Goal: Information Seeking & Learning: Learn about a topic

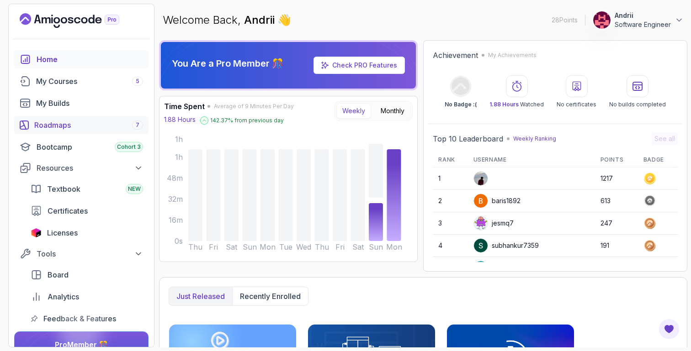
click at [77, 131] on link "Roadmaps 7" at bounding box center [81, 125] width 134 height 18
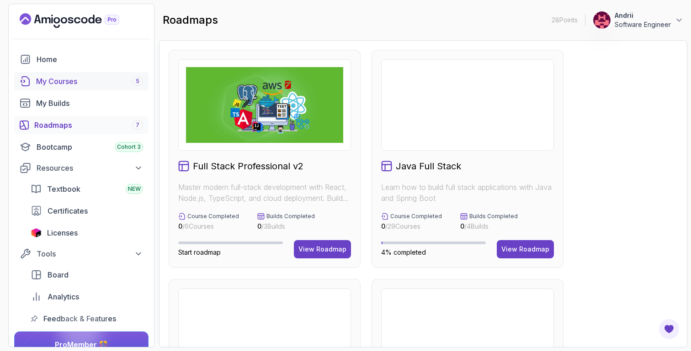
click at [81, 78] on div "My Courses 5" at bounding box center [89, 81] width 107 height 11
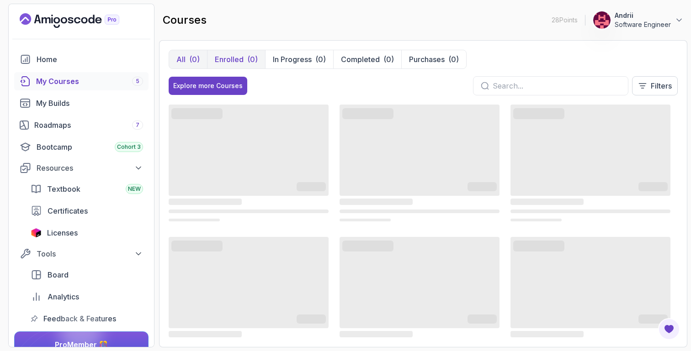
click at [244, 59] on button "Enrolled (0)" at bounding box center [236, 59] width 58 height 18
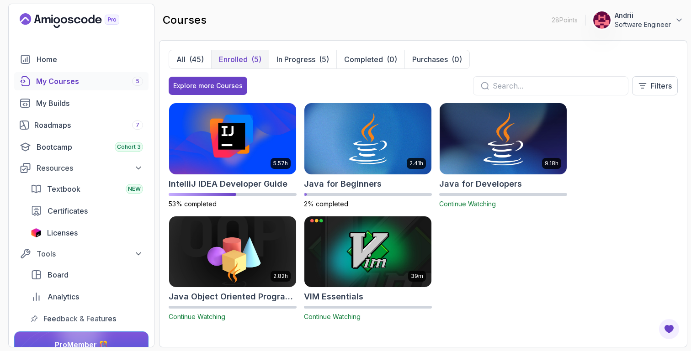
click at [512, 155] on img at bounding box center [502, 138] width 133 height 74
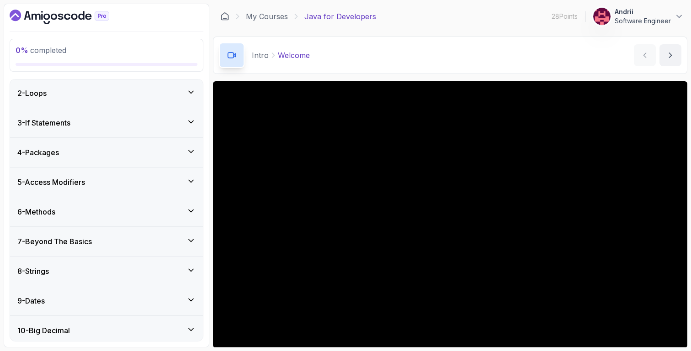
click at [108, 271] on div "8 - Strings" at bounding box center [106, 271] width 178 height 11
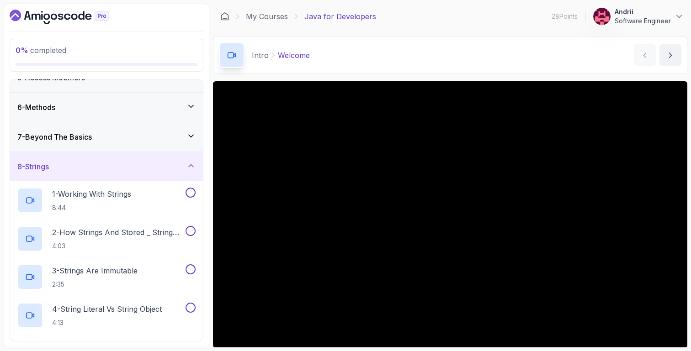
click at [139, 142] on div "7 - Beyond The Basics" at bounding box center [106, 137] width 178 height 11
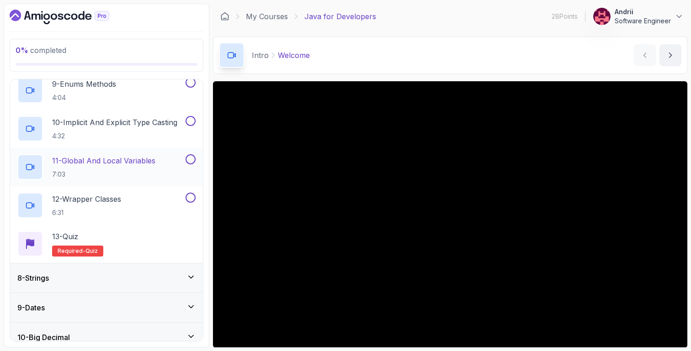
scroll to position [538, 0]
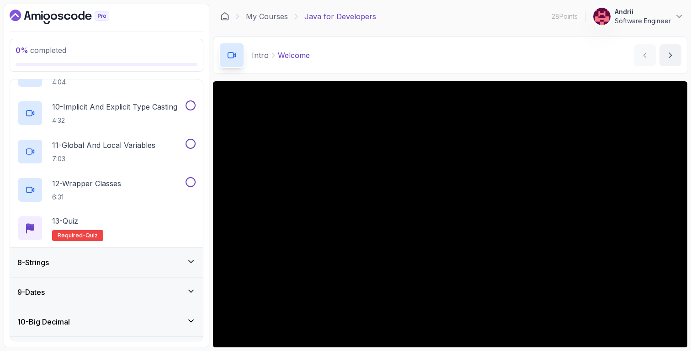
click at [113, 249] on div "8 - Strings" at bounding box center [106, 262] width 193 height 29
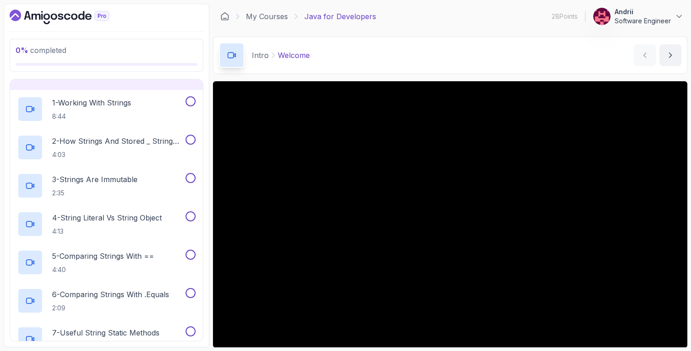
scroll to position [225, 0]
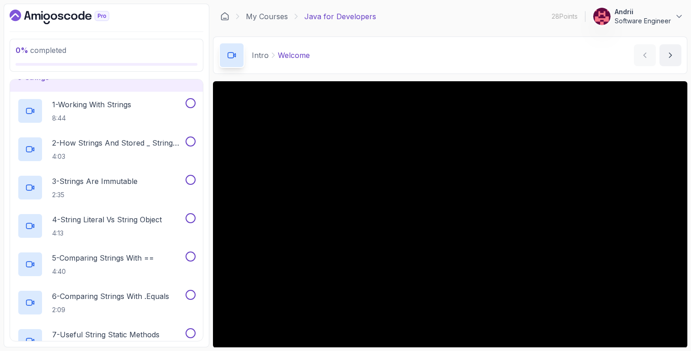
click at [116, 111] on h2 "1 - Working With Strings 8:44" at bounding box center [91, 111] width 79 height 24
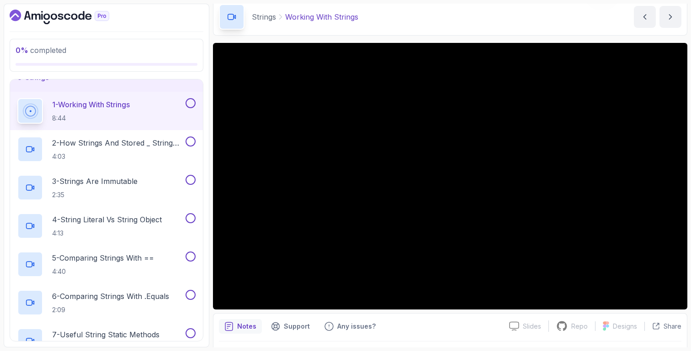
scroll to position [57, 0]
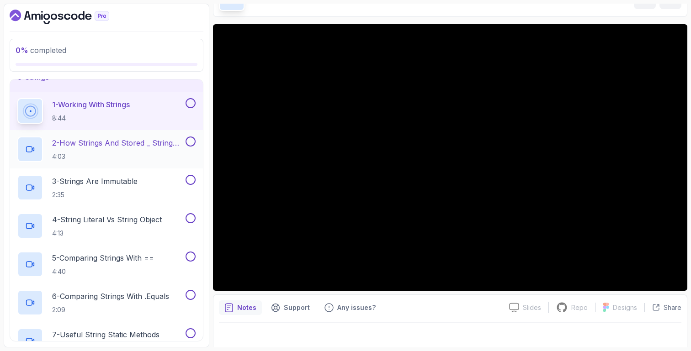
click at [128, 149] on h2 "2 - How Strings And Stored _ String Pool 4:03" at bounding box center [118, 150] width 132 height 24
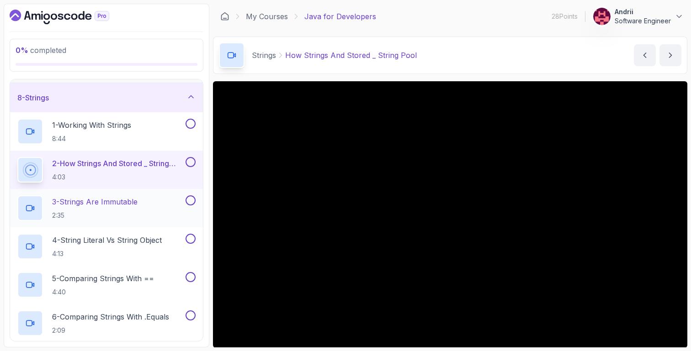
click at [167, 201] on div "3 - Strings Are Immutable 2:35" at bounding box center [100, 209] width 166 height 26
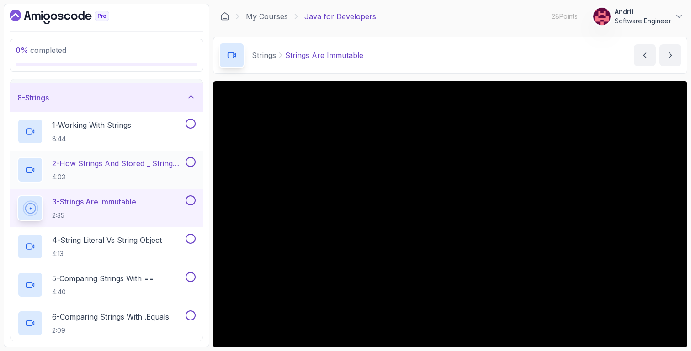
click at [166, 183] on div "2 - How Strings And Stored _ String Pool 4:03" at bounding box center [106, 170] width 193 height 38
click at [164, 208] on div "3 - Strings Are Immutable 2:35" at bounding box center [100, 209] width 166 height 26
click at [162, 170] on h2 "2 - How Strings And Stored _ String Pool 4:03" at bounding box center [118, 170] width 132 height 24
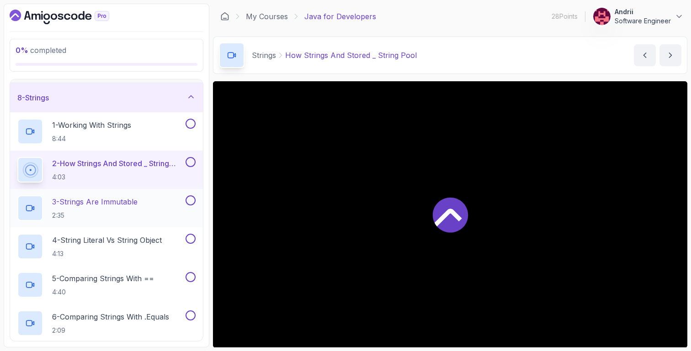
click at [157, 202] on div "3 - Strings Are Immutable 2:35" at bounding box center [100, 209] width 166 height 26
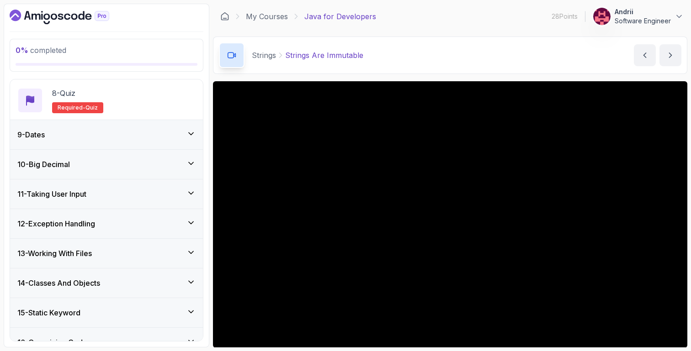
click at [121, 140] on div "9 - Dates" at bounding box center [106, 134] width 178 height 11
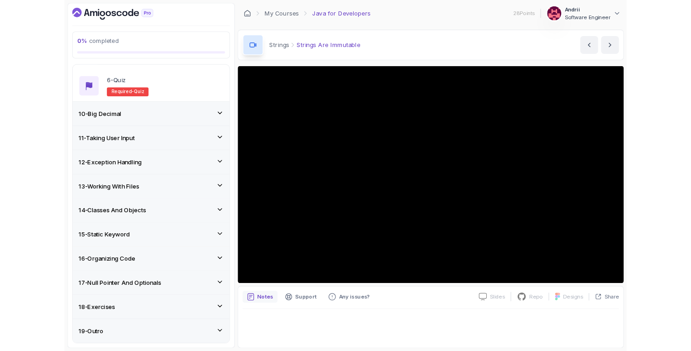
scroll to position [471, 0]
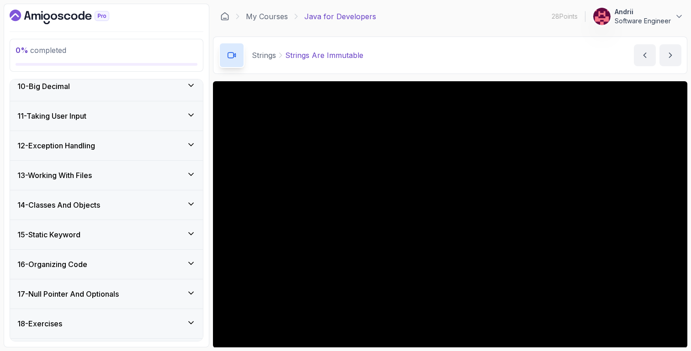
click at [117, 124] on div "11 - Taking User Input" at bounding box center [106, 115] width 193 height 29
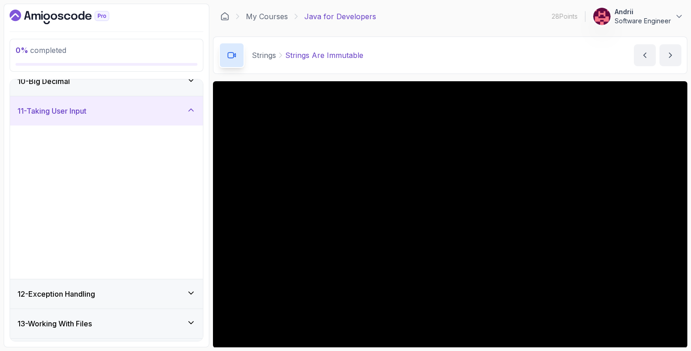
scroll to position [275, 0]
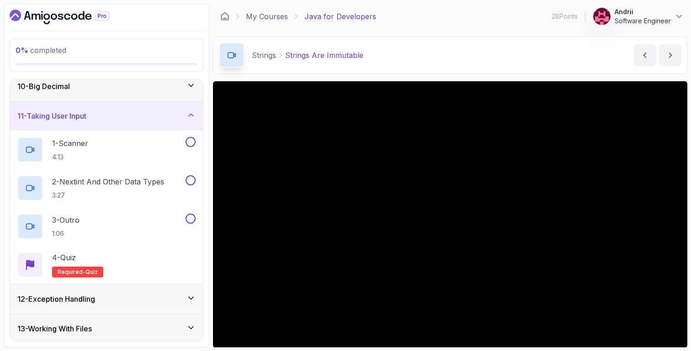
click at [117, 124] on div "11 - Taking User Input" at bounding box center [106, 115] width 193 height 29
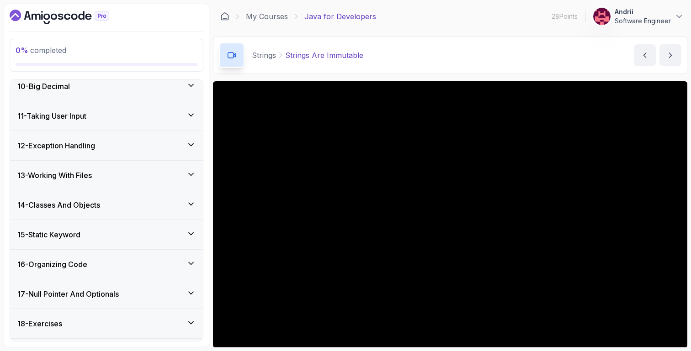
click at [115, 147] on div "12 - Exception Handling" at bounding box center [106, 145] width 178 height 11
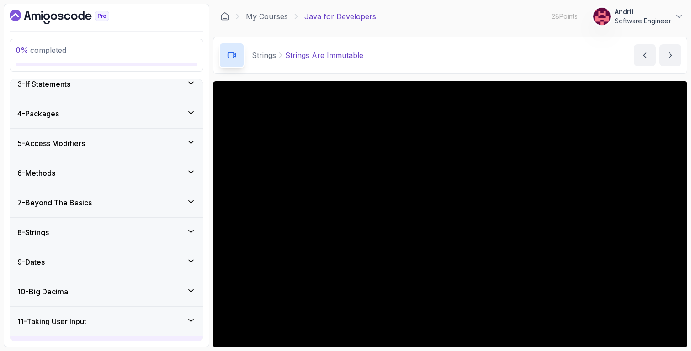
scroll to position [82, 0]
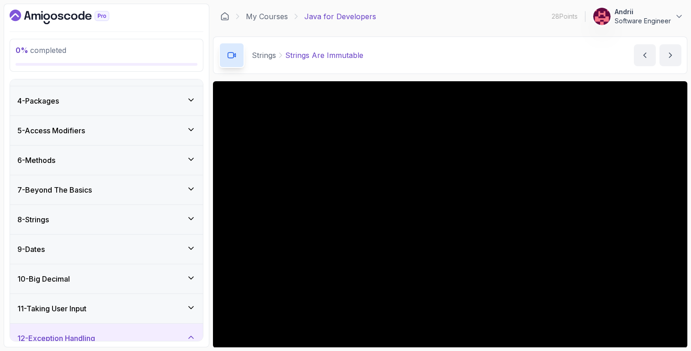
click at [90, 227] on div "8 - Strings" at bounding box center [106, 219] width 193 height 29
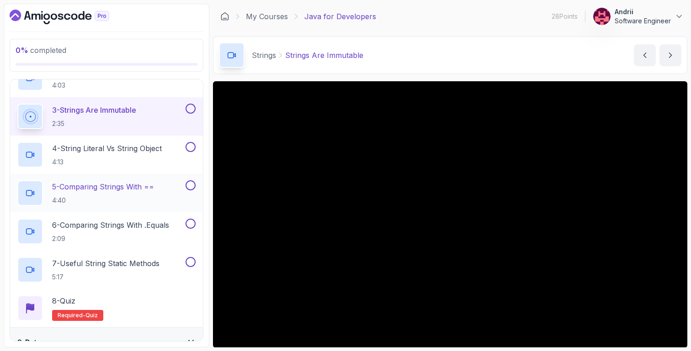
scroll to position [299, 0]
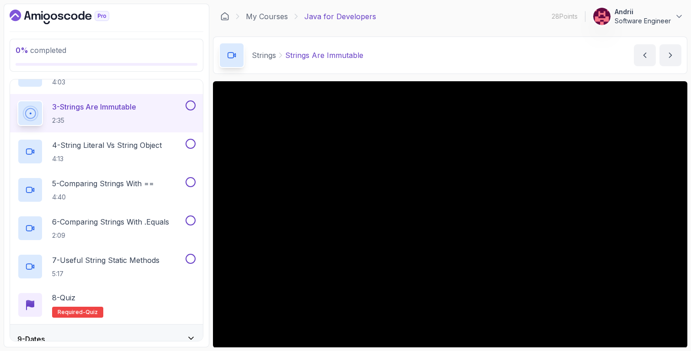
click at [394, 74] on div "Strings Strings Are Immutable Strings Are Immutable by nelson" at bounding box center [450, 55] width 474 height 37
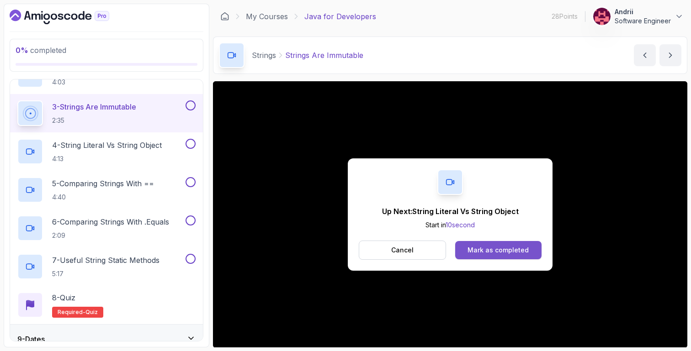
click at [500, 241] on button "Mark as completed" at bounding box center [498, 250] width 86 height 18
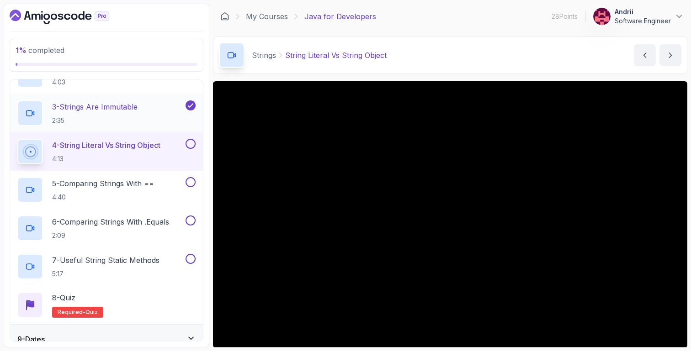
click at [104, 124] on p "2:35" at bounding box center [94, 120] width 85 height 9
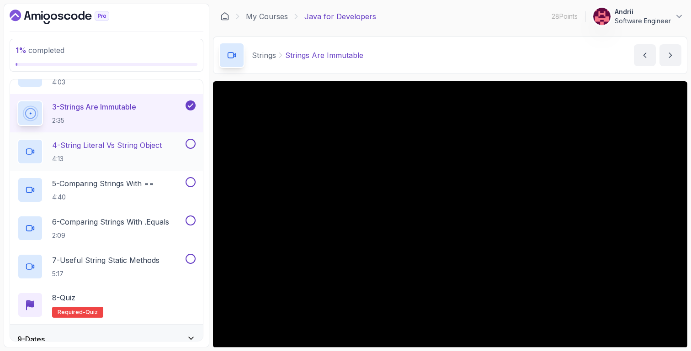
click at [120, 146] on p "4 - String Literal Vs String Object" at bounding box center [107, 145] width 110 height 11
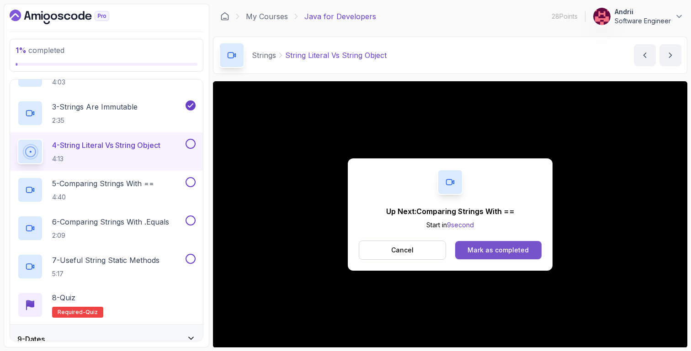
click at [518, 255] on div "Mark as completed" at bounding box center [497, 250] width 61 height 9
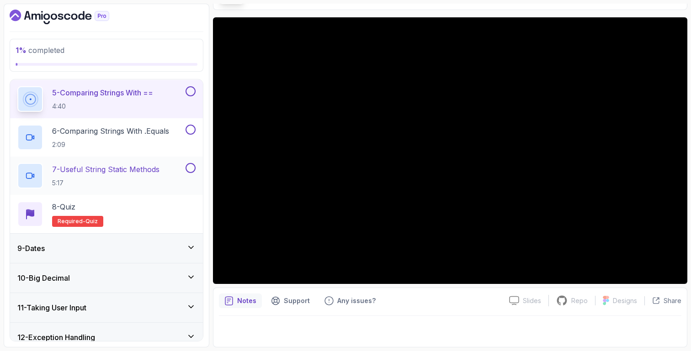
scroll to position [406, 0]
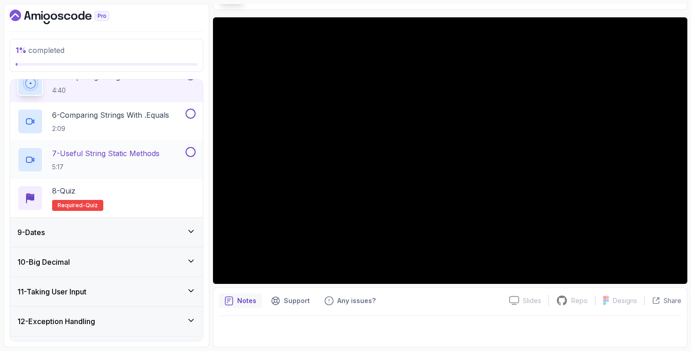
click at [151, 150] on p "7 - Useful String Static Methods" at bounding box center [105, 153] width 107 height 11
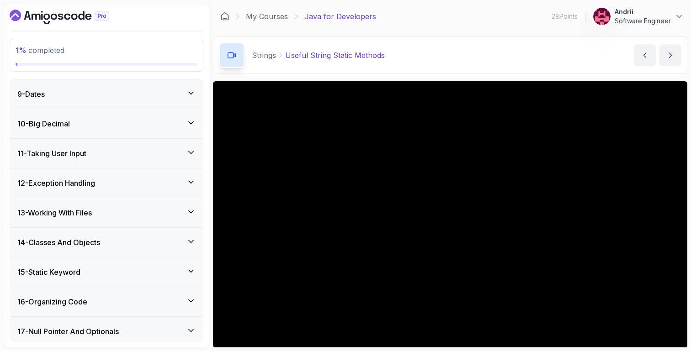
scroll to position [550, 0]
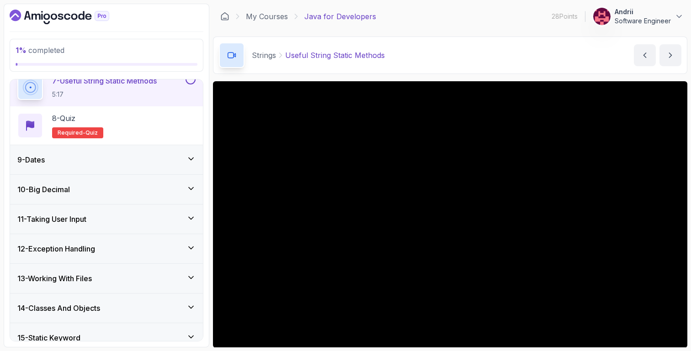
click at [90, 154] on div "9 - Dates" at bounding box center [106, 159] width 178 height 11
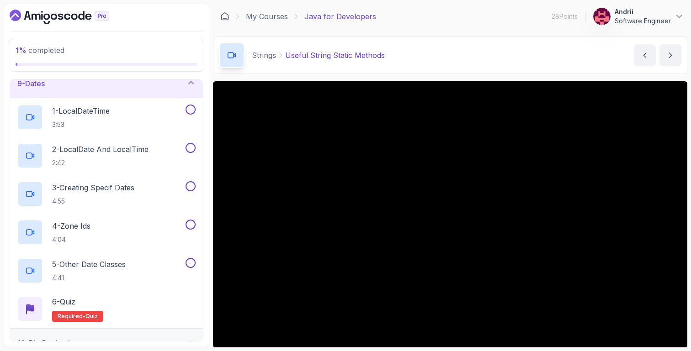
scroll to position [240, 0]
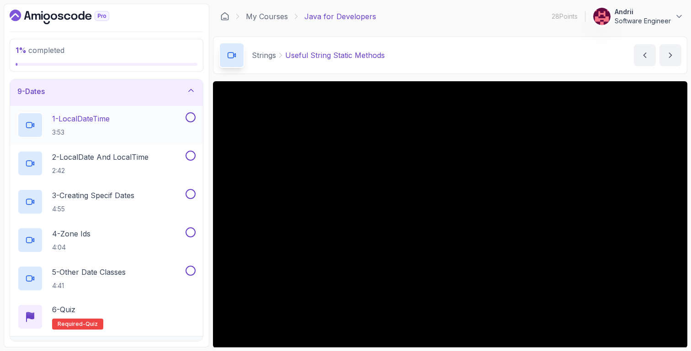
click at [110, 125] on h2 "1 - LocalDateTime 3:53" at bounding box center [81, 125] width 58 height 24
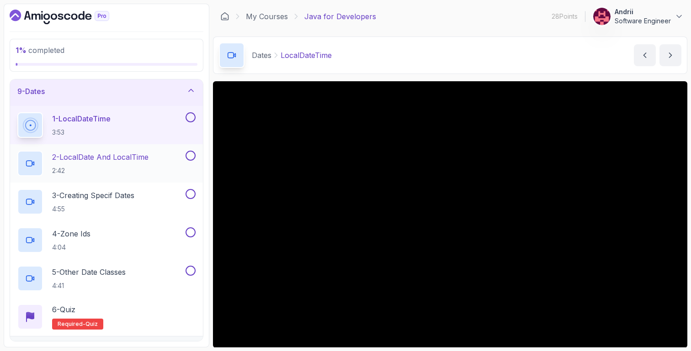
click at [145, 159] on p "2 - LocalDate And LocalTime" at bounding box center [100, 157] width 96 height 11
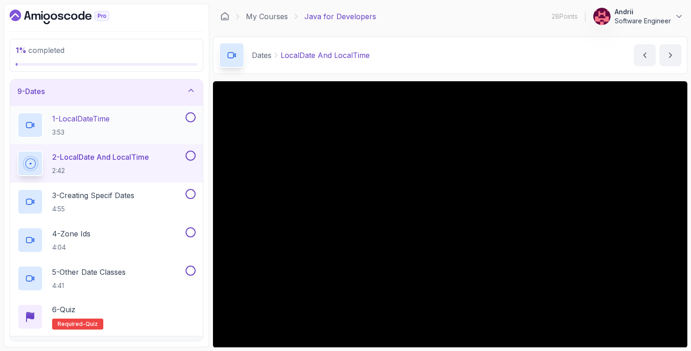
click at [145, 122] on div "1 - LocalDateTime 3:53" at bounding box center [100, 125] width 166 height 26
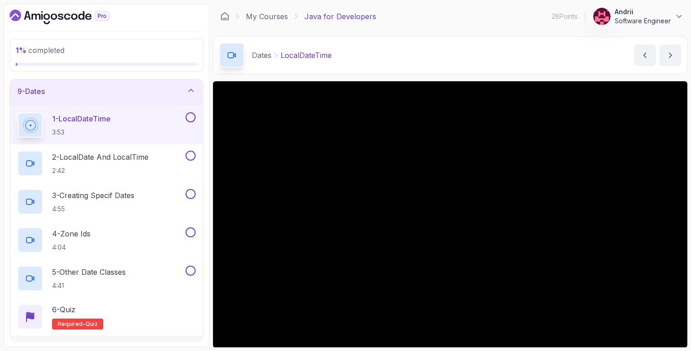
click at [328, 78] on main "My Courses Java for Developers 28 Points Andrii Software Engineer 15 - Dates 1 …" at bounding box center [450, 176] width 474 height 344
click at [172, 159] on div "2 - LocalDate And LocalTime 2:42" at bounding box center [100, 164] width 166 height 26
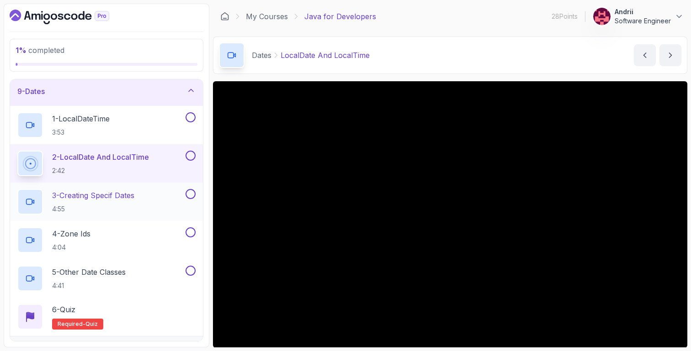
click at [122, 196] on p "3 - Creating Specif Dates" at bounding box center [93, 195] width 82 height 11
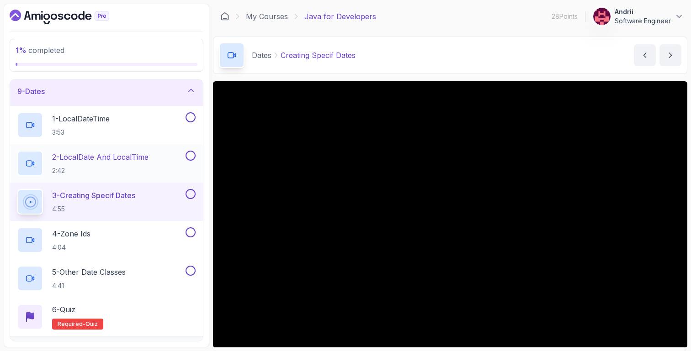
click at [164, 169] on div "2 - LocalDate And LocalTime 2:42" at bounding box center [100, 164] width 166 height 26
click at [157, 200] on div "3 - Creating Specif Dates 4:55" at bounding box center [100, 202] width 166 height 26
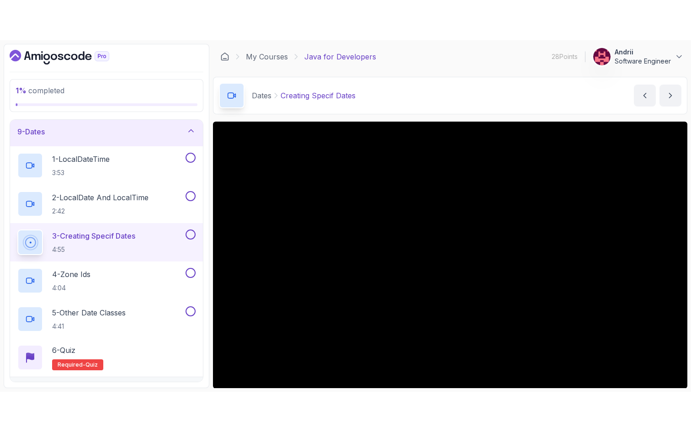
scroll to position [64, 0]
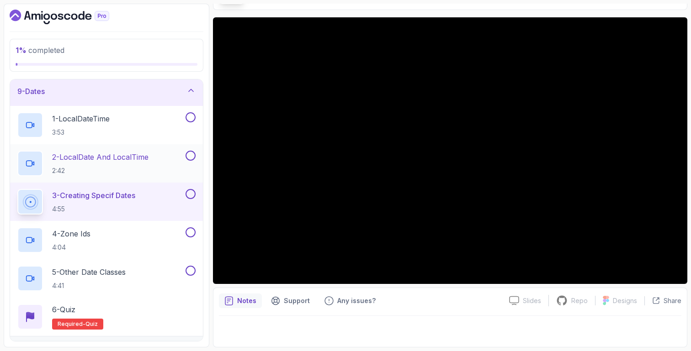
click at [177, 177] on div "2 - LocalDate And LocalTime 2:42" at bounding box center [106, 163] width 193 height 38
click at [143, 174] on p "2:42" at bounding box center [100, 170] width 96 height 9
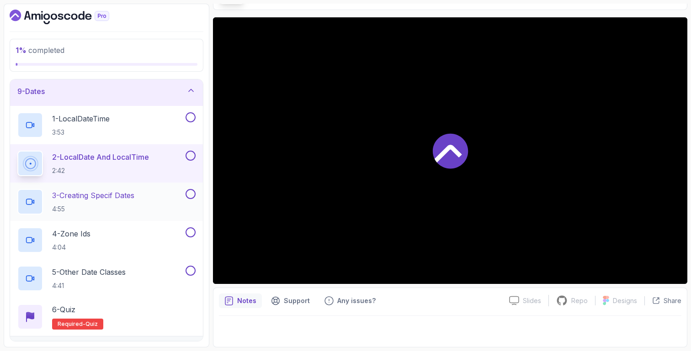
click at [143, 215] on div "3 - Creating Specif Dates 4:55" at bounding box center [106, 202] width 193 height 38
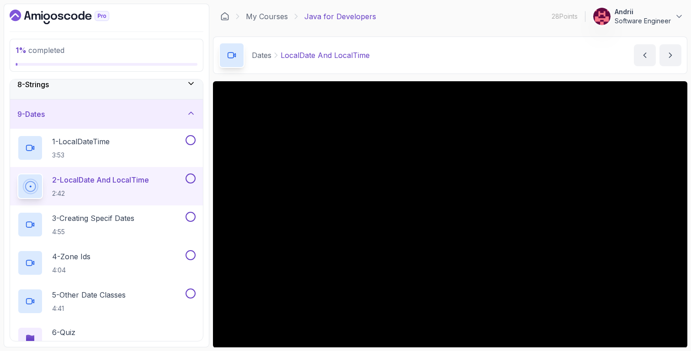
scroll to position [227, 0]
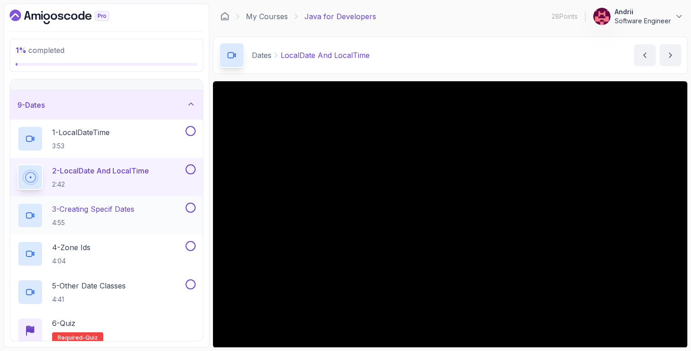
click at [150, 213] on div "3 - Creating Specif Dates 4:55" at bounding box center [100, 216] width 166 height 26
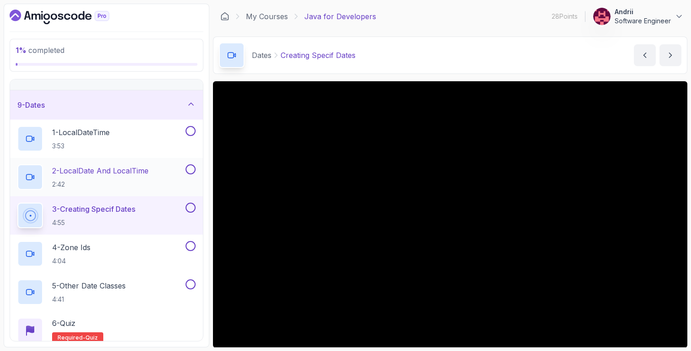
click at [143, 190] on div "2 - LocalDate And LocalTime 2:42" at bounding box center [106, 177] width 193 height 38
click at [149, 178] on h2 "2 - LocalDate And LocalTime 2:42" at bounding box center [100, 177] width 96 height 24
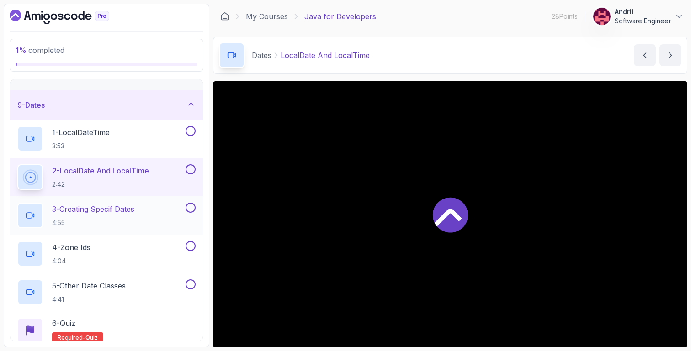
click at [134, 212] on p "3 - Creating Specif Dates" at bounding box center [93, 209] width 82 height 11
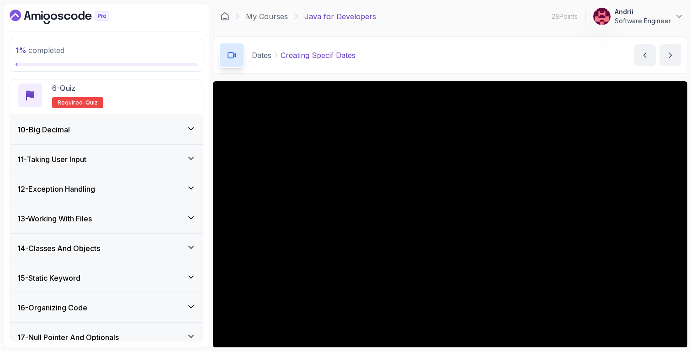
click at [154, 143] on div "10 - Big Decimal" at bounding box center [106, 129] width 193 height 29
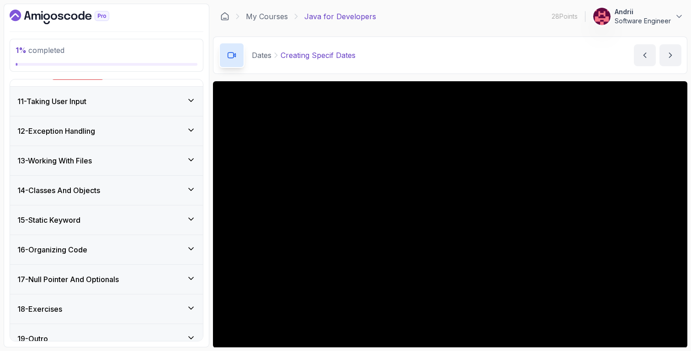
scroll to position [456, 0]
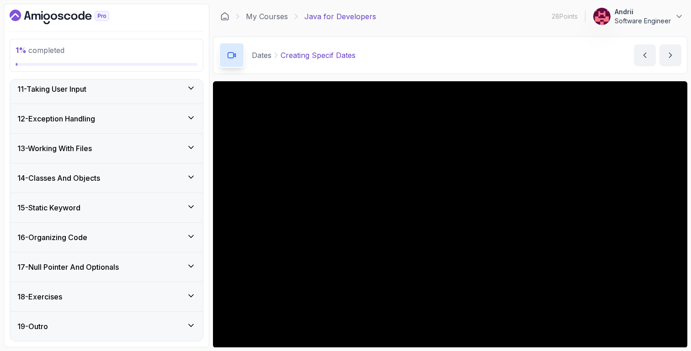
click at [156, 94] on div "11 - Taking User Input" at bounding box center [106, 89] width 178 height 11
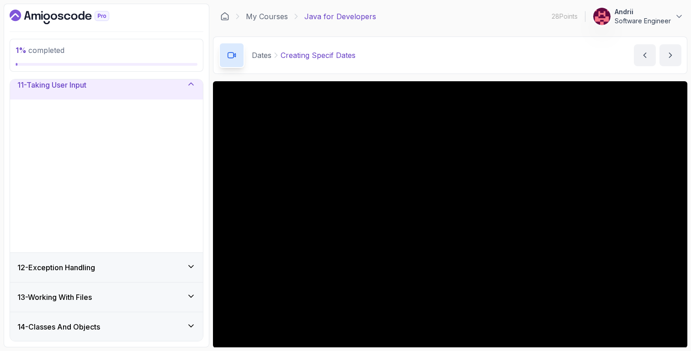
scroll to position [302, 0]
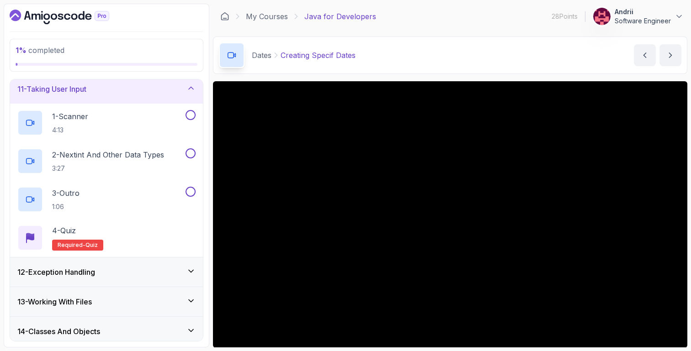
click at [158, 268] on div "12 - Exception Handling" at bounding box center [106, 272] width 178 height 11
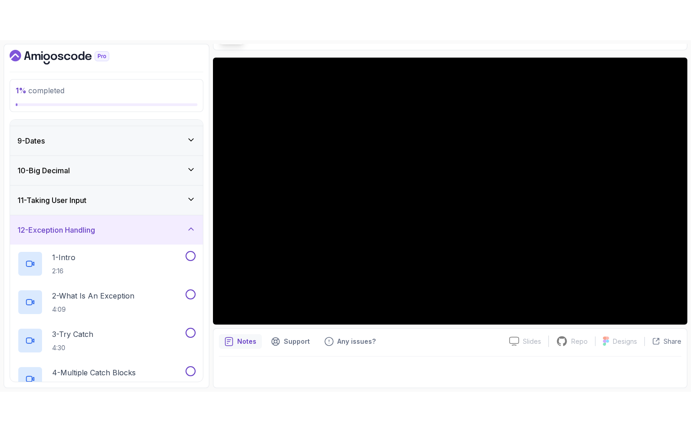
scroll to position [201, 0]
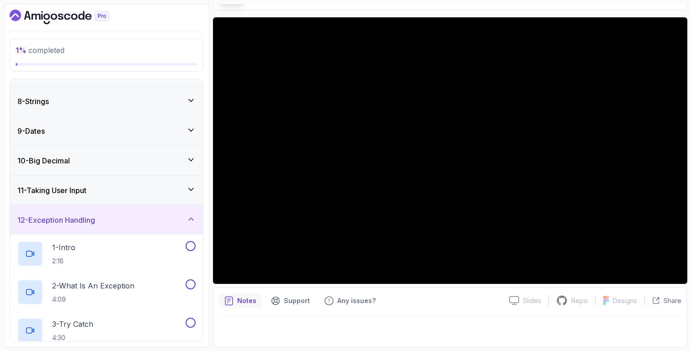
click at [159, 138] on div "9 - Dates" at bounding box center [106, 131] width 193 height 29
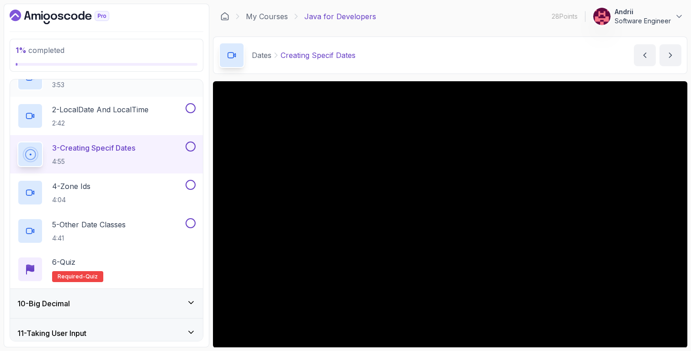
scroll to position [288, 0]
click at [126, 178] on div "4 - Zone Ids 4:04" at bounding box center [106, 192] width 193 height 38
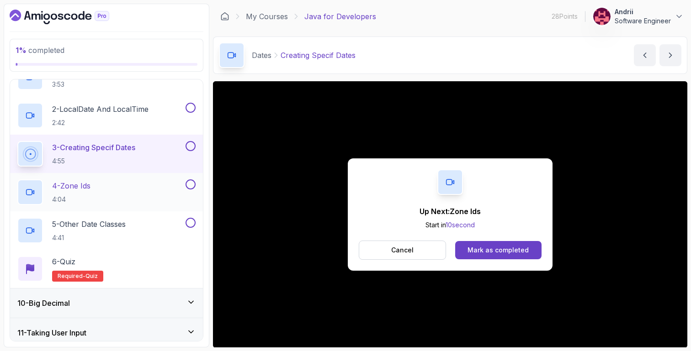
click at [88, 187] on p "4 - Zone Ids" at bounding box center [71, 185] width 38 height 11
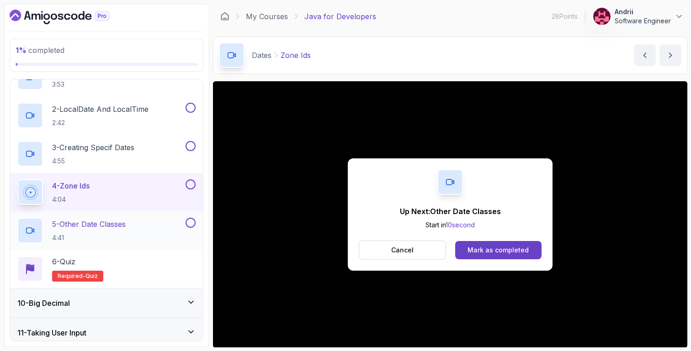
click at [98, 232] on h2 "5 - Other Date Classes 4:41" at bounding box center [89, 231] width 74 height 24
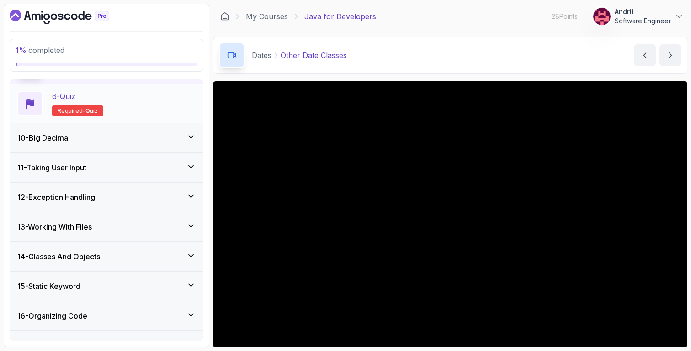
scroll to position [461, 0]
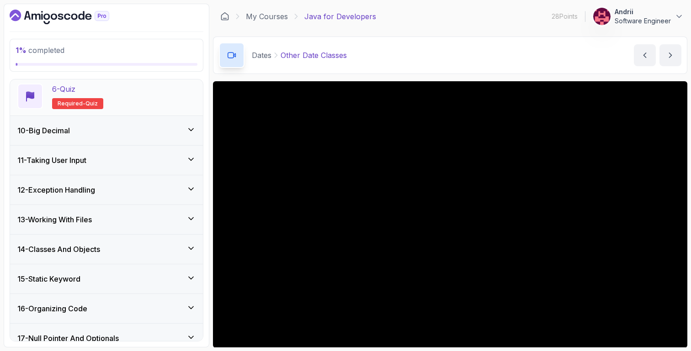
click at [127, 113] on div "6 - Quiz Required- quiz" at bounding box center [106, 96] width 193 height 38
click at [123, 123] on div "10 - Big Decimal" at bounding box center [106, 130] width 193 height 29
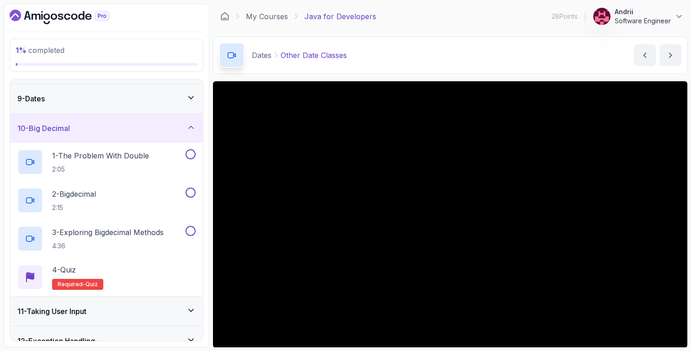
scroll to position [234, 0]
click at [113, 201] on div "2 - Bigdecimal 2:15" at bounding box center [100, 200] width 166 height 26
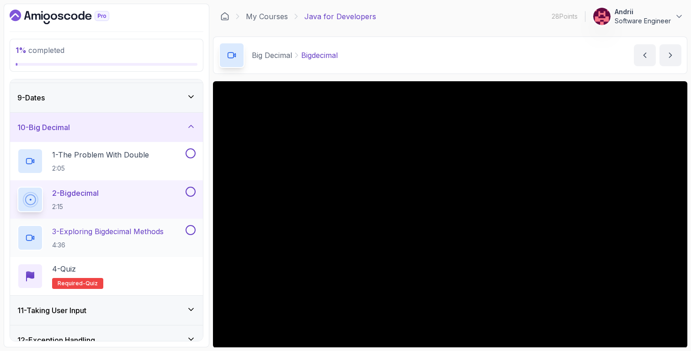
click at [117, 247] on p "4:36" at bounding box center [107, 245] width 111 height 9
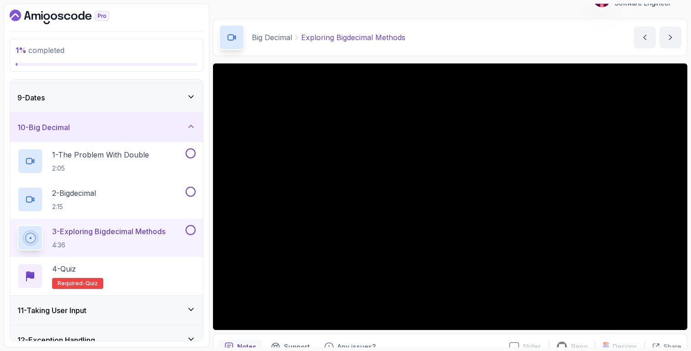
scroll to position [25, 0]
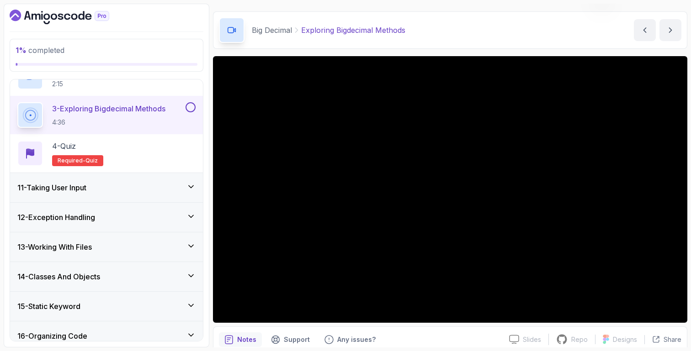
click at [136, 190] on div "11 - Taking User Input" at bounding box center [106, 187] width 178 height 11
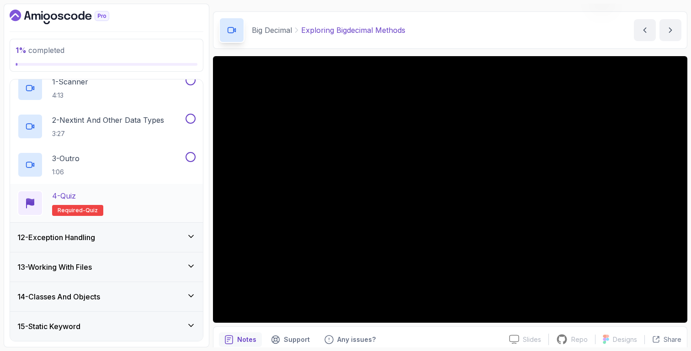
scroll to position [341, 0]
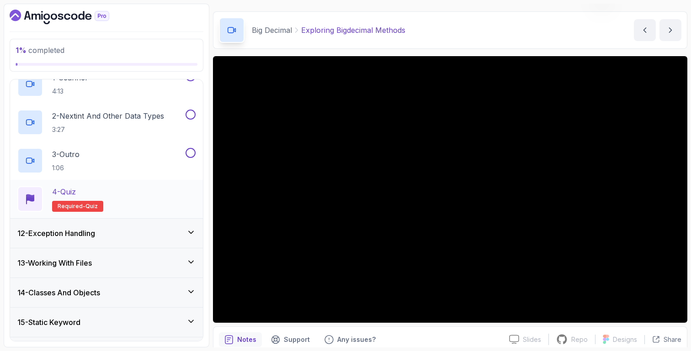
click at [115, 237] on div "12 - Exception Handling" at bounding box center [106, 233] width 178 height 11
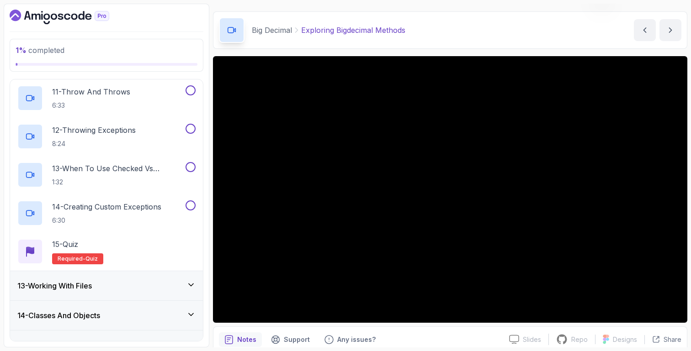
scroll to position [741, 0]
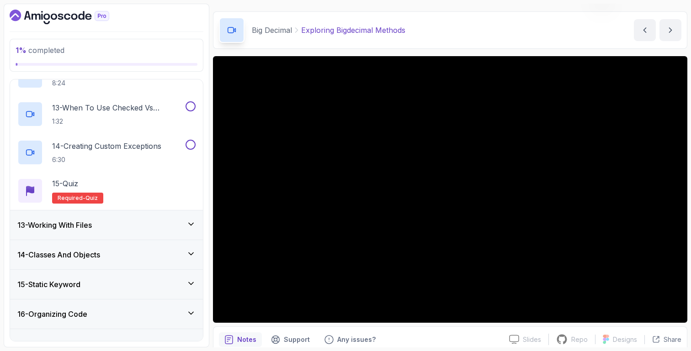
click at [148, 223] on div "13 - Working With Files" at bounding box center [106, 225] width 178 height 11
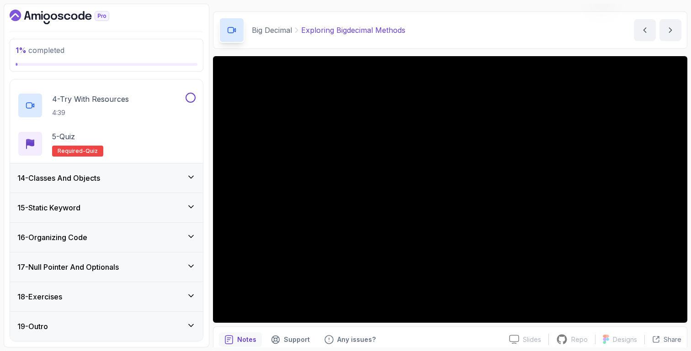
click at [136, 183] on div "14 - Classes And Objects" at bounding box center [106, 178] width 178 height 11
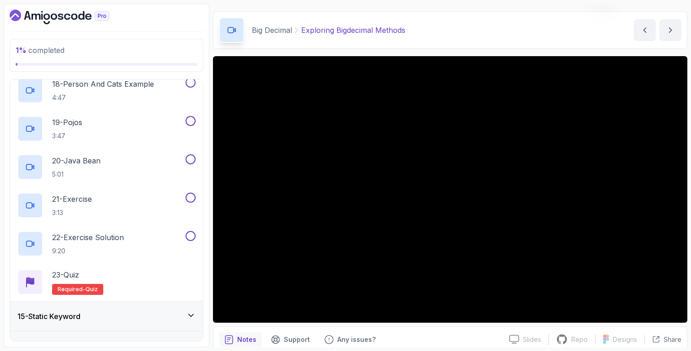
scroll to position [1058, 0]
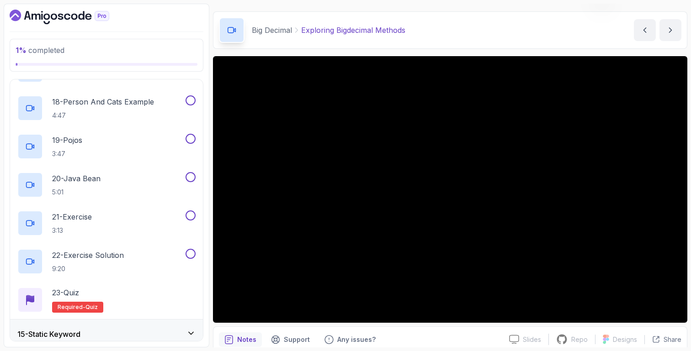
click at [136, 183] on div "20 - Java Bean 5:01" at bounding box center [100, 185] width 166 height 26
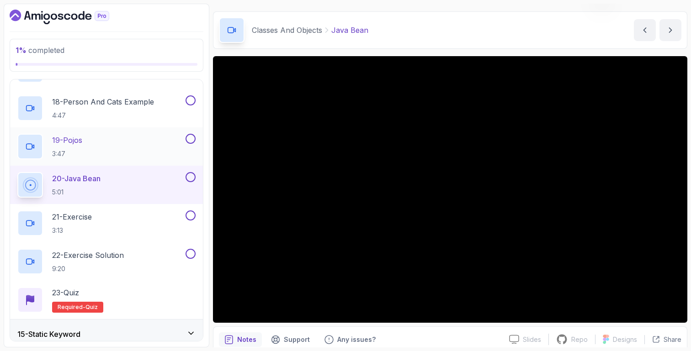
click at [145, 145] on div "19 - Pojos 3:47" at bounding box center [100, 147] width 166 height 26
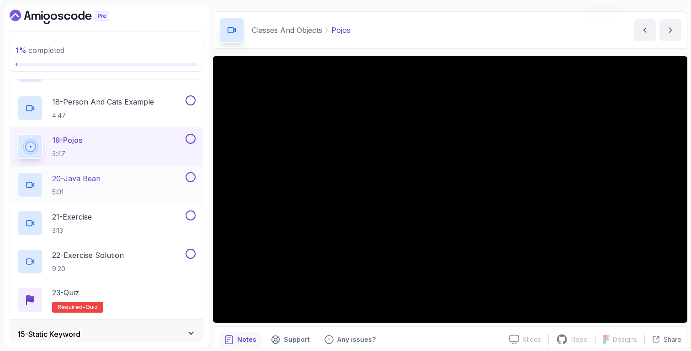
click at [105, 180] on div "20 - Java Bean 5:01" at bounding box center [100, 185] width 166 height 26
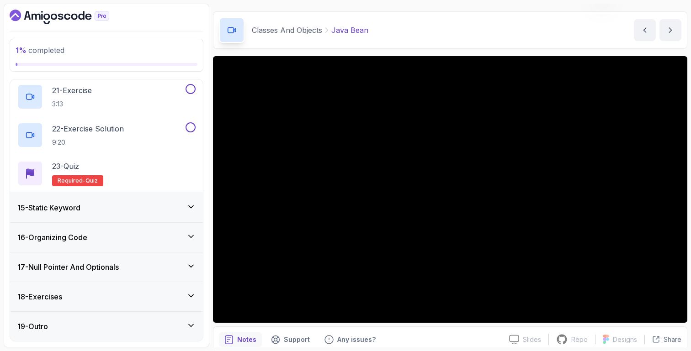
click at [111, 206] on div "15 - Static Keyword" at bounding box center [106, 207] width 178 height 11
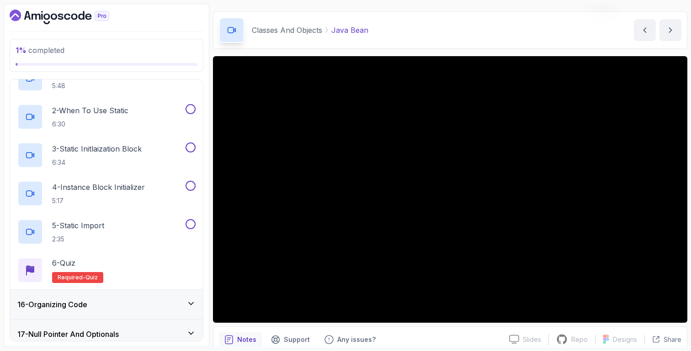
scroll to position [466, 0]
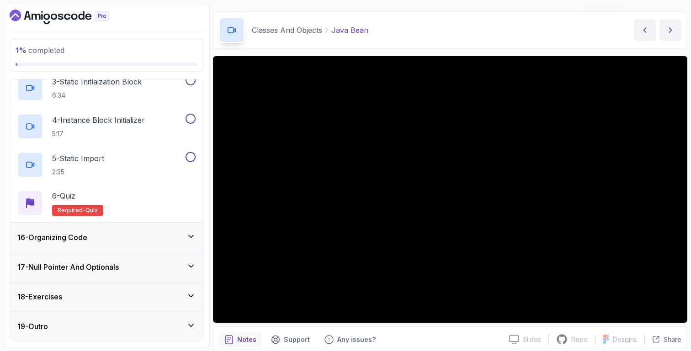
click at [116, 235] on div "16 - Organizing Code" at bounding box center [106, 237] width 178 height 11
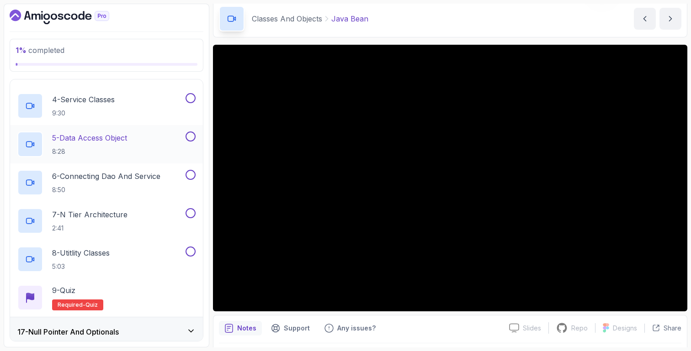
scroll to position [600, 0]
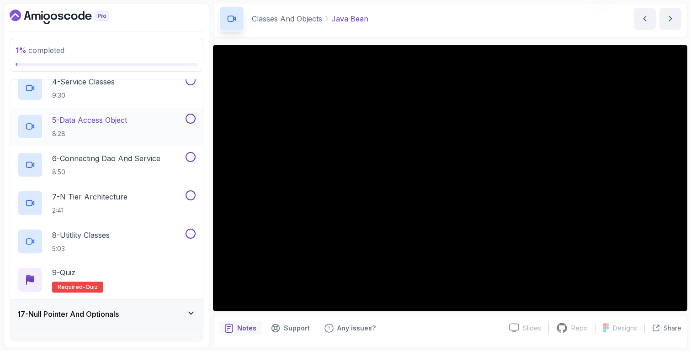
click at [153, 207] on div "7 - N Tier Architecture 2:41" at bounding box center [100, 204] width 166 height 26
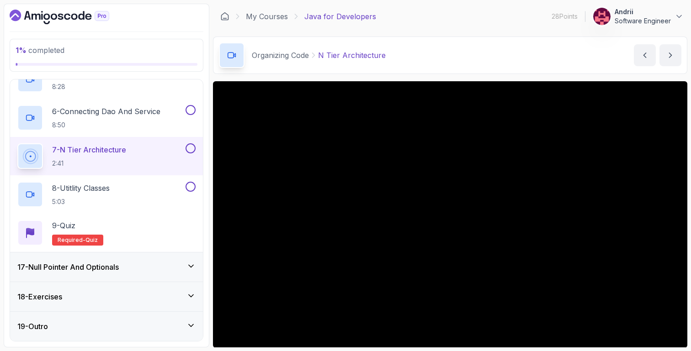
click at [158, 271] on div "17 - Null Pointer And Optionals" at bounding box center [106, 267] width 178 height 11
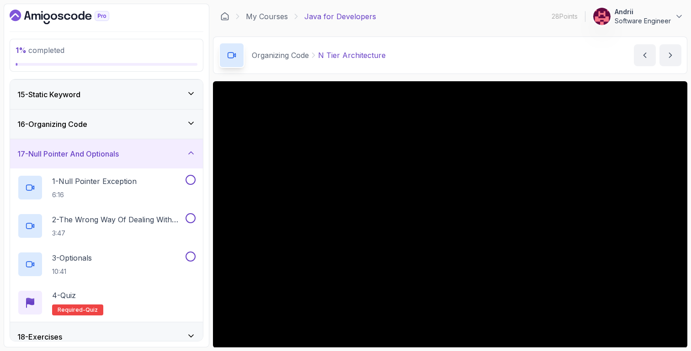
scroll to position [456, 0]
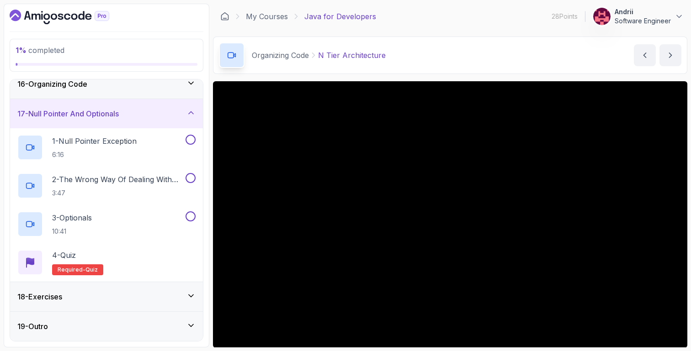
click at [164, 300] on div "18 - Exercises" at bounding box center [106, 297] width 178 height 11
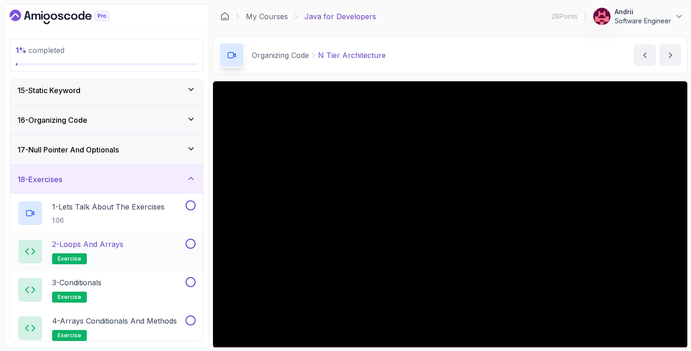
scroll to position [399, 0]
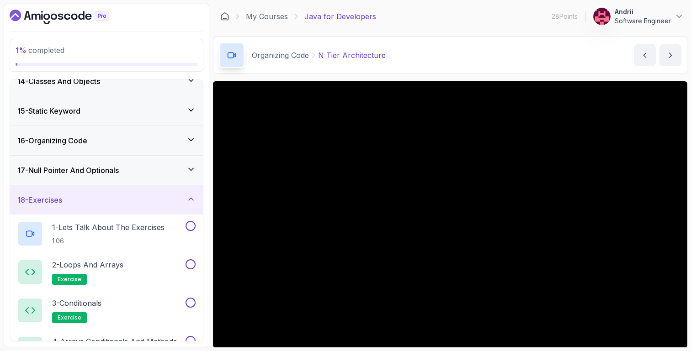
click at [162, 175] on div "17 - Null Pointer And Optionals" at bounding box center [106, 170] width 178 height 11
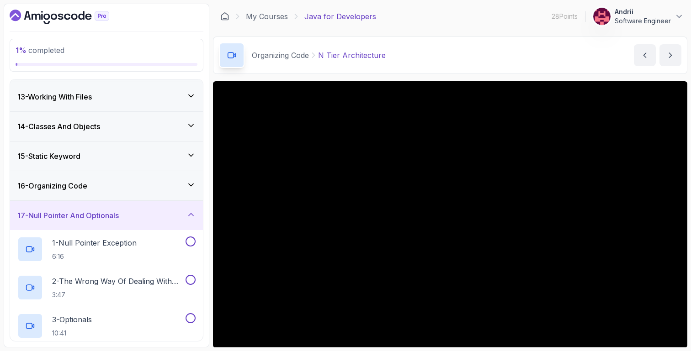
click at [112, 192] on div "16 - Organizing Code" at bounding box center [106, 185] width 193 height 29
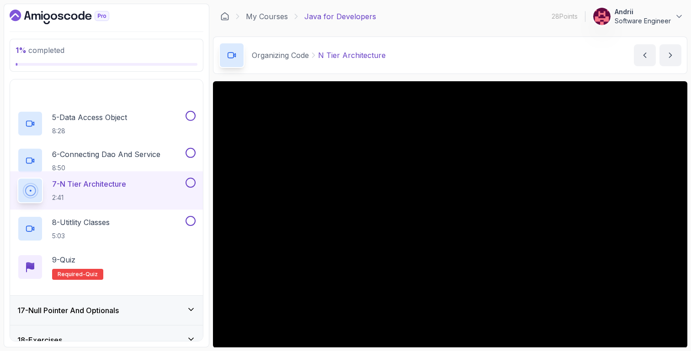
scroll to position [634, 0]
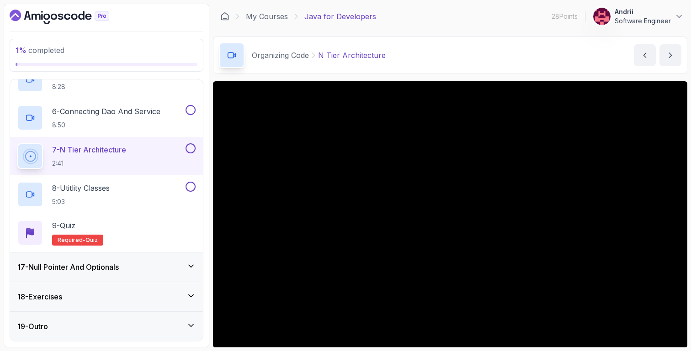
click at [126, 265] on div "17 - Null Pointer And Optionals" at bounding box center [106, 267] width 178 height 11
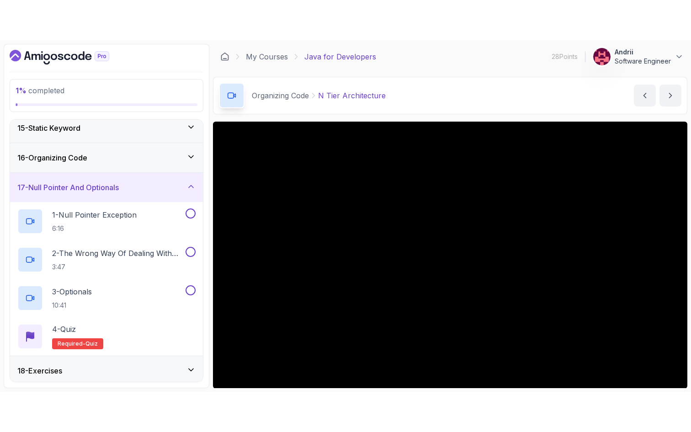
scroll to position [427, 0]
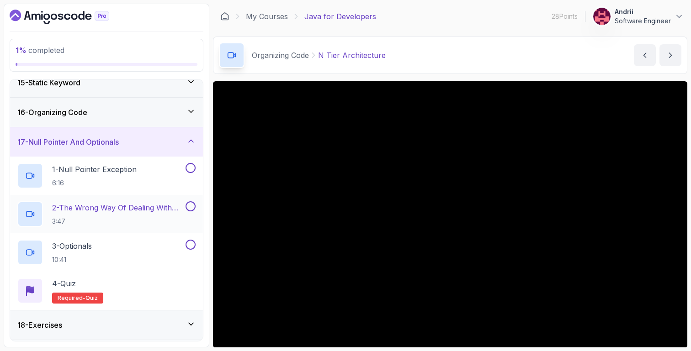
click at [162, 215] on h2 "2 - The Wrong Way Of Dealing With Null 3:47" at bounding box center [118, 214] width 132 height 24
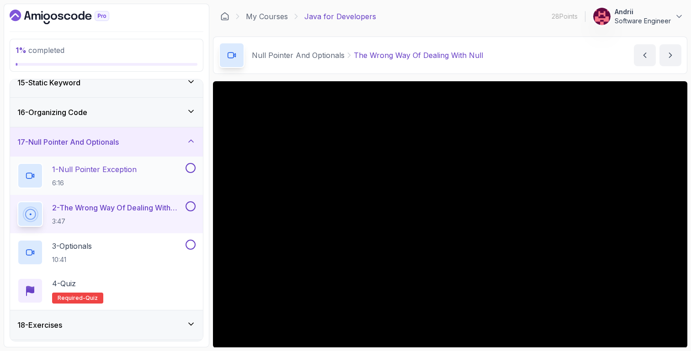
click at [149, 184] on div "1 - Null Pointer Exception 6:16" at bounding box center [100, 176] width 166 height 26
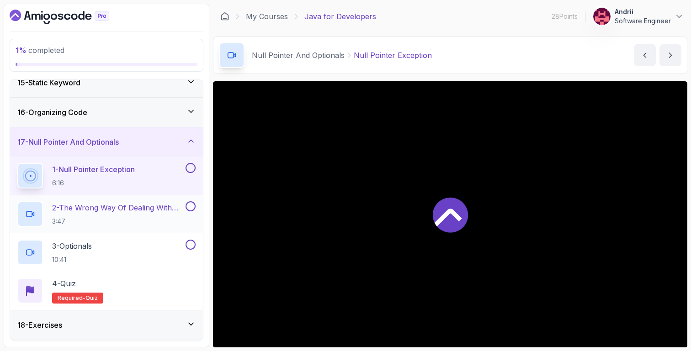
click at [152, 212] on p "2 - The Wrong Way Of Dealing With Null" at bounding box center [118, 207] width 132 height 11
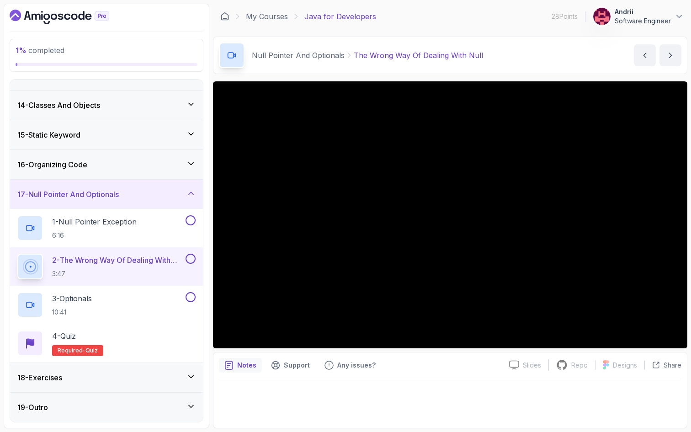
scroll to position [427, 0]
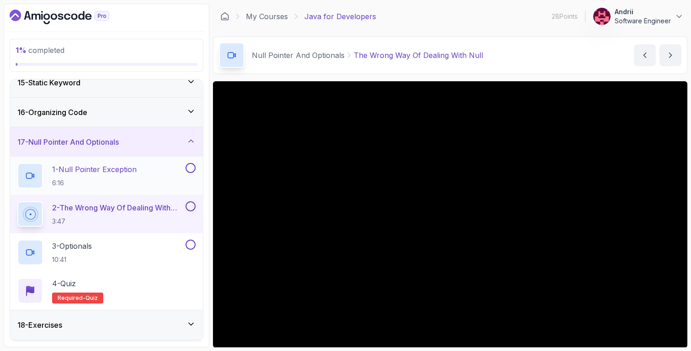
click at [80, 180] on p "6:16" at bounding box center [94, 183] width 85 height 9
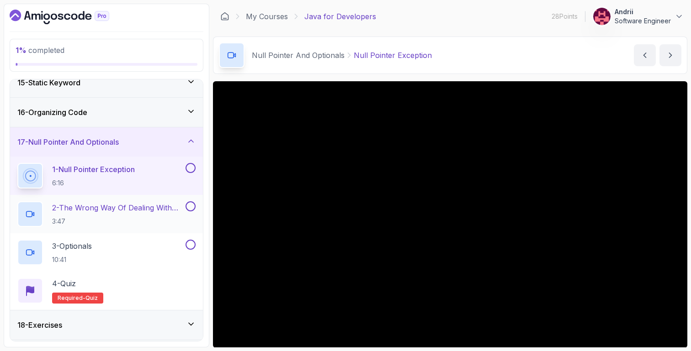
click at [112, 218] on p "3:47" at bounding box center [118, 221] width 132 height 9
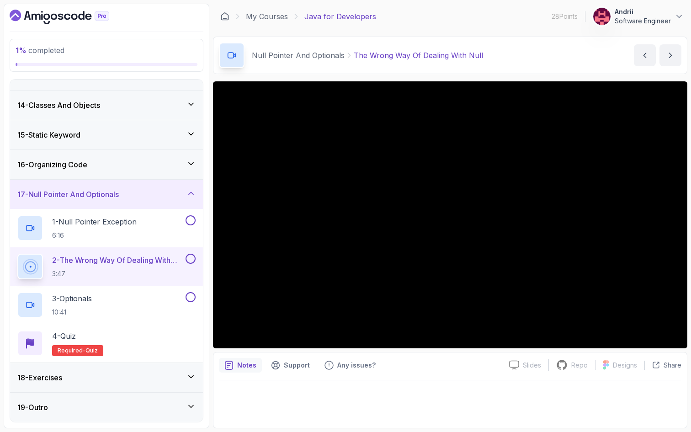
scroll to position [427, 0]
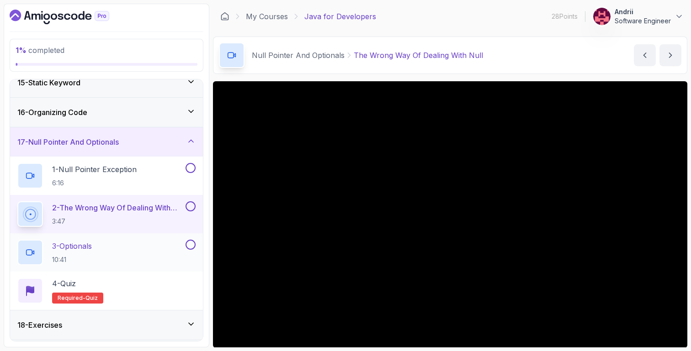
click at [182, 252] on div "3 - Optionals 10:41" at bounding box center [100, 253] width 166 height 26
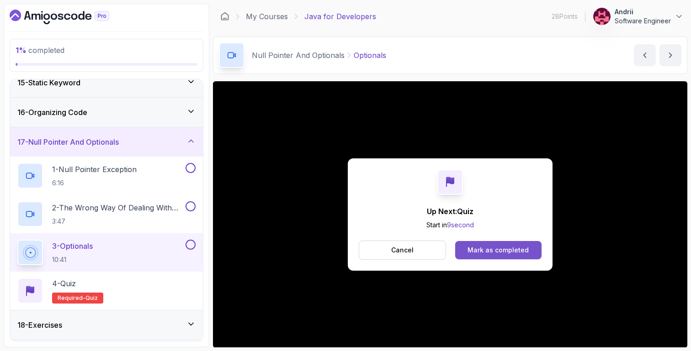
click at [513, 251] on div "Mark as completed" at bounding box center [497, 250] width 61 height 9
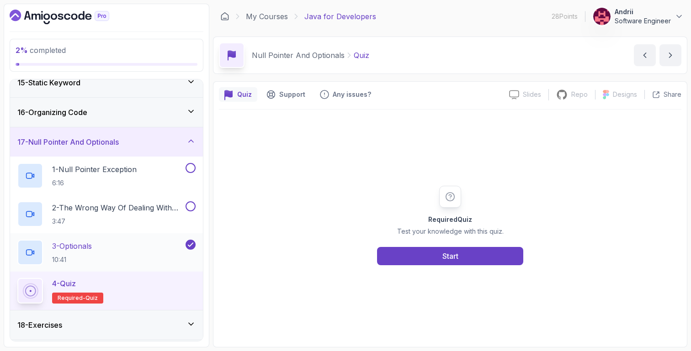
click at [124, 241] on div "3 - Optionals 10:41" at bounding box center [100, 253] width 166 height 26
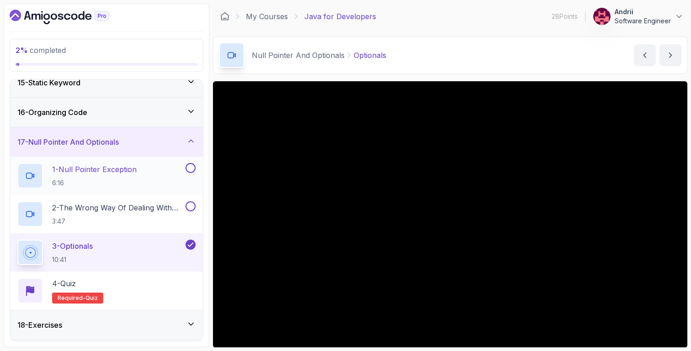
scroll to position [456, 0]
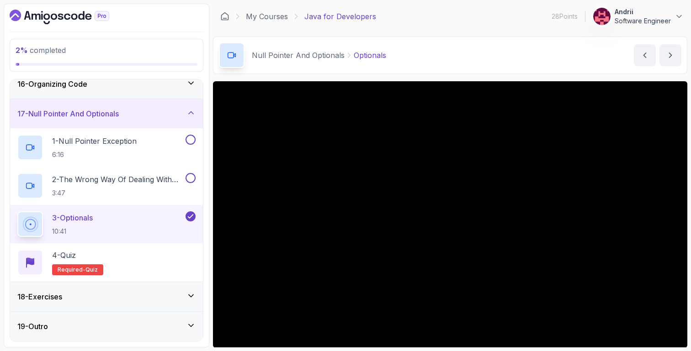
click at [134, 292] on div "18 - Exercises" at bounding box center [106, 297] width 178 height 11
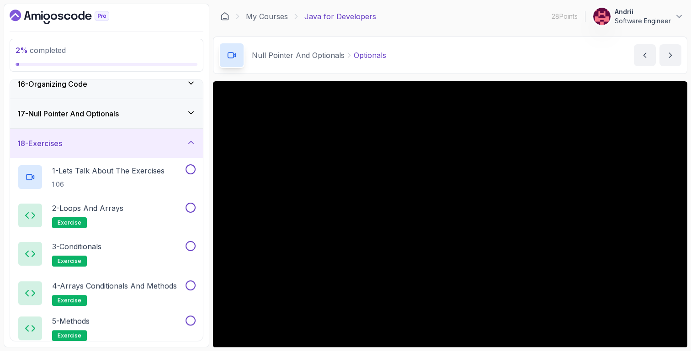
scroll to position [464, 0]
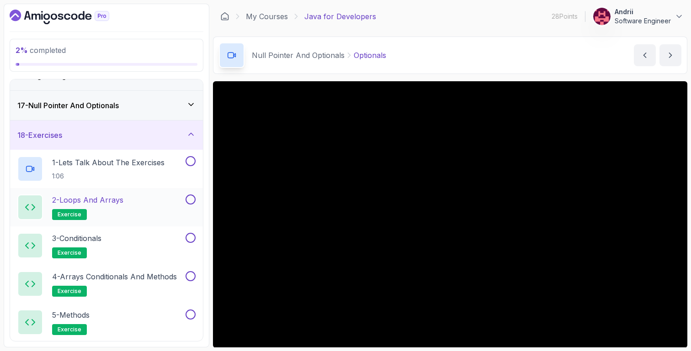
click at [127, 207] on div "2 - Loops and Arrays exercise" at bounding box center [100, 208] width 166 height 26
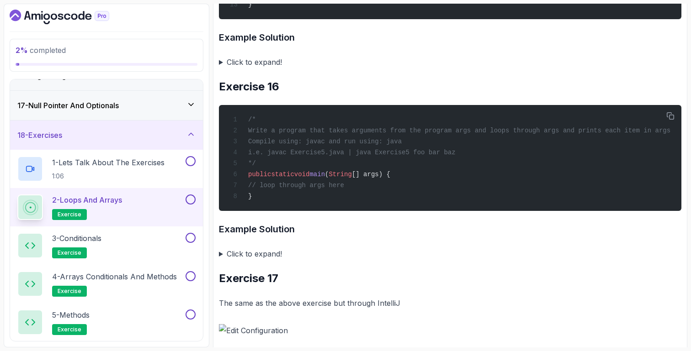
scroll to position [3236, 0]
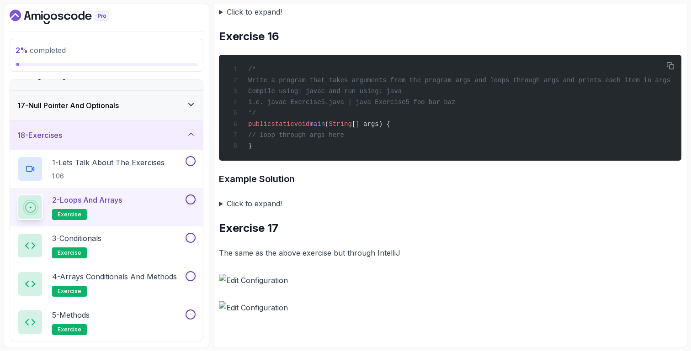
click at [259, 202] on summary "Click to expand!" at bounding box center [450, 203] width 462 height 13
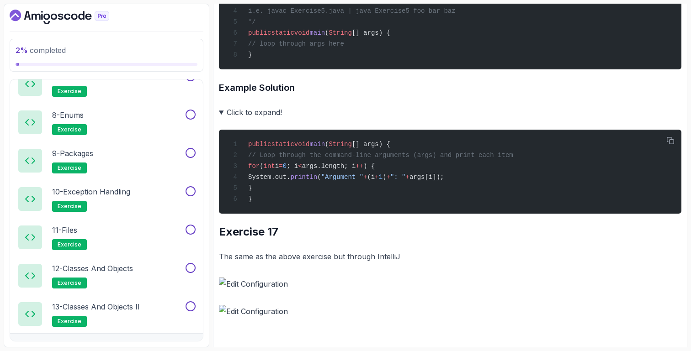
scroll to position [801, 0]
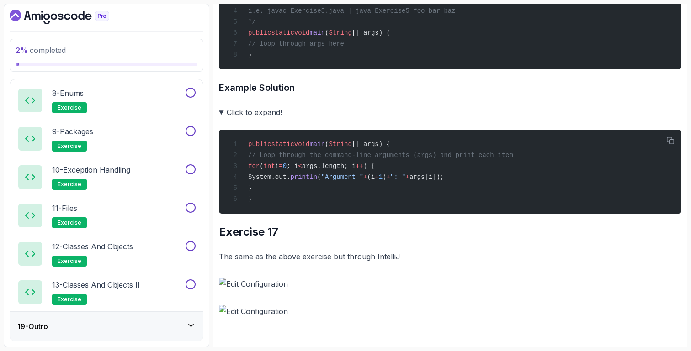
click at [109, 323] on div "19 - Outro" at bounding box center [106, 326] width 178 height 11
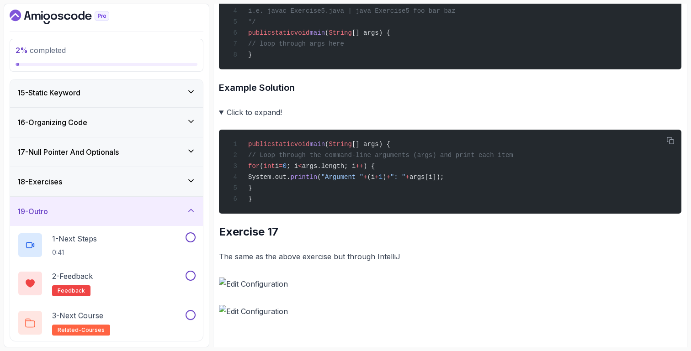
scroll to position [417, 0]
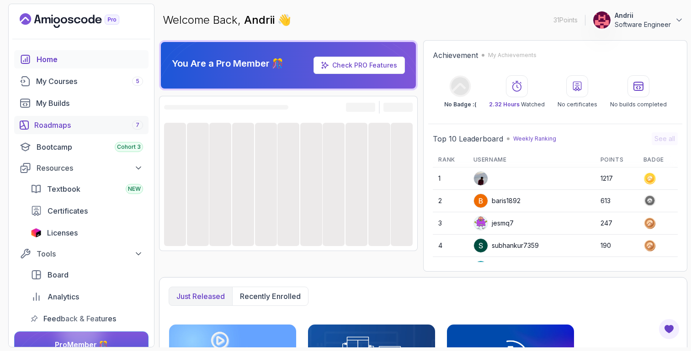
click at [109, 122] on div "Roadmaps 7" at bounding box center [88, 125] width 109 height 11
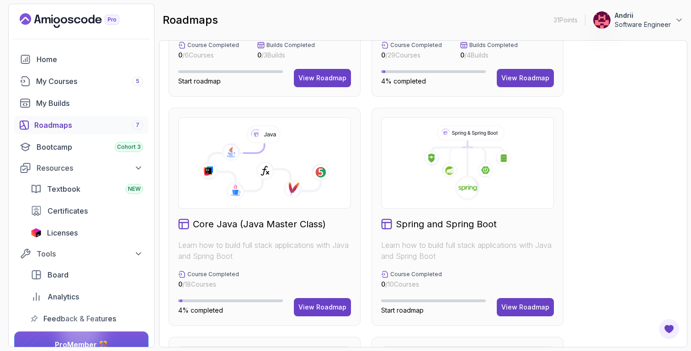
scroll to position [181, 0]
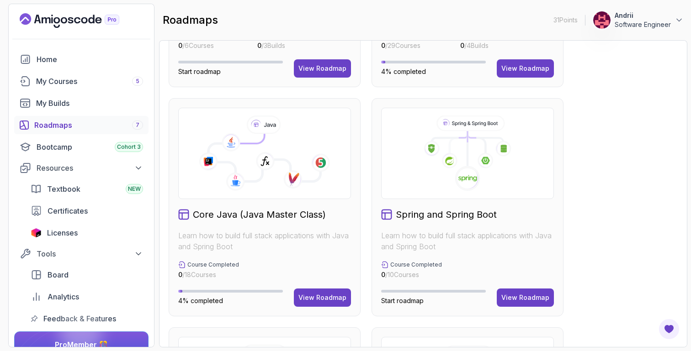
click at [322, 311] on div "Core Java (Java Master Class) Learn how to build full stack applications with J…" at bounding box center [265, 207] width 192 height 218
click at [323, 299] on div "View Roadmap" at bounding box center [322, 297] width 48 height 9
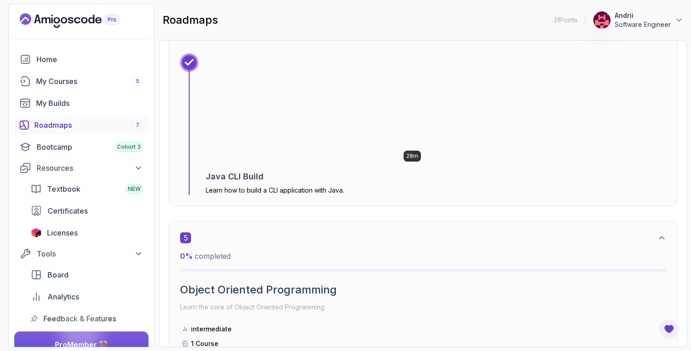
scroll to position [1527, 0]
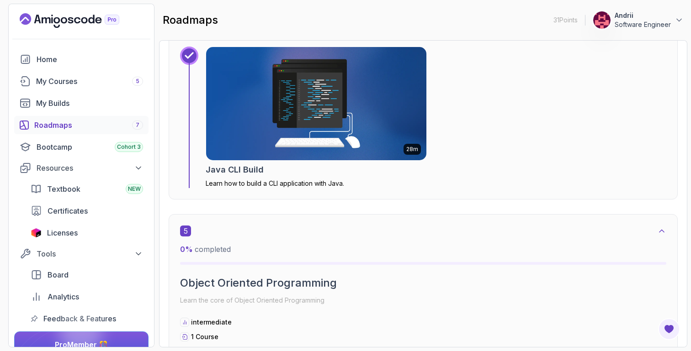
click at [321, 126] on img at bounding box center [316, 103] width 231 height 119
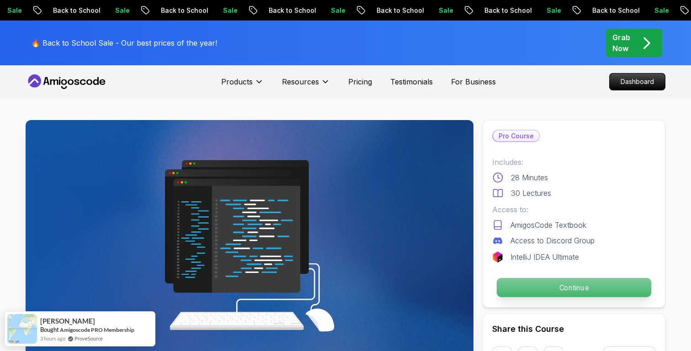
click at [536, 282] on p "Continue" at bounding box center [574, 287] width 154 height 19
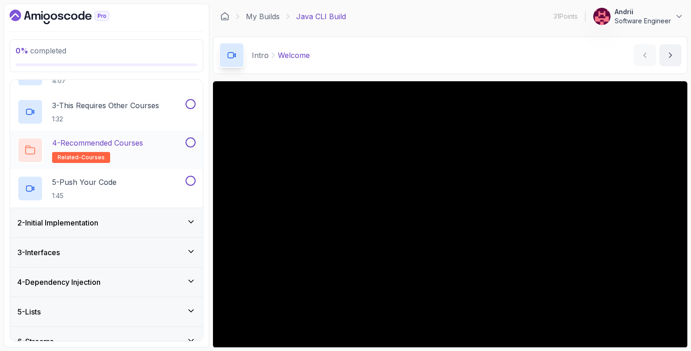
scroll to position [227, 0]
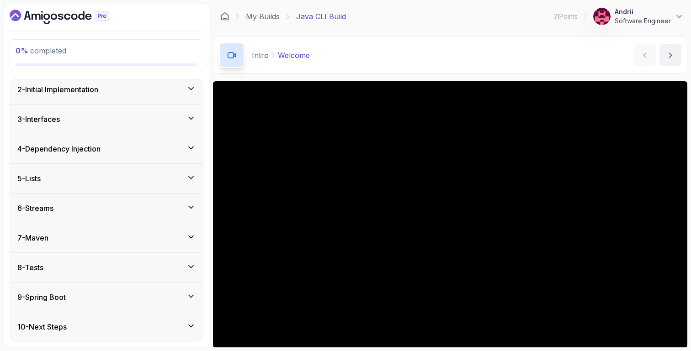
click at [156, 156] on div "4 - Dependency Injection" at bounding box center [106, 148] width 193 height 29
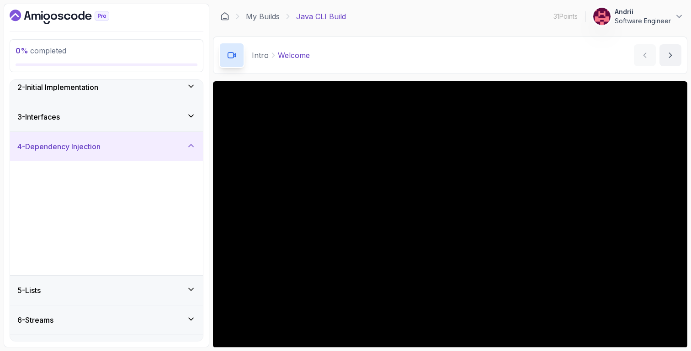
scroll to position [35, 0]
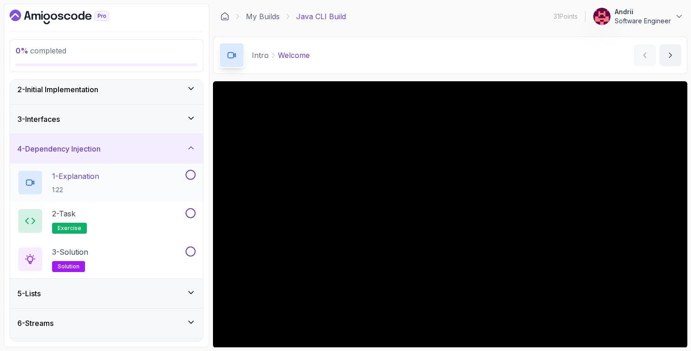
click at [151, 180] on div "1 - Explanation 1:22" at bounding box center [100, 183] width 166 height 26
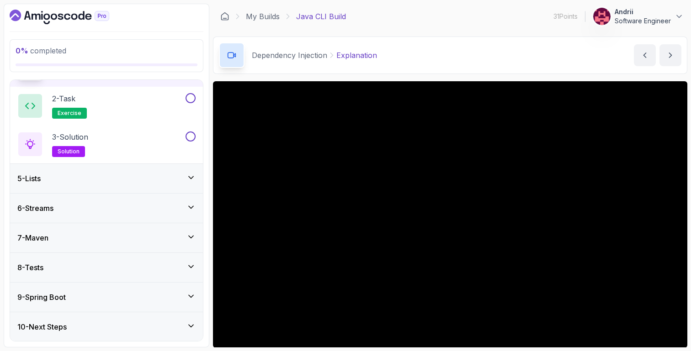
click at [134, 182] on div "5 - Lists" at bounding box center [106, 178] width 178 height 11
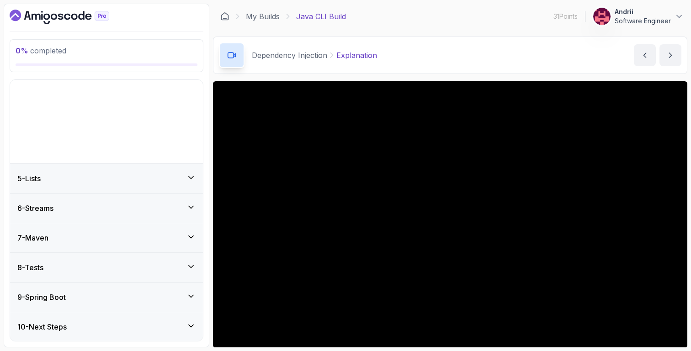
scroll to position [35, 0]
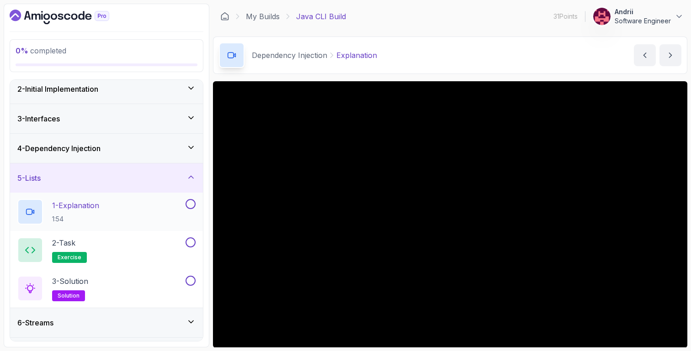
click at [126, 215] on div "1 - Explanation 1:54" at bounding box center [100, 212] width 166 height 26
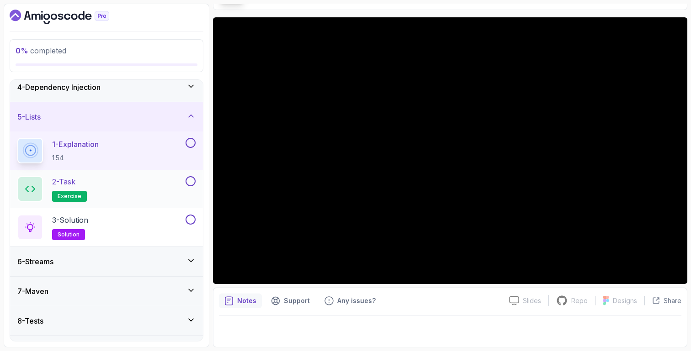
scroll to position [150, 0]
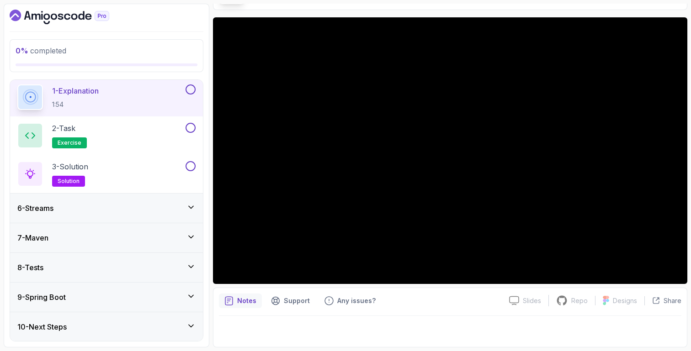
click at [169, 212] on div "6 - Streams" at bounding box center [106, 208] width 178 height 11
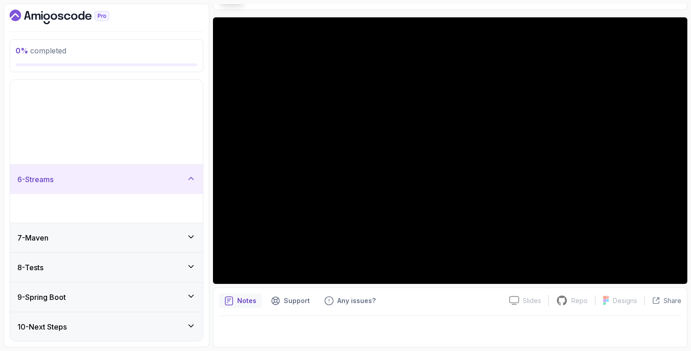
scroll to position [35, 0]
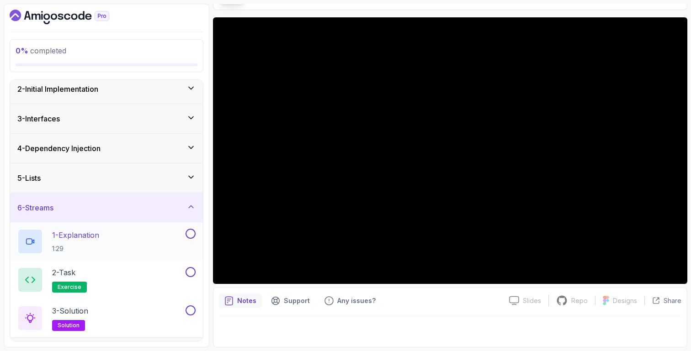
click at [154, 246] on div "1 - Explanation 1:29" at bounding box center [100, 242] width 166 height 26
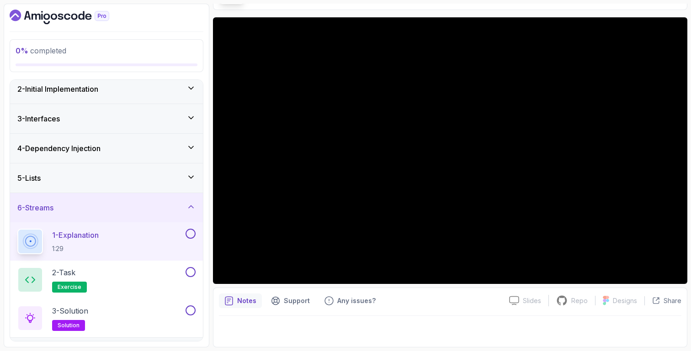
scroll to position [150, 0]
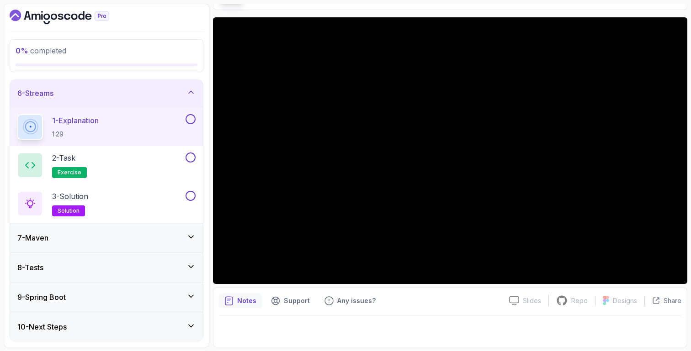
click at [128, 264] on div "8 - Tests" at bounding box center [106, 267] width 178 height 11
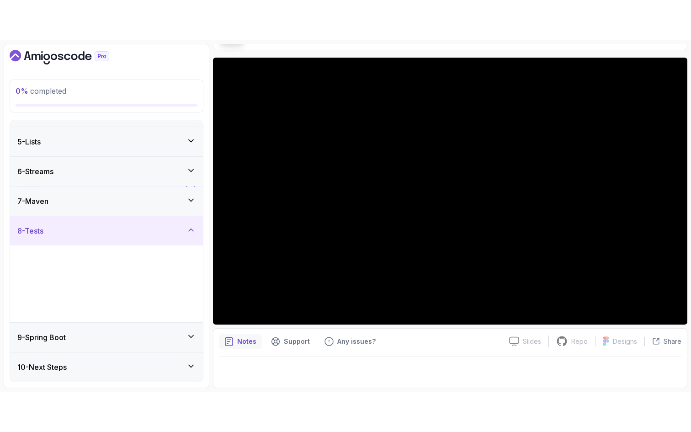
scroll to position [111, 0]
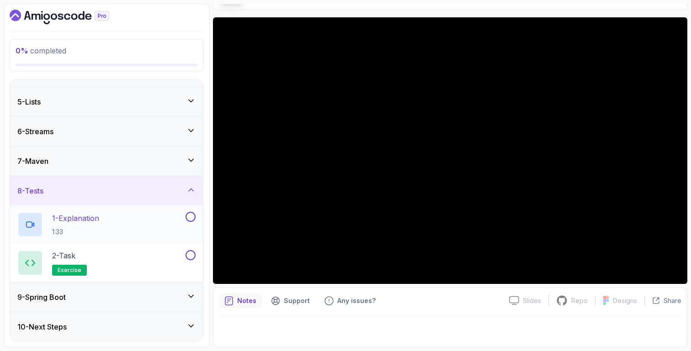
click at [129, 227] on div "1 - Explanation 1:33" at bounding box center [100, 225] width 166 height 26
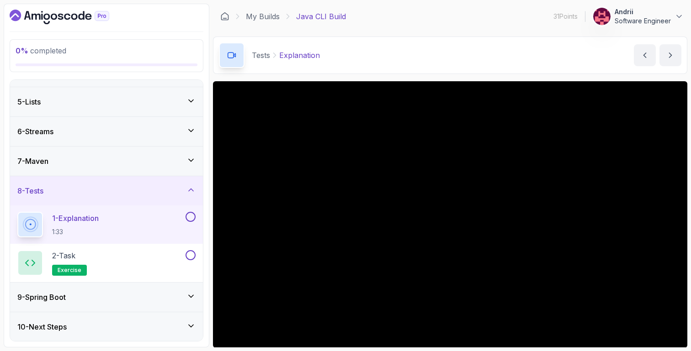
click at [112, 296] on div "9 - Spring Boot" at bounding box center [106, 297] width 178 height 11
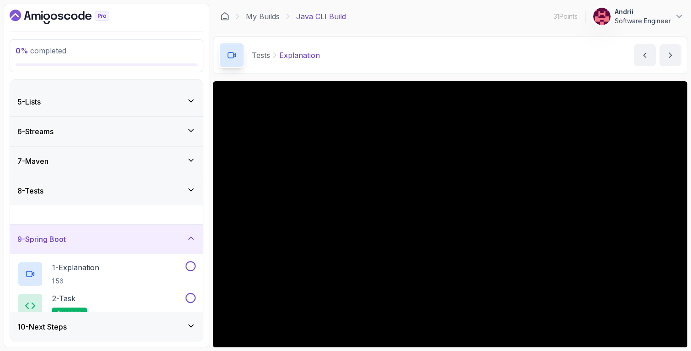
scroll to position [111, 0]
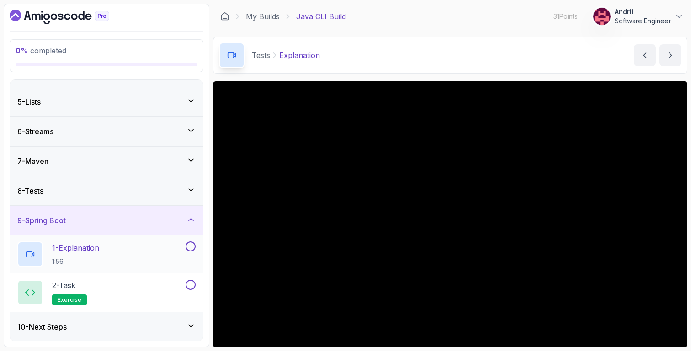
click at [107, 249] on div "1 - Explanation 1:56" at bounding box center [100, 255] width 166 height 26
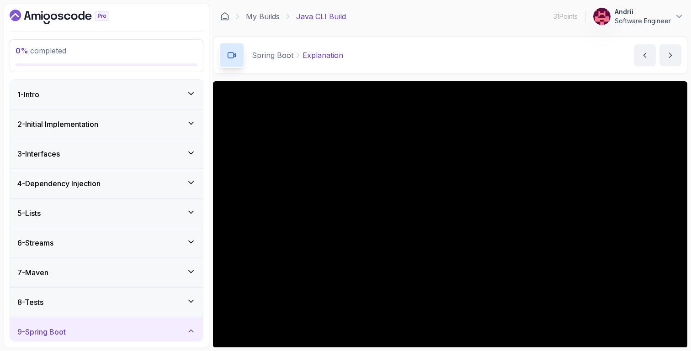
click at [283, 59] on p "Spring Boot" at bounding box center [273, 55] width 42 height 11
click at [264, 19] on link "My Builds" at bounding box center [263, 16] width 34 height 11
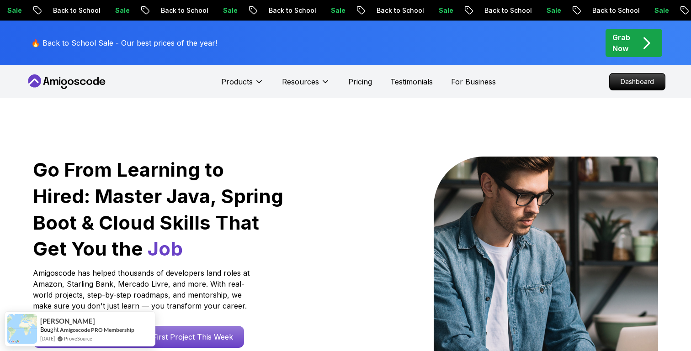
click at [543, 87] on nav "Products Resources Pricing Testimonials For Business Dashboard" at bounding box center [346, 81] width 640 height 33
click at [643, 88] on p "Dashboard" at bounding box center [637, 82] width 53 height 16
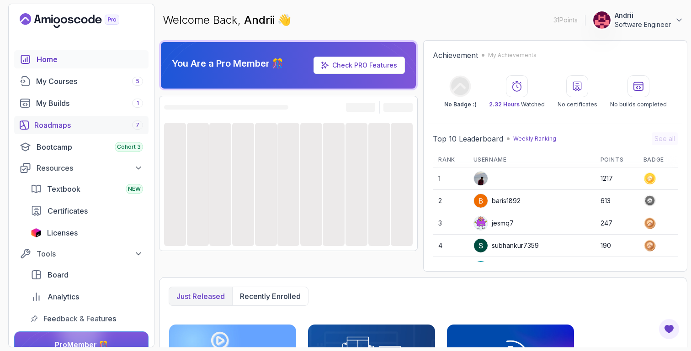
click at [110, 118] on link "Roadmaps 7" at bounding box center [81, 125] width 134 height 18
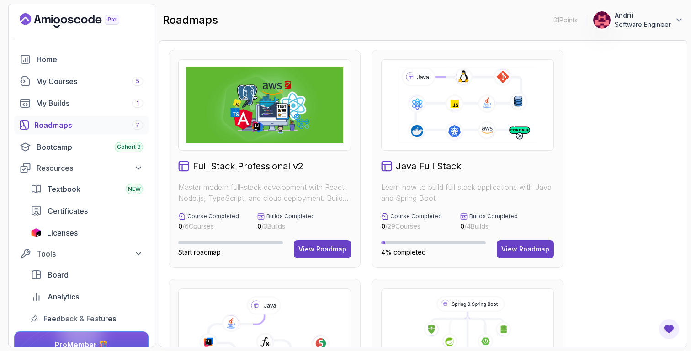
scroll to position [298, 0]
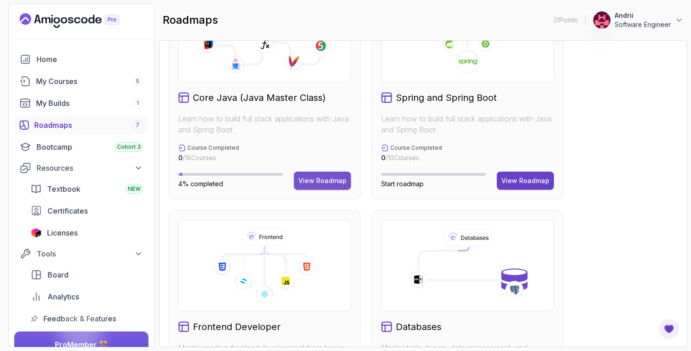
click at [321, 189] on button "View Roadmap" at bounding box center [322, 181] width 57 height 18
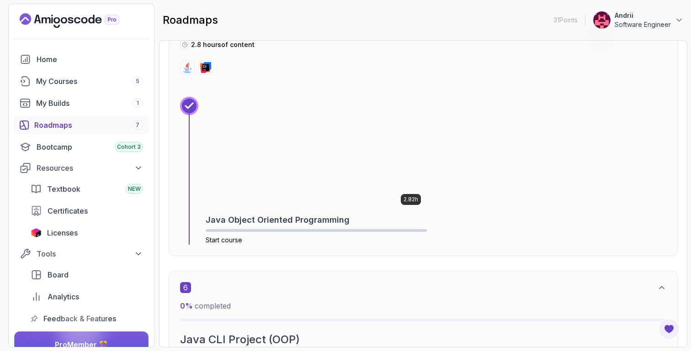
scroll to position [1840, 0]
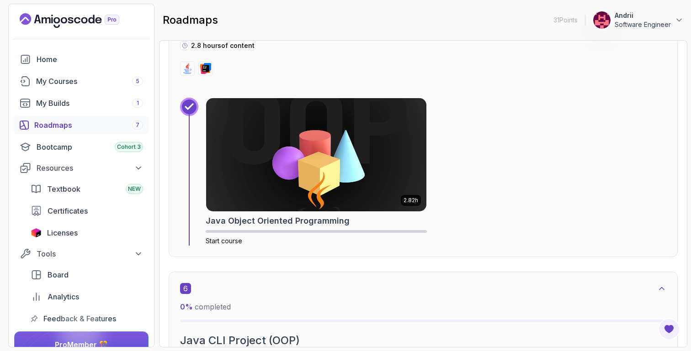
click at [321, 189] on img at bounding box center [316, 154] width 220 height 113
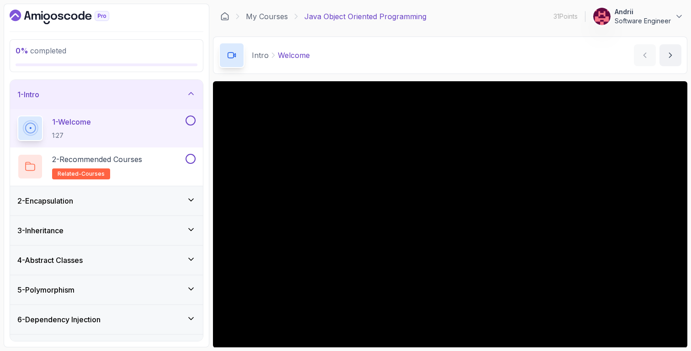
click at [188, 211] on div "2 - Encapsulation" at bounding box center [106, 200] width 193 height 29
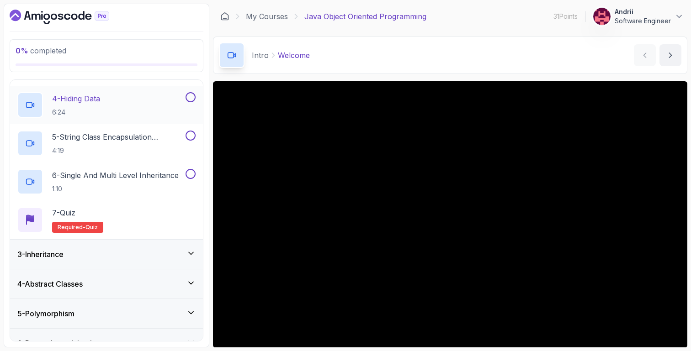
scroll to position [244, 0]
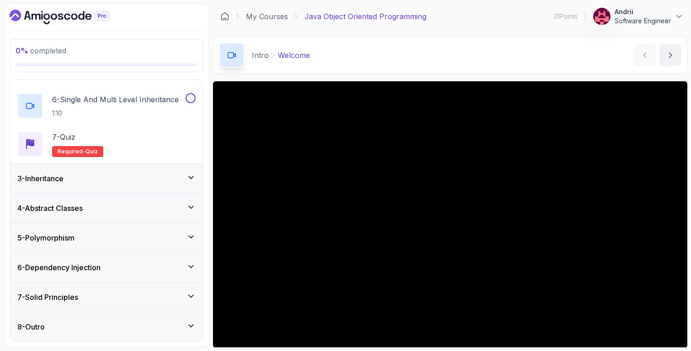
click at [160, 173] on div "3 - Inheritance" at bounding box center [106, 178] width 178 height 11
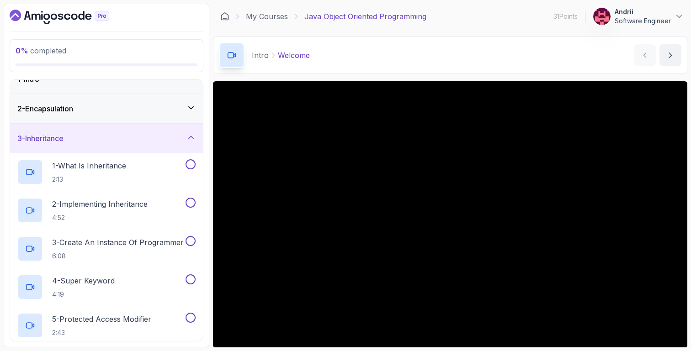
scroll to position [19, 0]
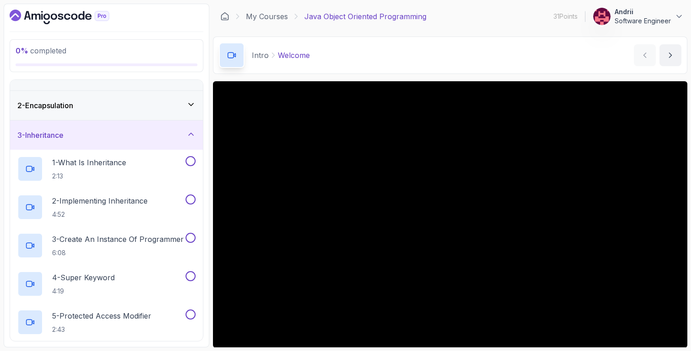
click at [133, 88] on div "1 - Intro" at bounding box center [106, 75] width 193 height 29
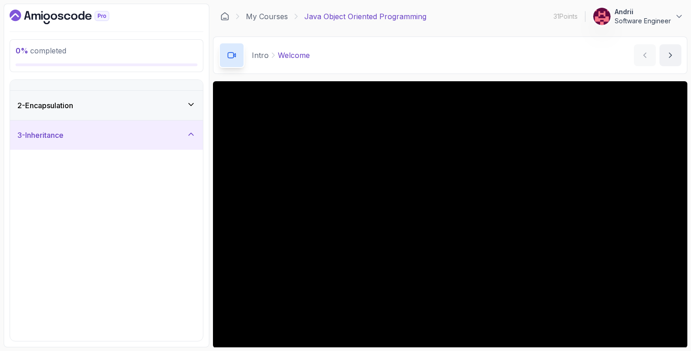
scroll to position [0, 0]
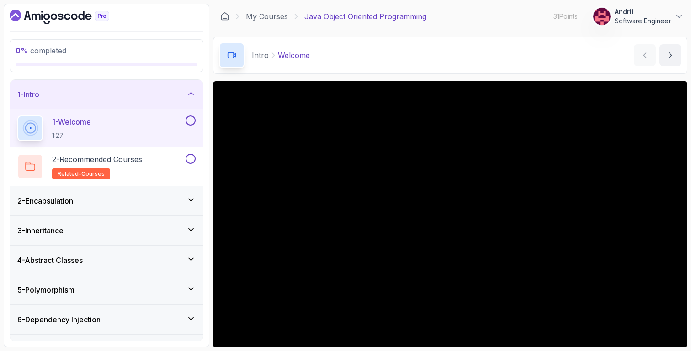
click at [112, 198] on div "2 - Encapsulation" at bounding box center [106, 201] width 178 height 11
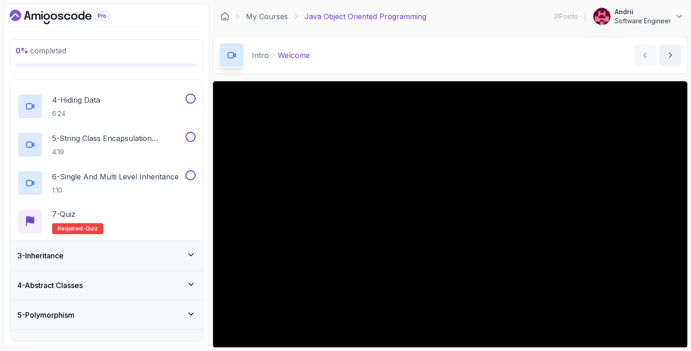
scroll to position [199, 0]
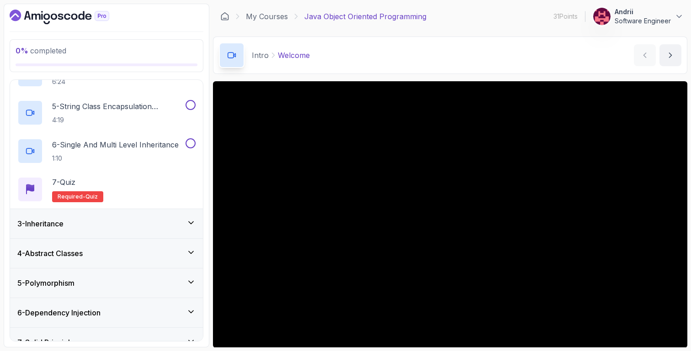
click at [106, 223] on div "3 - Inheritance" at bounding box center [106, 223] width 178 height 11
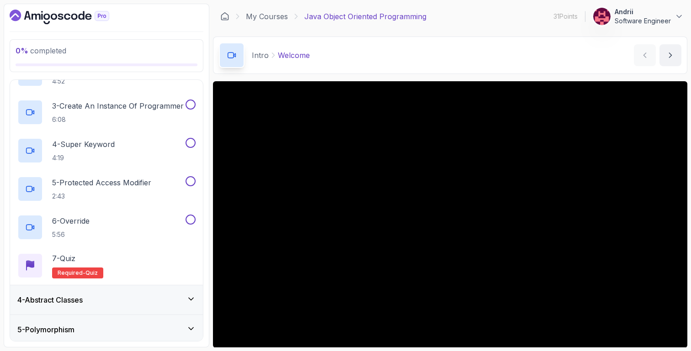
scroll to position [156, 0]
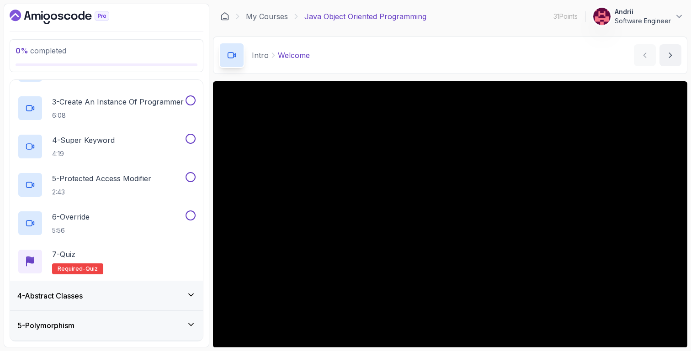
click at [107, 292] on div "4 - Abstract Classes" at bounding box center [106, 296] width 178 height 11
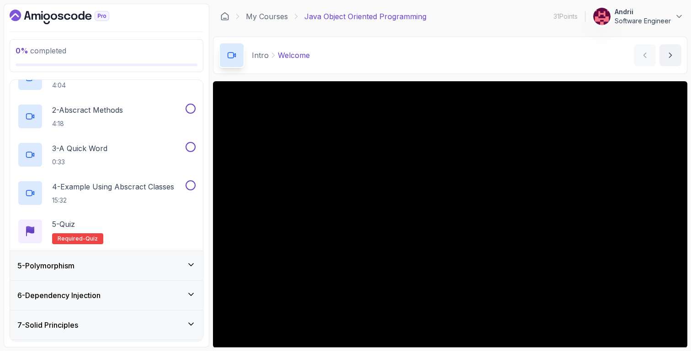
scroll to position [143, 0]
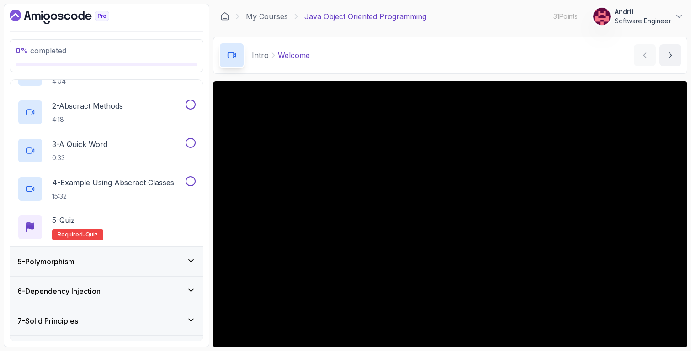
click at [104, 264] on div "5 - Polymorphism" at bounding box center [106, 261] width 178 height 11
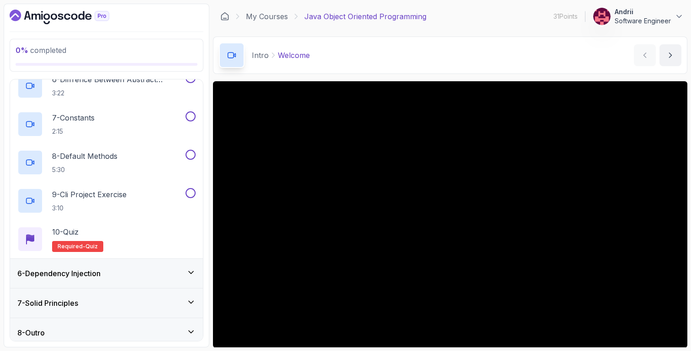
scroll to position [356, 0]
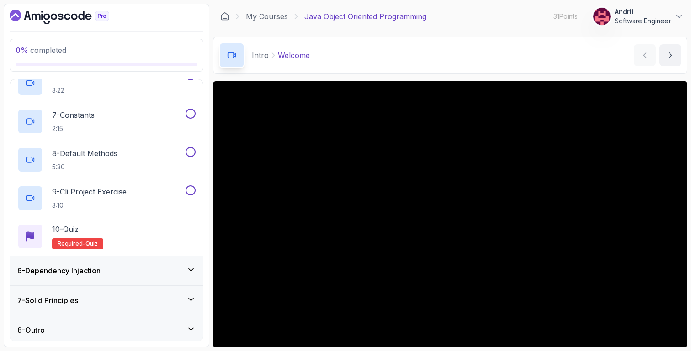
click at [104, 264] on div "6 - Dependency Injection" at bounding box center [106, 270] width 193 height 29
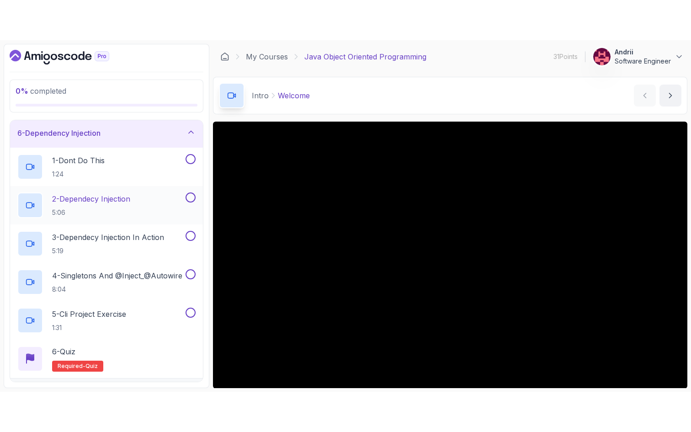
scroll to position [143, 0]
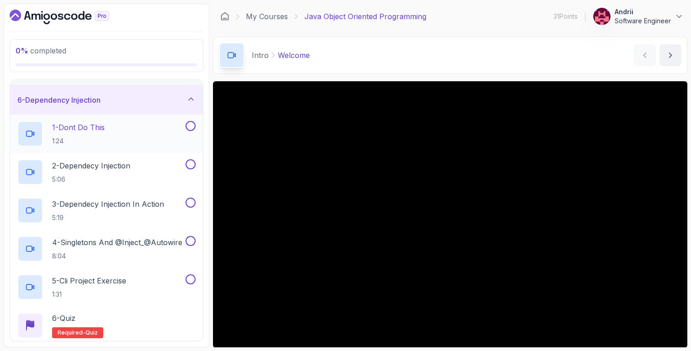
click at [149, 136] on div "1 - Dont Do This 1:24" at bounding box center [100, 134] width 166 height 26
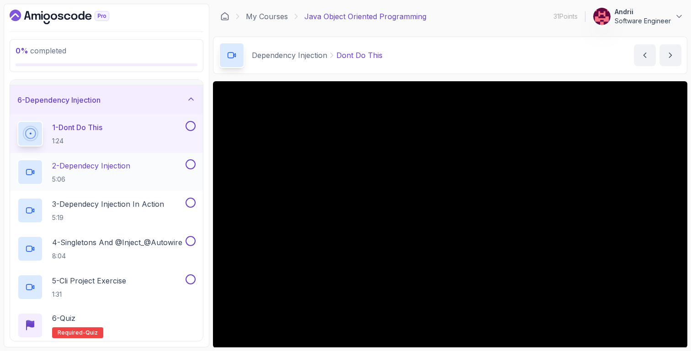
click at [159, 189] on div "2 - Dependecy Injection 5:06" at bounding box center [106, 172] width 193 height 38
click at [119, 164] on p "2 - Dependecy Injection" at bounding box center [91, 165] width 78 height 11
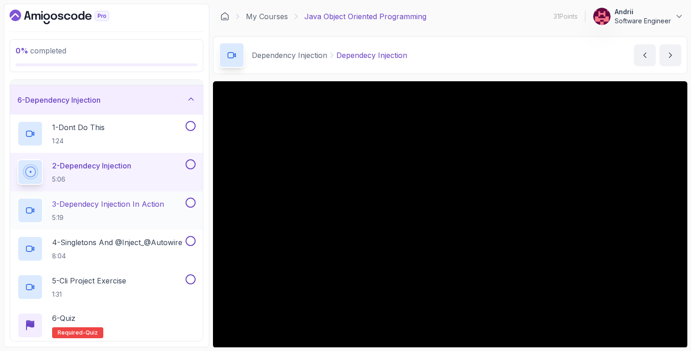
click at [142, 211] on h2 "3 - Dependecy Injection In Action 5:19" at bounding box center [108, 211] width 112 height 24
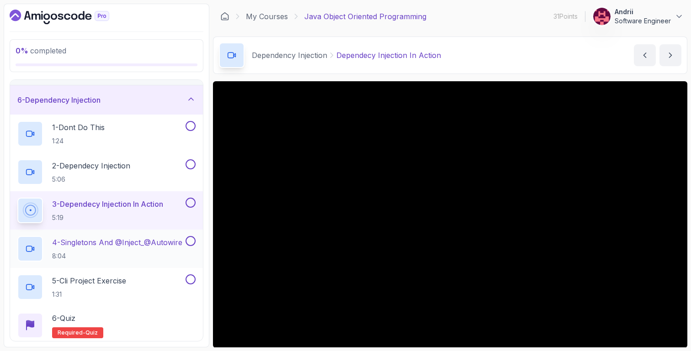
click at [131, 236] on div "4 - Singletons And @Inject_@Autowire 8:04" at bounding box center [100, 249] width 166 height 26
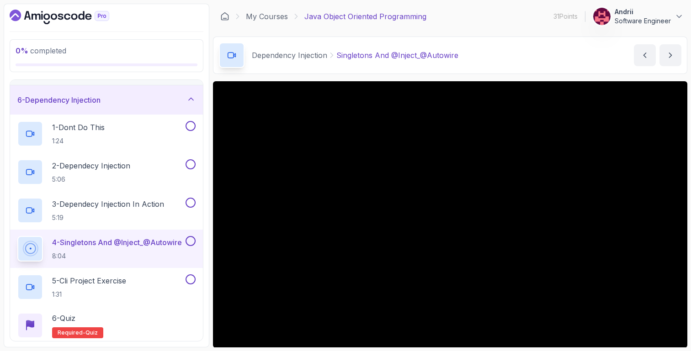
scroll to position [206, 0]
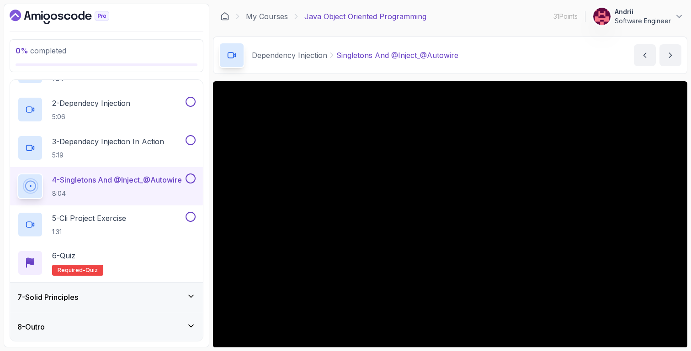
click at [117, 294] on div "7 - Solid Principles" at bounding box center [106, 297] width 178 height 11
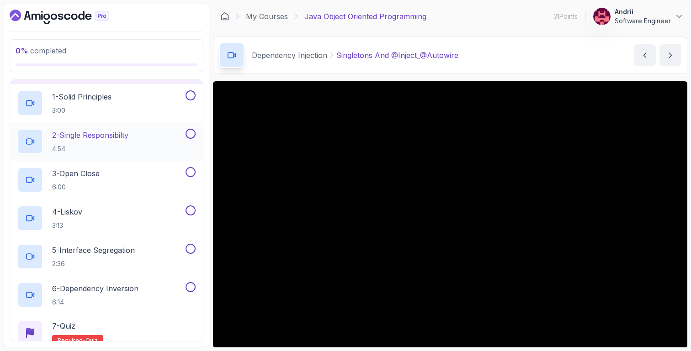
scroll to position [195, 0]
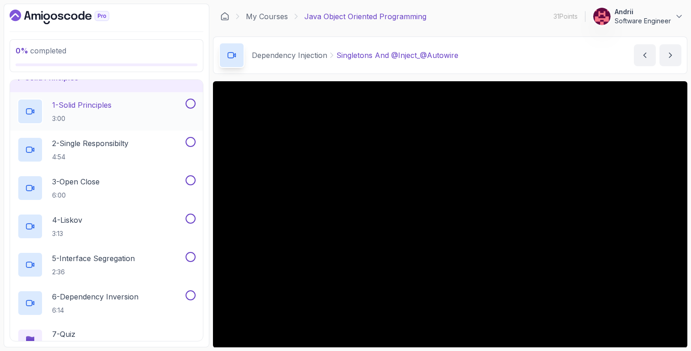
click at [124, 111] on div "1 - Solid Principles 3:00" at bounding box center [100, 112] width 166 height 26
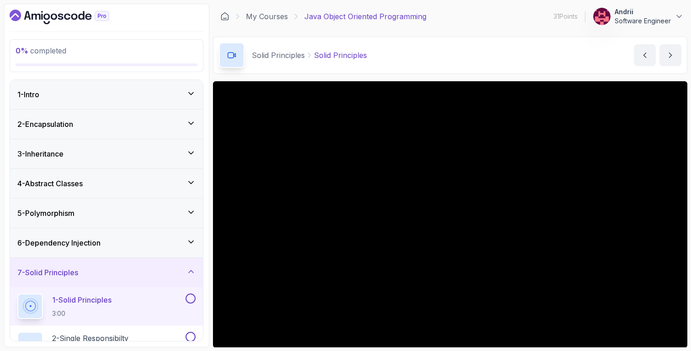
click at [105, 235] on div "6 - Dependency Injection" at bounding box center [106, 242] width 193 height 29
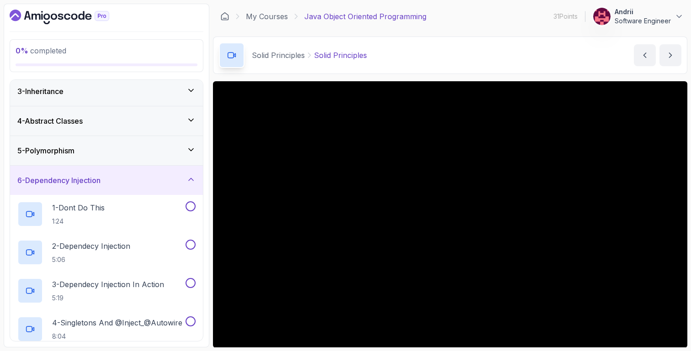
scroll to position [8, 0]
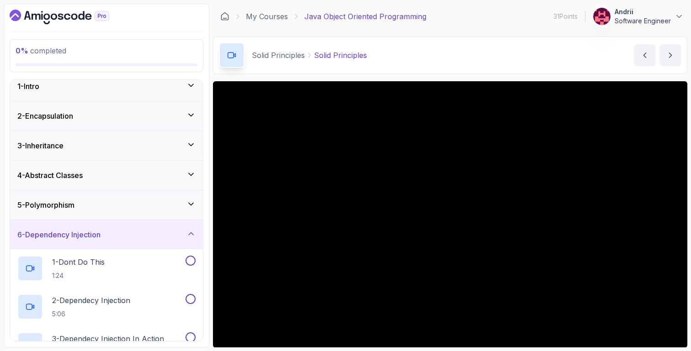
click at [101, 201] on div "5 - Polymorphism" at bounding box center [106, 205] width 178 height 11
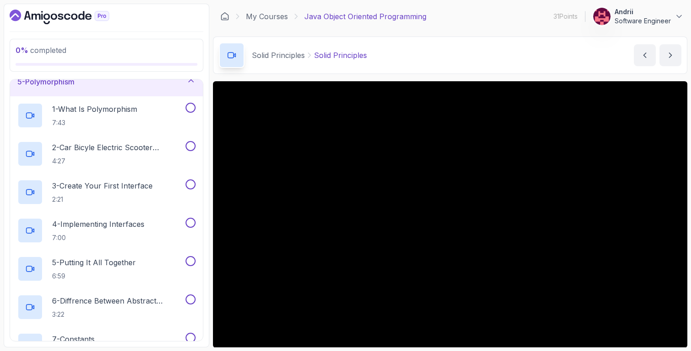
scroll to position [0, 0]
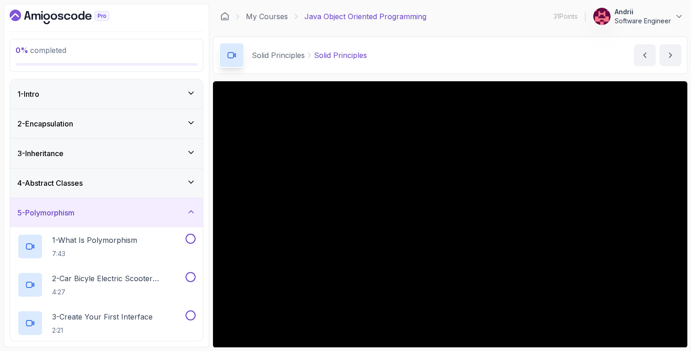
click at [90, 183] on div "4 - Abstract Classes" at bounding box center [106, 183] width 178 height 11
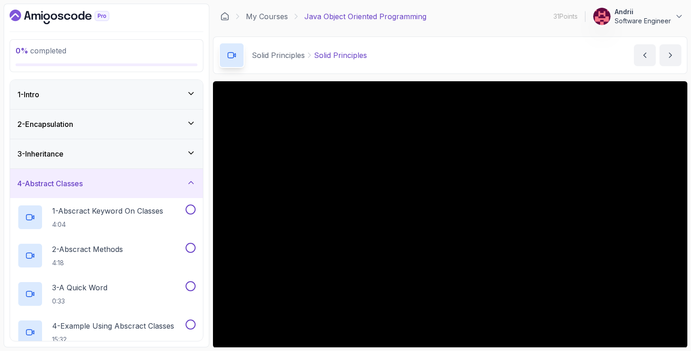
click at [95, 155] on div "3 - Inheritance" at bounding box center [106, 154] width 178 height 11
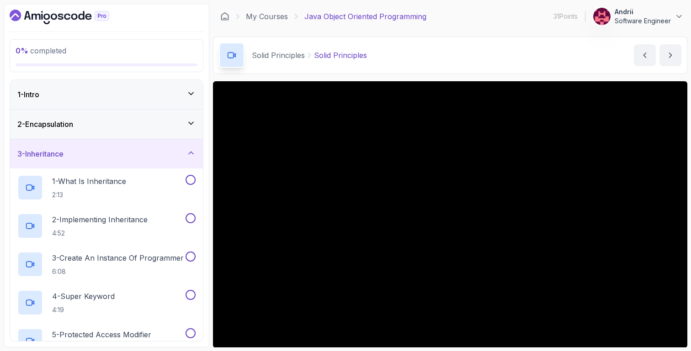
click at [97, 123] on div "2 - Encapsulation" at bounding box center [106, 124] width 178 height 11
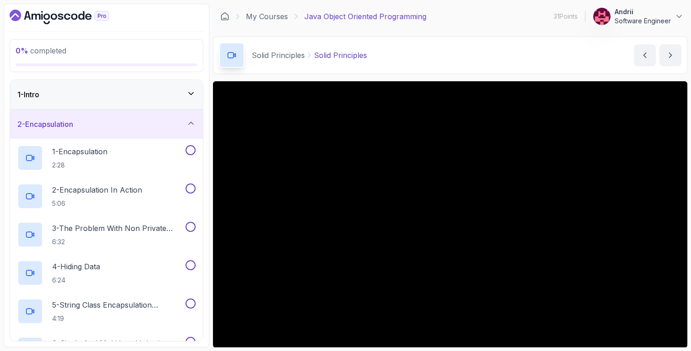
click at [103, 100] on div "1 - Intro" at bounding box center [106, 94] width 178 height 11
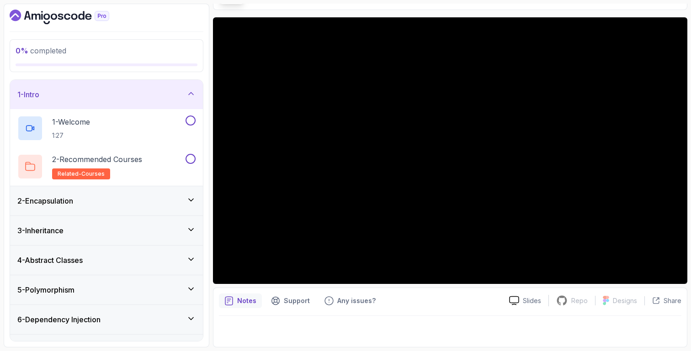
scroll to position [35, 0]
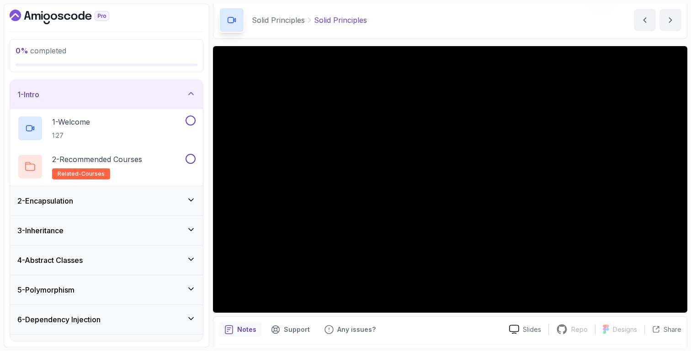
click at [143, 197] on div "2 - Encapsulation" at bounding box center [106, 201] width 178 height 11
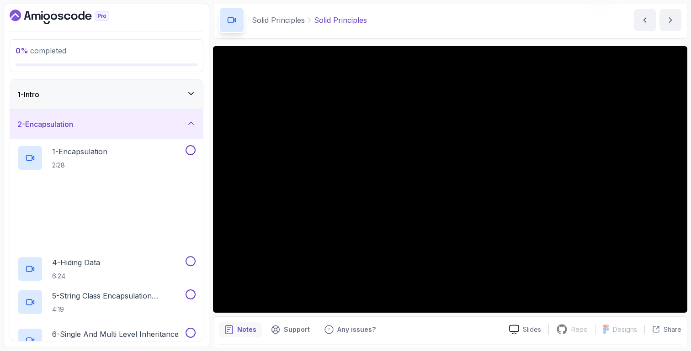
scroll to position [244, 0]
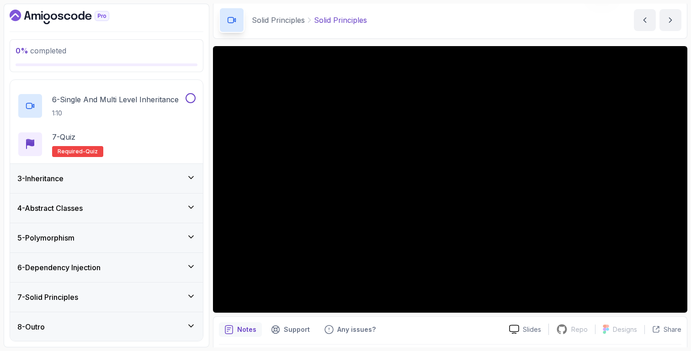
click at [109, 306] on div "7 - Solid Principles" at bounding box center [106, 297] width 193 height 29
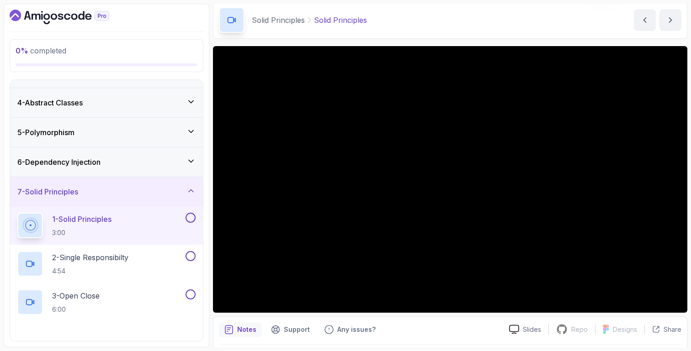
scroll to position [110, 0]
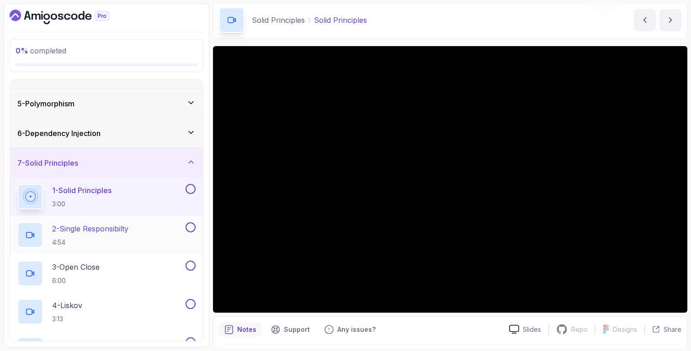
click at [124, 243] on p "4:54" at bounding box center [90, 242] width 76 height 9
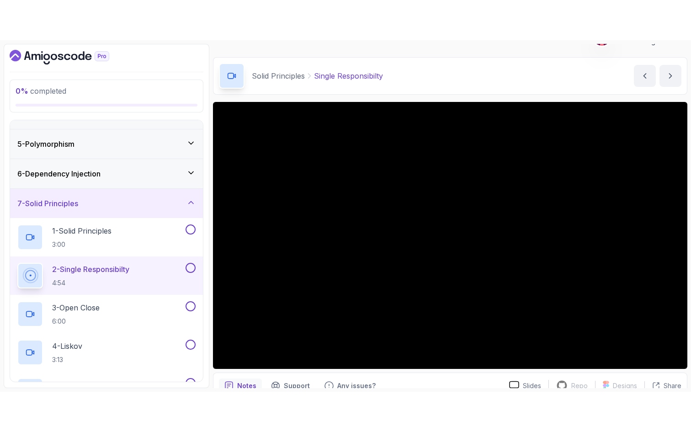
scroll to position [6, 0]
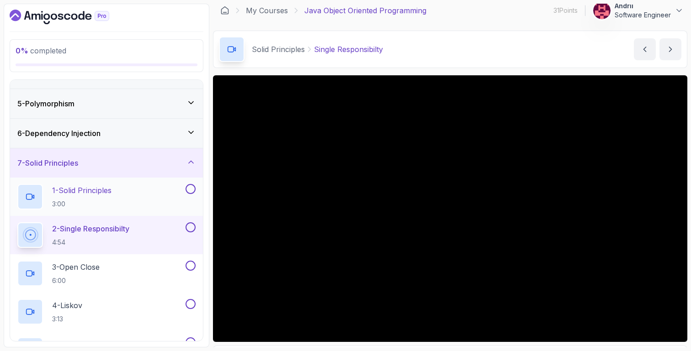
click at [150, 181] on div "1 - Solid Principles 3:00" at bounding box center [106, 197] width 193 height 38
click at [97, 189] on p "1 - Solid Principles" at bounding box center [81, 190] width 59 height 11
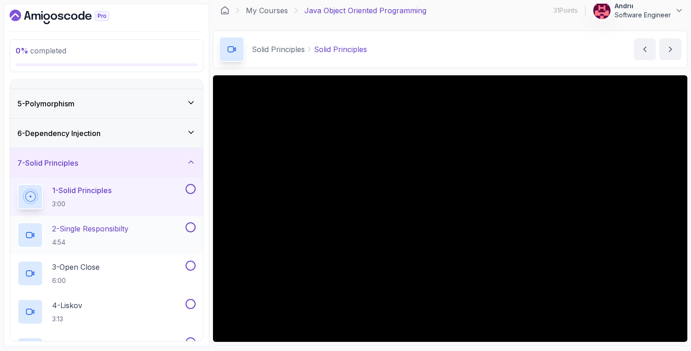
click at [112, 227] on p "2 - Single Responsibilty" at bounding box center [90, 228] width 76 height 11
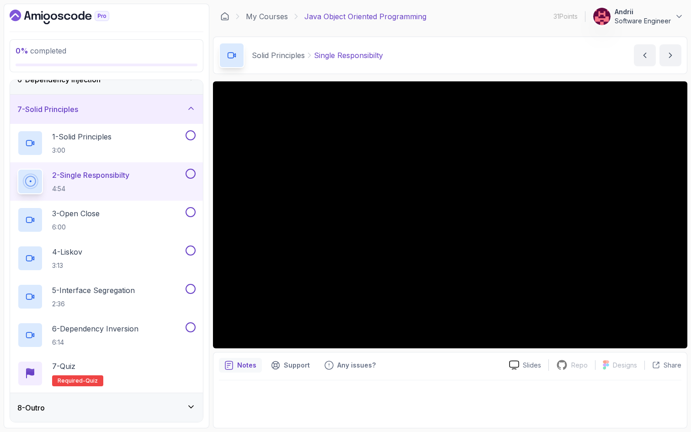
scroll to position [244, 0]
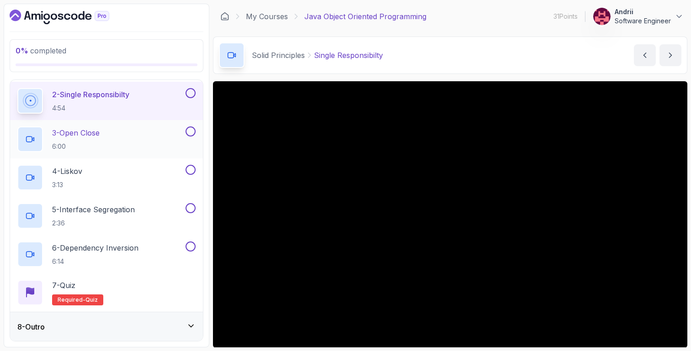
click at [99, 143] on p "6:00" at bounding box center [76, 146] width 48 height 9
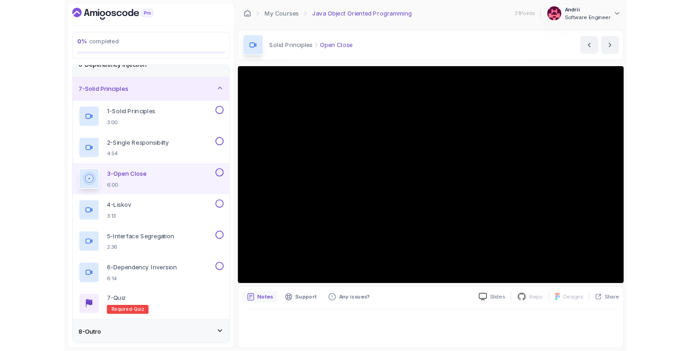
scroll to position [244, 0]
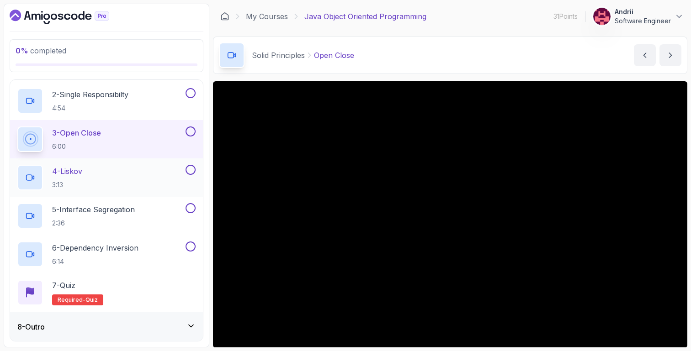
click at [135, 163] on div "4 - Liskov 3:13" at bounding box center [106, 178] width 193 height 38
click at [78, 166] on p "4 - Liskov" at bounding box center [67, 171] width 30 height 11
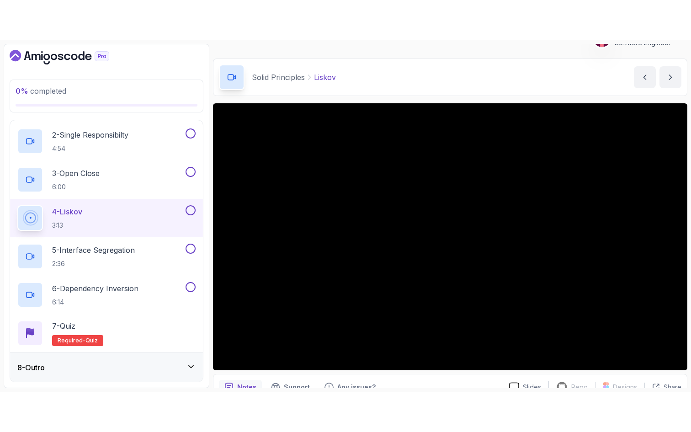
scroll to position [64, 0]
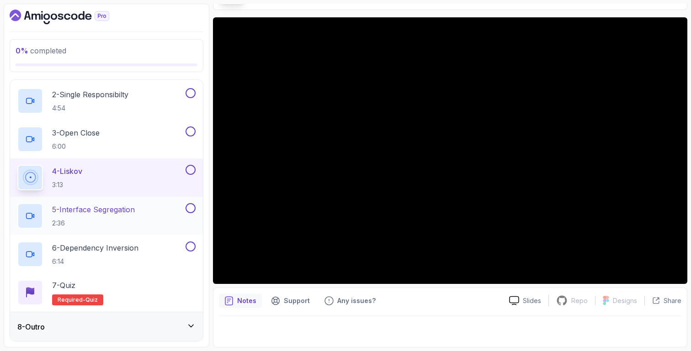
click at [111, 209] on p "5 - Interface Segregation" at bounding box center [93, 209] width 83 height 11
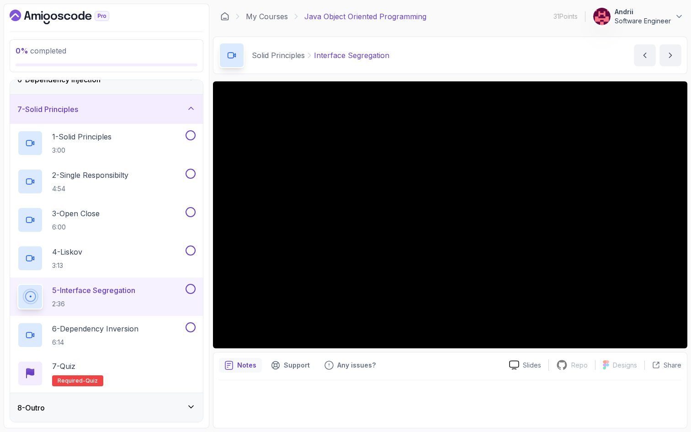
scroll to position [244, 0]
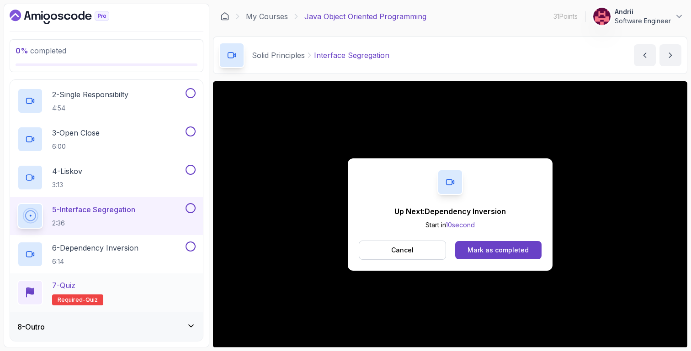
click at [123, 279] on div "7 - Quiz Required- quiz" at bounding box center [106, 293] width 193 height 38
click at [133, 250] on p "6 - Dependency Inversion" at bounding box center [95, 248] width 86 height 11
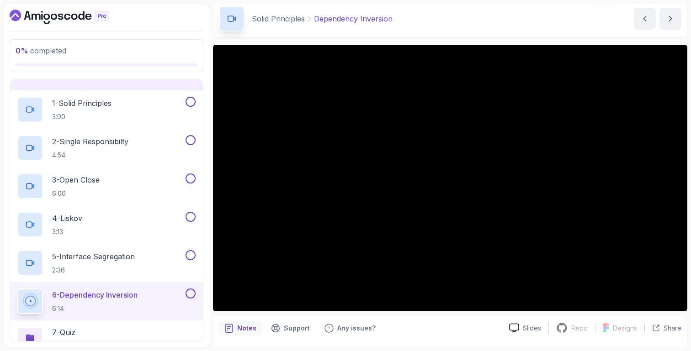
scroll to position [40, 0]
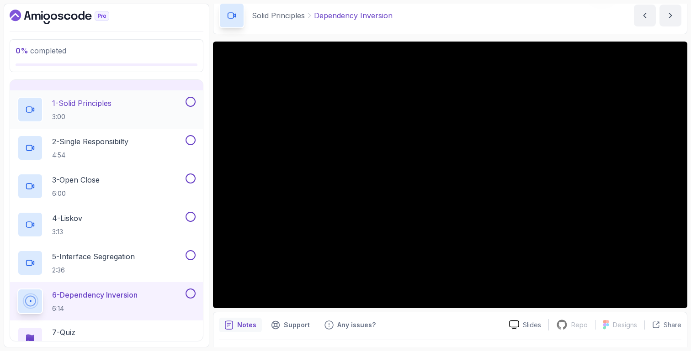
click at [127, 91] on div "1 - Solid Principles 3:00" at bounding box center [106, 109] width 193 height 38
click at [104, 104] on p "1 - Solid Principles" at bounding box center [81, 103] width 59 height 11
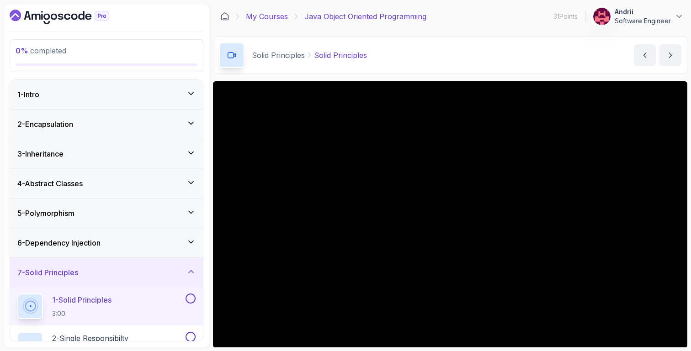
click at [282, 20] on link "My Courses" at bounding box center [267, 16] width 42 height 11
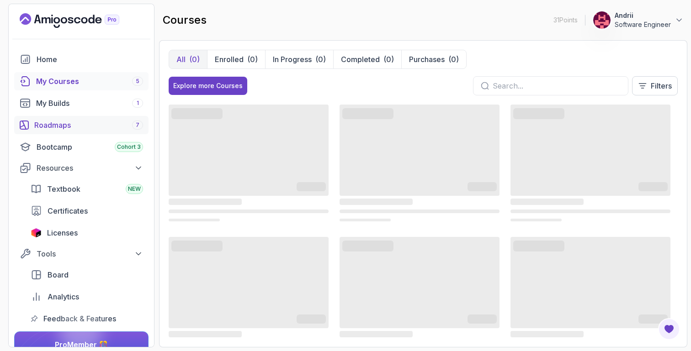
click at [87, 128] on div "Roadmaps 7" at bounding box center [88, 125] width 109 height 11
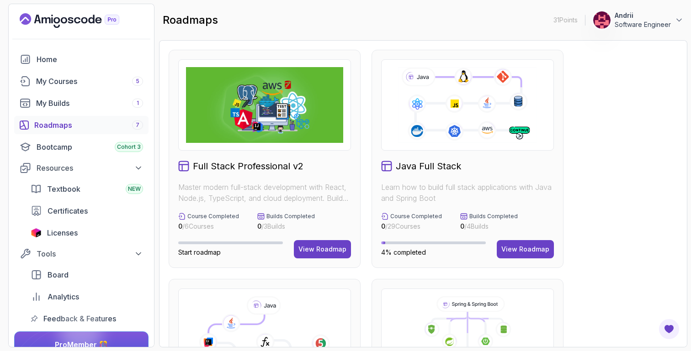
scroll to position [235, 0]
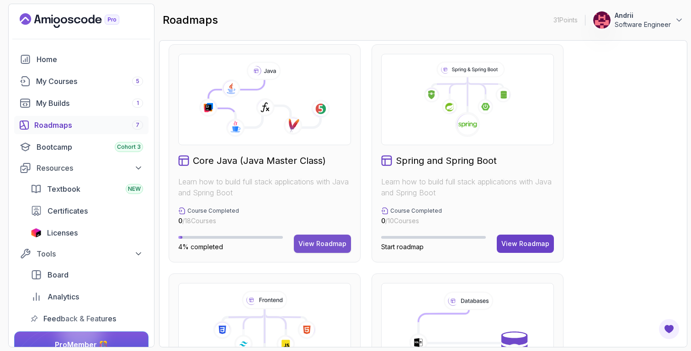
click at [324, 247] on div "View Roadmap" at bounding box center [322, 243] width 48 height 9
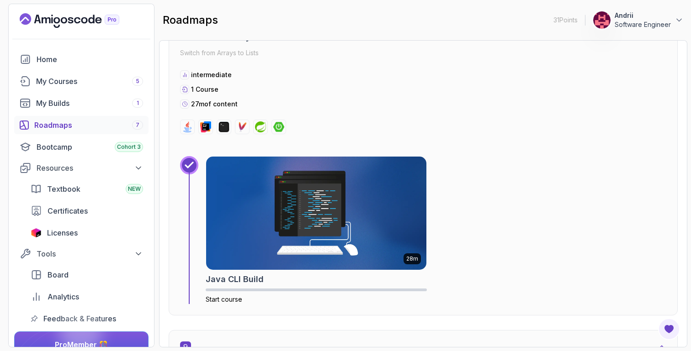
scroll to position [2638, 0]
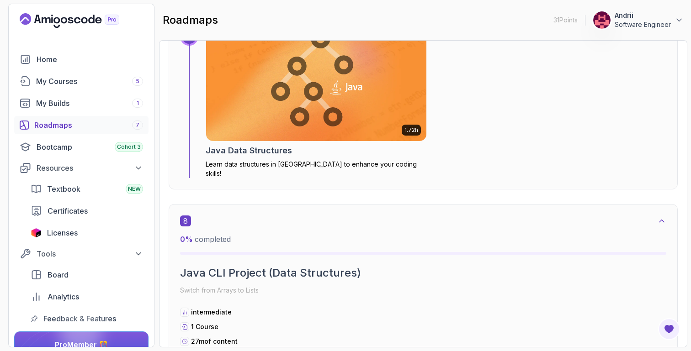
click at [318, 80] on img at bounding box center [316, 84] width 220 height 113
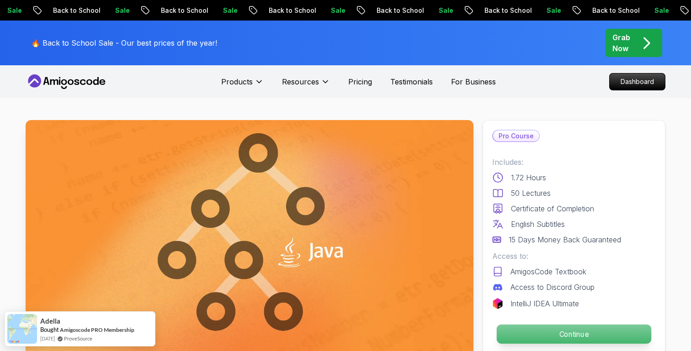
click at [503, 328] on p "Continue" at bounding box center [574, 334] width 154 height 19
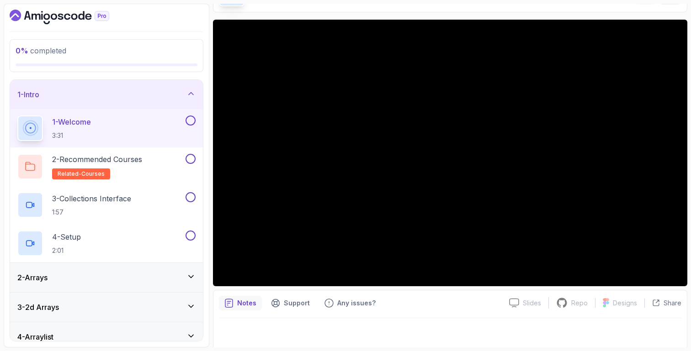
scroll to position [64, 0]
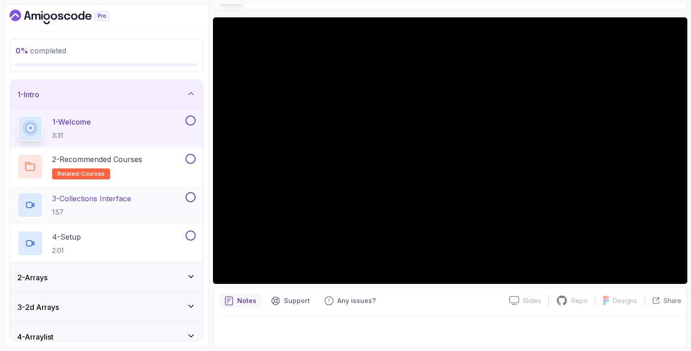
click at [174, 196] on div "3 - Collections Interface 1:57" at bounding box center [100, 205] width 166 height 26
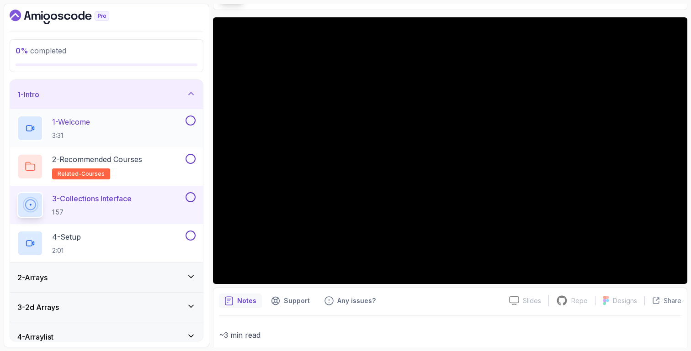
click at [102, 120] on div "1 - Welcome 3:31" at bounding box center [100, 129] width 166 height 26
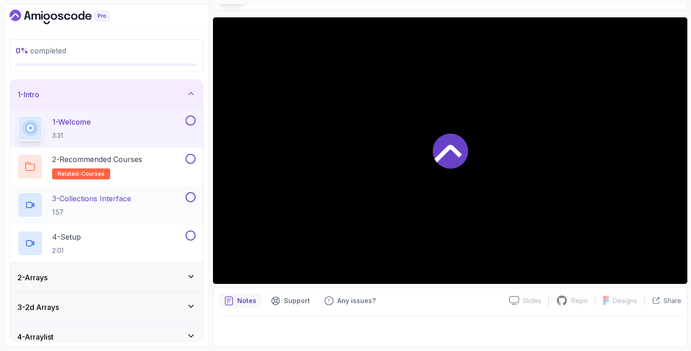
click at [131, 196] on p "3 - Collections Interface" at bounding box center [91, 198] width 79 height 11
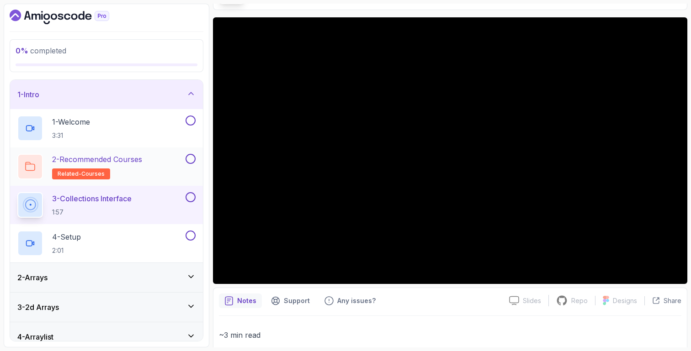
click at [142, 156] on p "2 - Recommended Courses" at bounding box center [97, 159] width 90 height 11
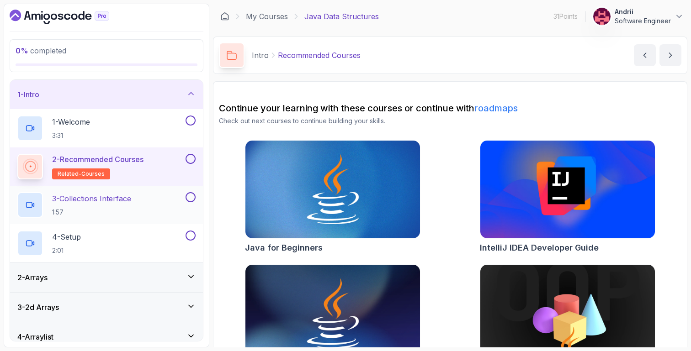
click at [123, 200] on p "3 - Collections Interface" at bounding box center [91, 198] width 79 height 11
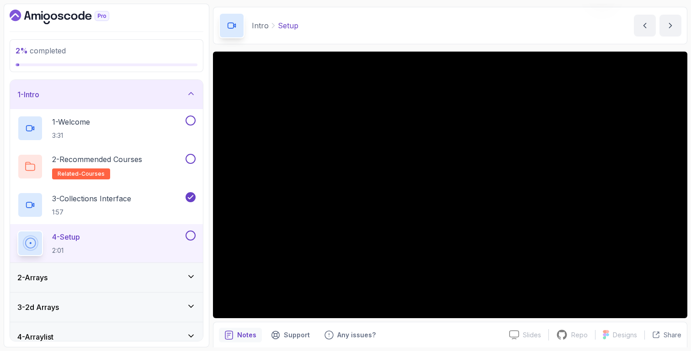
scroll to position [31, 0]
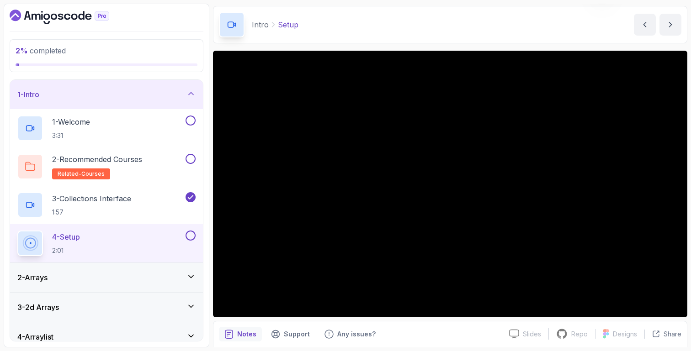
click at [77, 279] on div "2 - Arrays" at bounding box center [106, 277] width 178 height 11
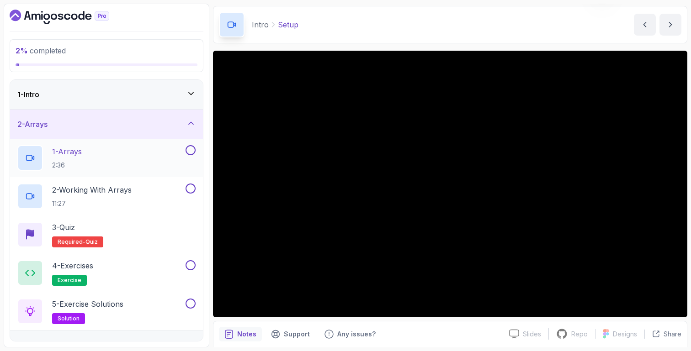
click at [123, 159] on div "1 - Arrays 2:36" at bounding box center [100, 158] width 166 height 26
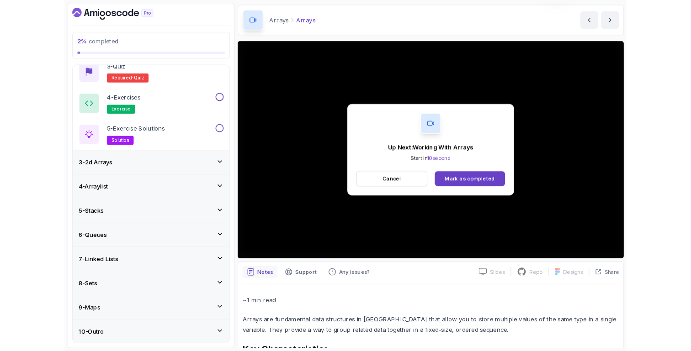
scroll to position [227, 0]
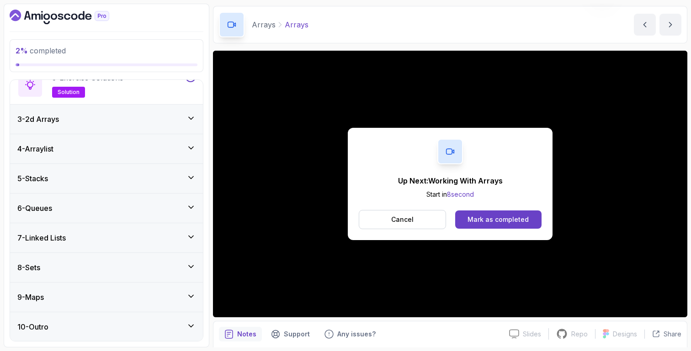
click at [522, 230] on div "Up Next: Working With Arrays Start in 8 second Cancel Mark as completed" at bounding box center [450, 184] width 205 height 112
click at [522, 228] on button "Mark as completed" at bounding box center [498, 220] width 86 height 18
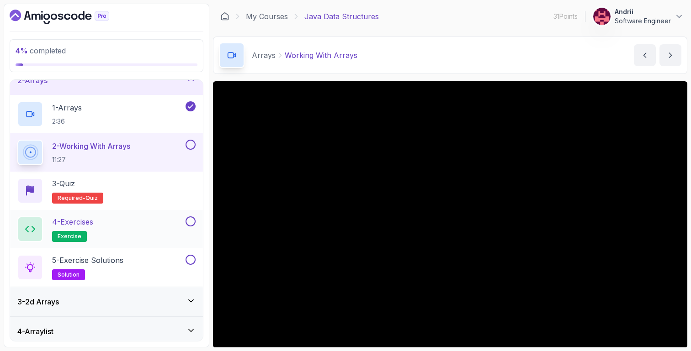
scroll to position [227, 0]
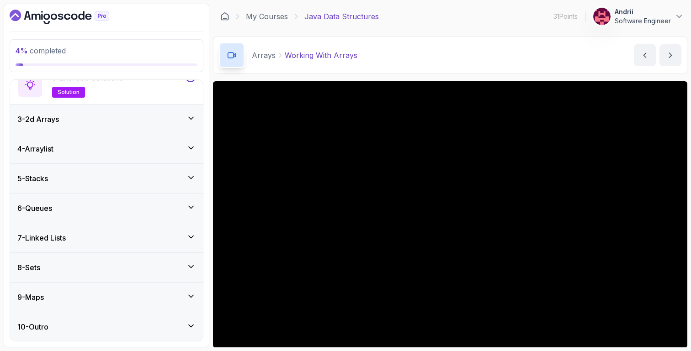
click at [124, 176] on div "5 - Stacks" at bounding box center [106, 178] width 178 height 11
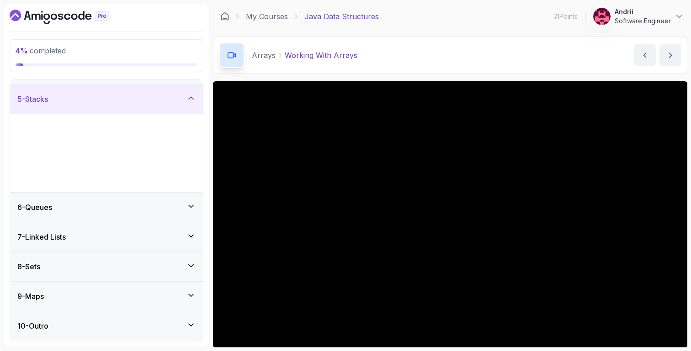
scroll to position [35, 0]
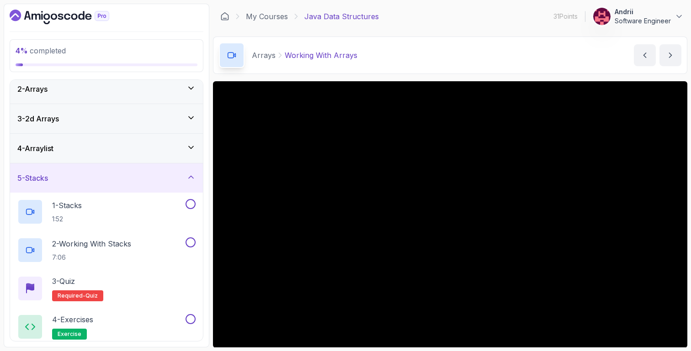
click at [124, 176] on div "5 - Stacks" at bounding box center [106, 178] width 178 height 11
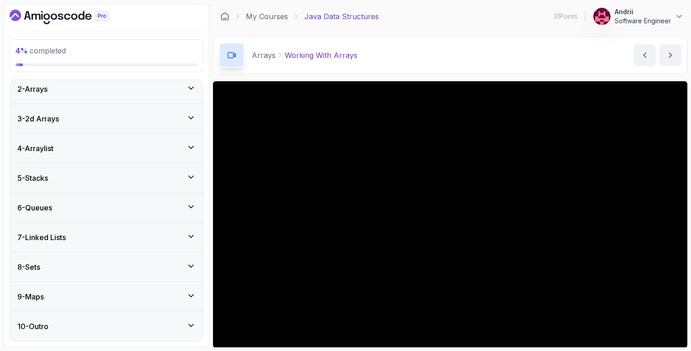
scroll to position [0, 0]
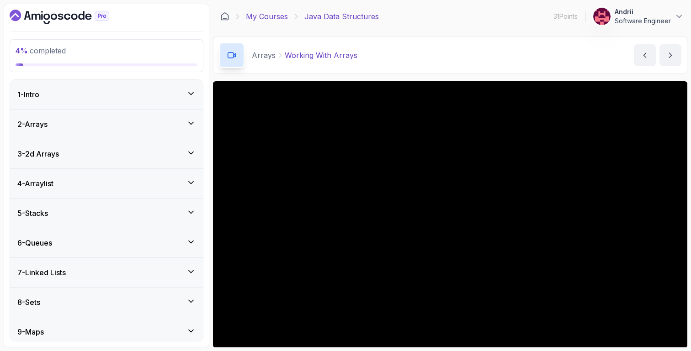
click at [274, 19] on link "My Courses" at bounding box center [267, 16] width 42 height 11
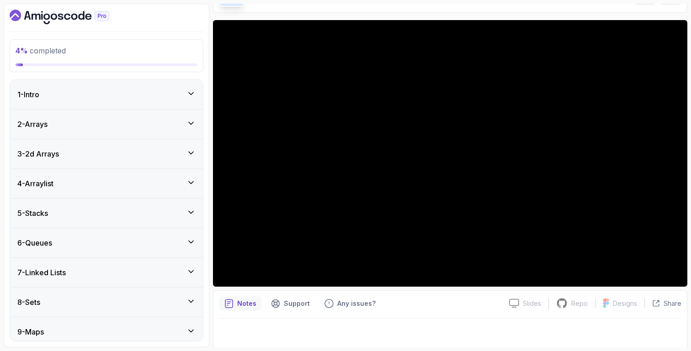
scroll to position [64, 0]
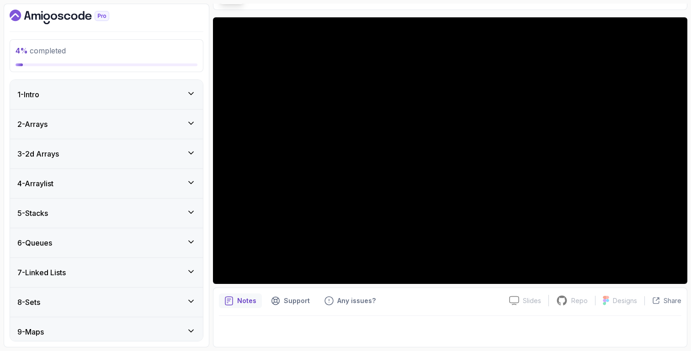
click at [152, 119] on div "2 - Arrays" at bounding box center [106, 124] width 178 height 11
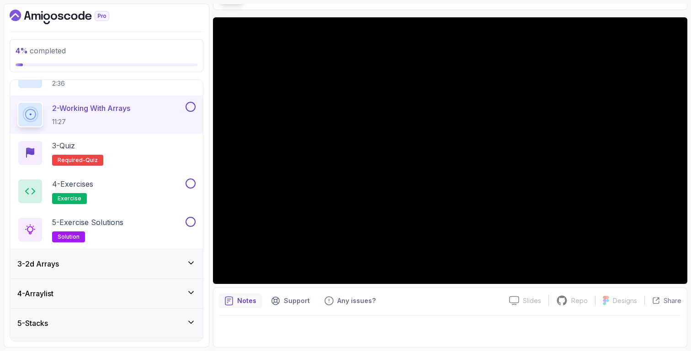
scroll to position [87, 0]
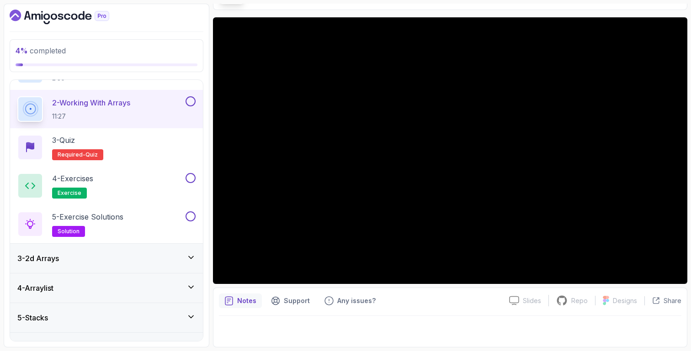
click at [139, 256] on div "3 - 2d Arrays" at bounding box center [106, 258] width 178 height 11
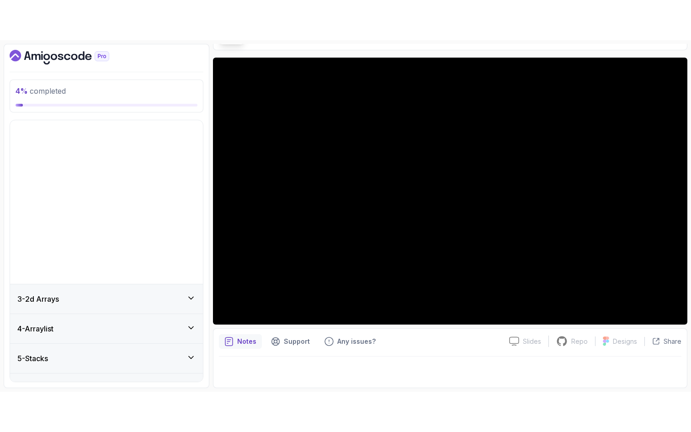
scroll to position [35, 0]
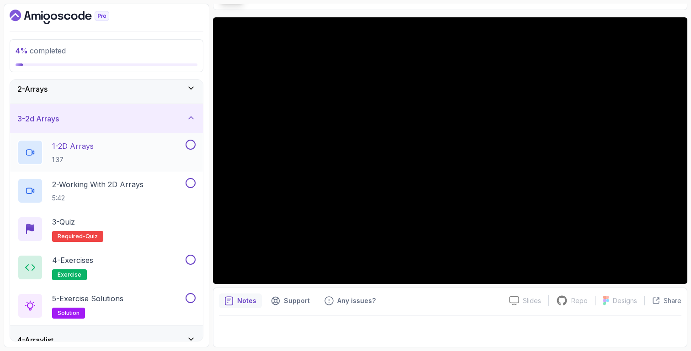
click at [126, 153] on div "1 - 2D Arrays 1:37" at bounding box center [100, 153] width 166 height 26
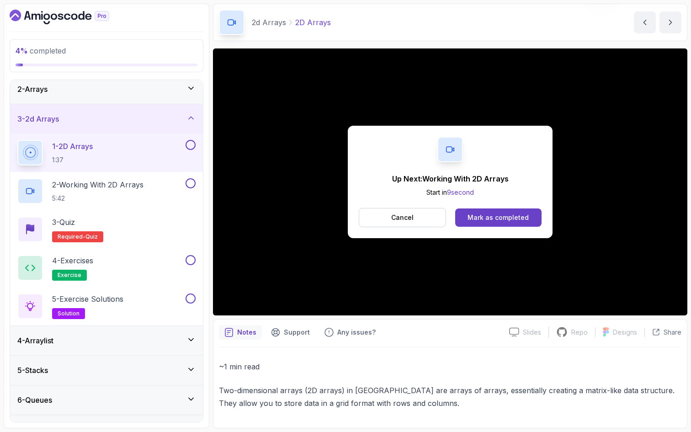
scroll to position [64, 0]
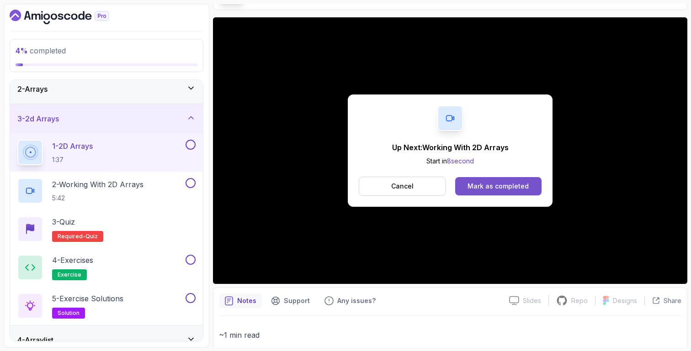
click at [537, 195] on button "Mark as completed" at bounding box center [498, 186] width 86 height 18
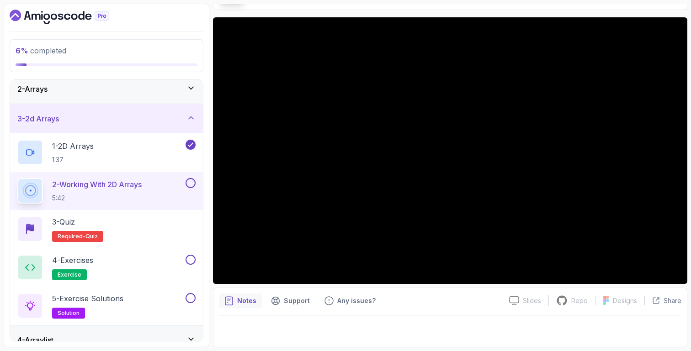
click at [387, 326] on div at bounding box center [450, 329] width 462 height 26
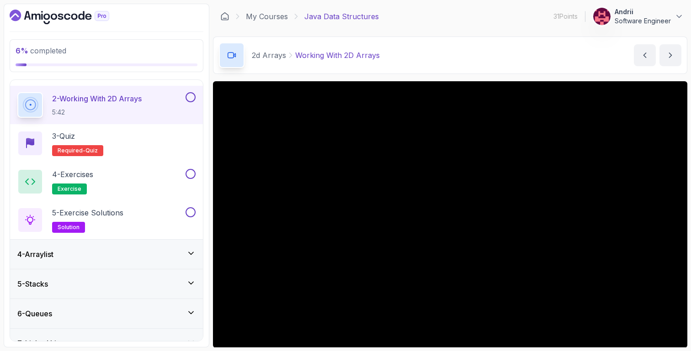
click at [133, 245] on div "4 - Arraylist" at bounding box center [106, 254] width 193 height 29
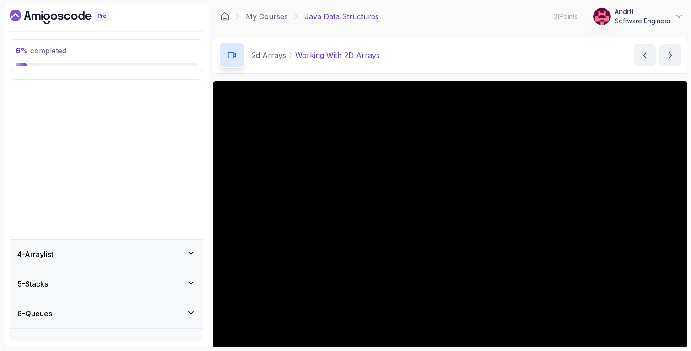
scroll to position [35, 0]
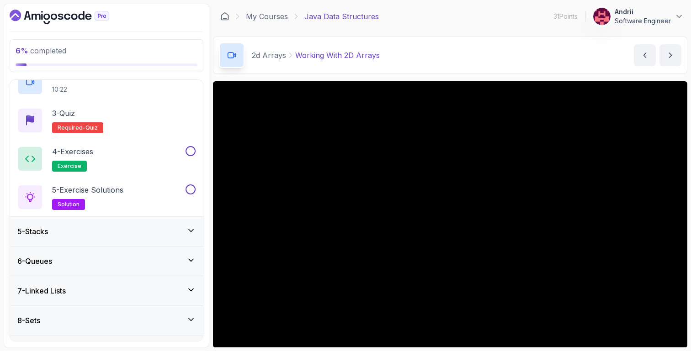
click at [116, 229] on div "5 - Stacks" at bounding box center [106, 231] width 178 height 11
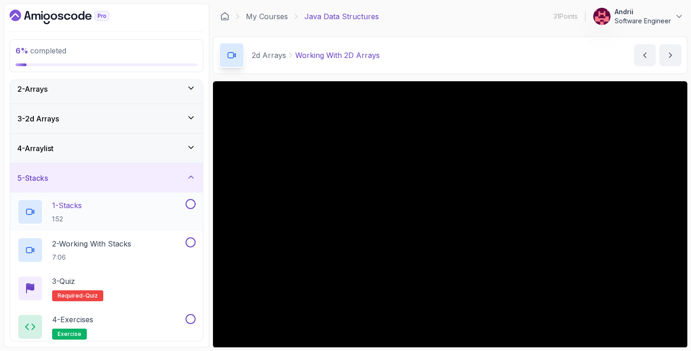
click at [106, 200] on div "1 - Stacks 1:52" at bounding box center [100, 212] width 166 height 26
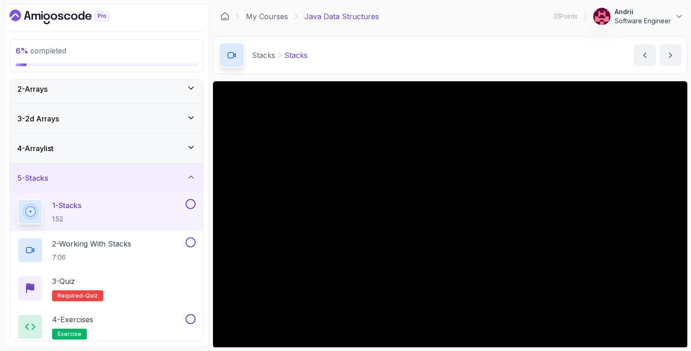
click at [60, 148] on div "4 - Arraylist" at bounding box center [106, 148] width 178 height 11
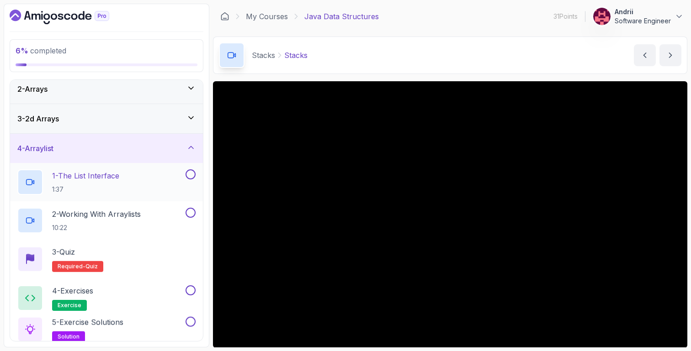
click at [60, 179] on p "1 - The List Interface" at bounding box center [85, 175] width 67 height 11
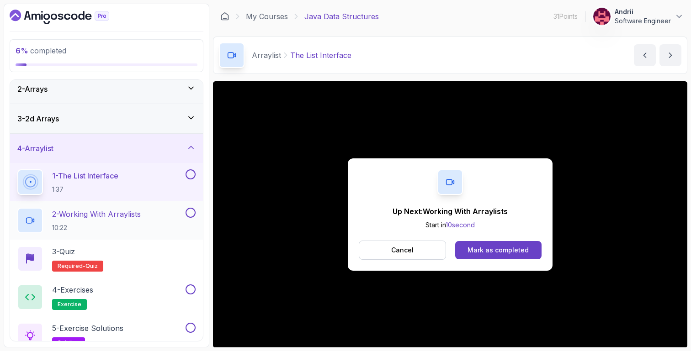
click at [121, 209] on p "2 - Working With Arraylists" at bounding box center [96, 214] width 89 height 11
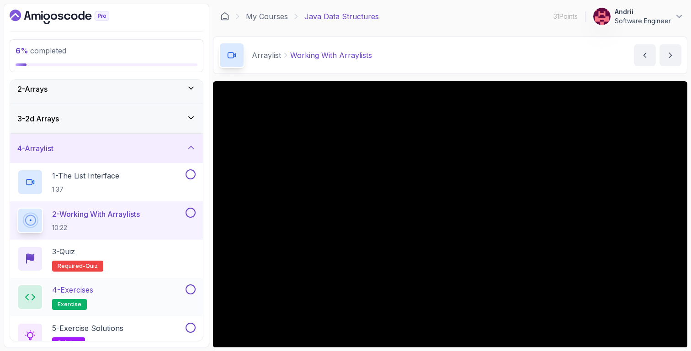
click at [146, 184] on div "1 - The List Interface 1:37" at bounding box center [100, 183] width 166 height 26
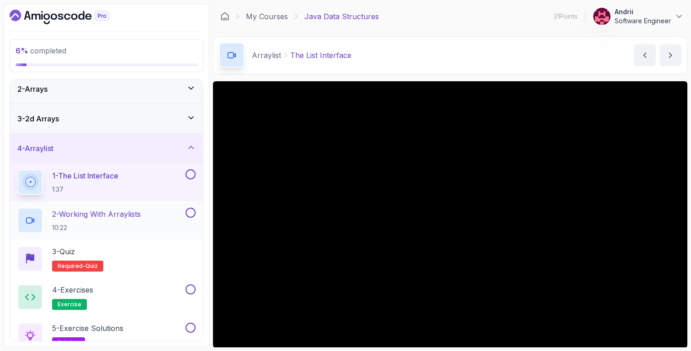
click at [80, 220] on h2 "2 - Working With Arraylists 10:22" at bounding box center [96, 221] width 89 height 24
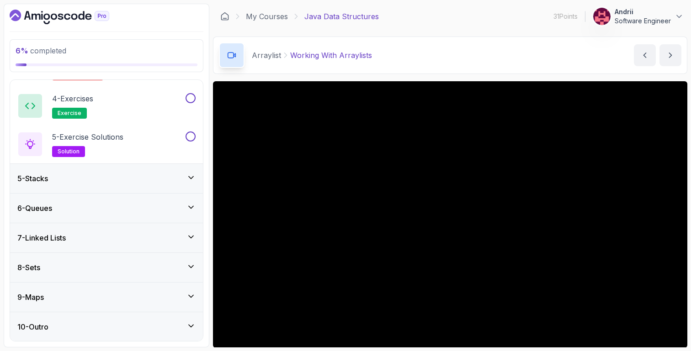
click at [124, 182] on div "5 - Stacks" at bounding box center [106, 178] width 178 height 11
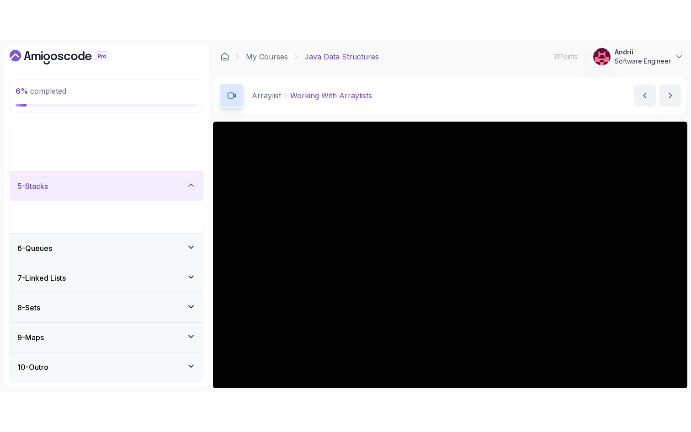
scroll to position [35, 0]
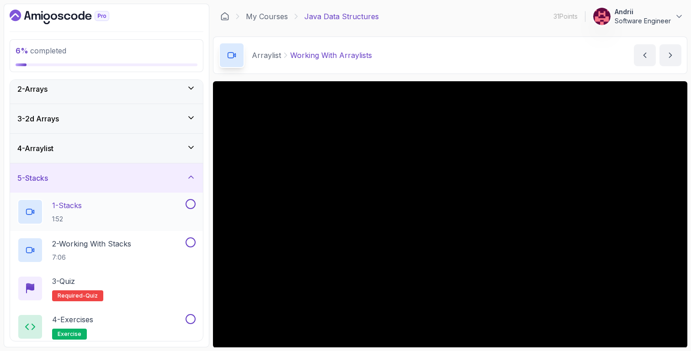
click at [112, 207] on div "1 - Stacks 1:52" at bounding box center [100, 212] width 166 height 26
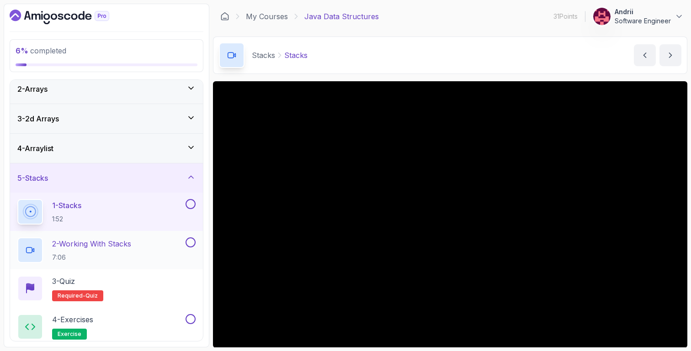
click at [118, 240] on p "2 - Working With Stacks" at bounding box center [91, 244] width 79 height 11
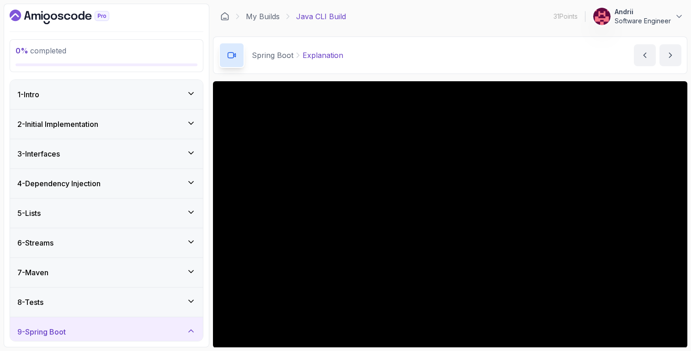
click at [137, 153] on div "3 - Interfaces" at bounding box center [106, 154] width 178 height 11
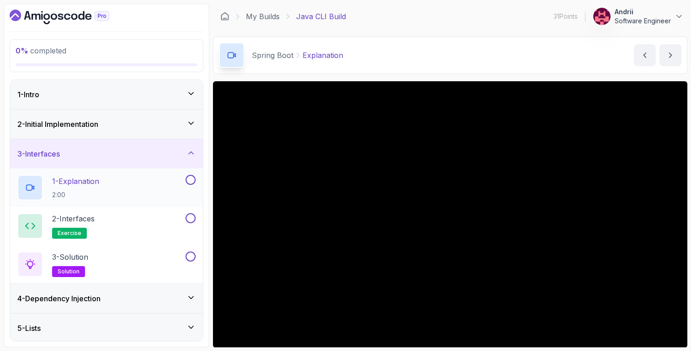
click at [138, 194] on div "1 - Explanation 2:00" at bounding box center [100, 188] width 166 height 26
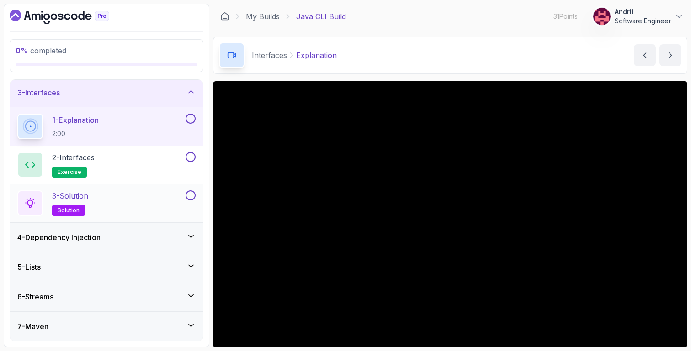
scroll to position [150, 0]
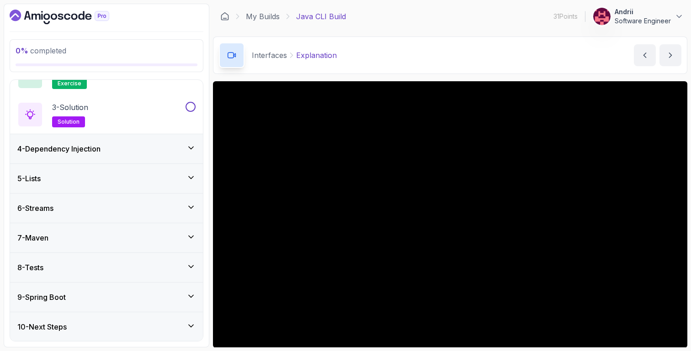
click at [146, 158] on div "4 - Dependency Injection" at bounding box center [106, 148] width 193 height 29
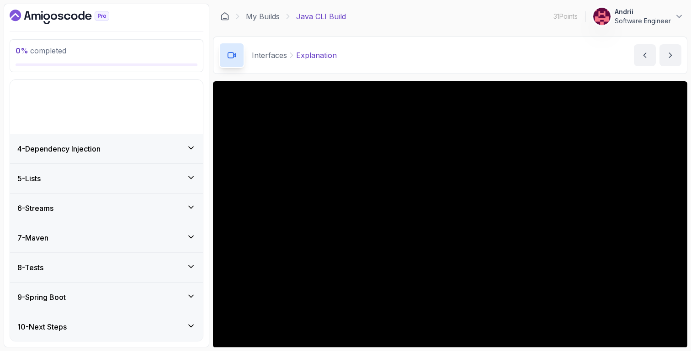
scroll to position [35, 0]
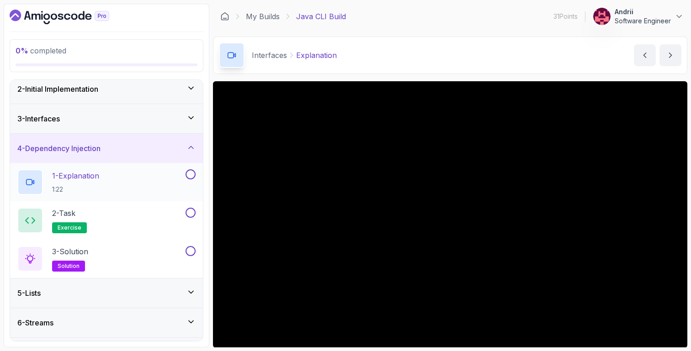
click at [151, 181] on div "1 - Explanation 1:22" at bounding box center [100, 183] width 166 height 26
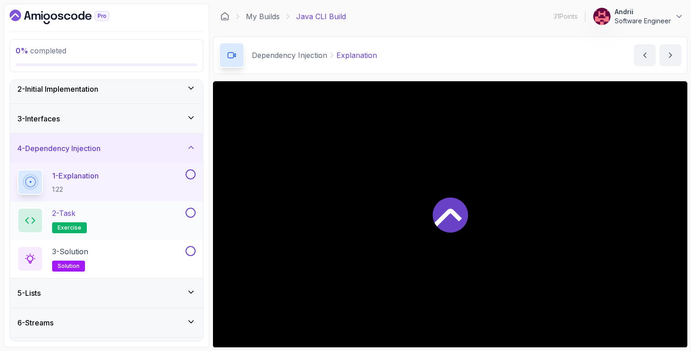
scroll to position [150, 0]
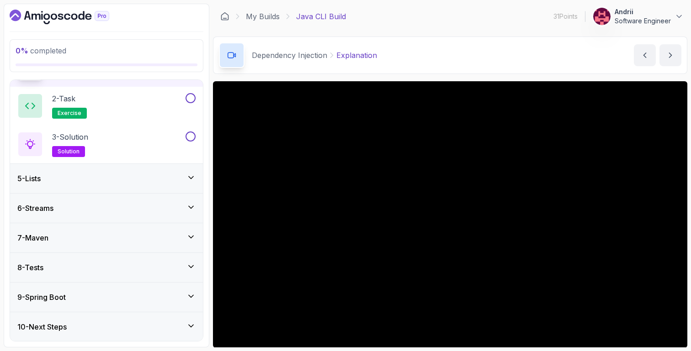
click at [165, 198] on div "6 - Streams" at bounding box center [106, 208] width 193 height 29
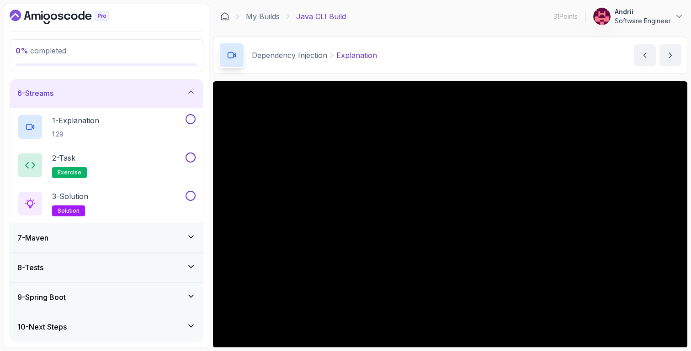
click at [156, 234] on div "7 - Maven" at bounding box center [106, 238] width 178 height 11
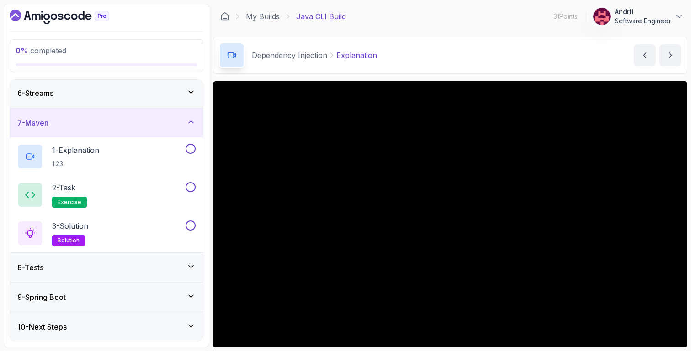
click at [116, 266] on div "8 - Tests" at bounding box center [106, 267] width 178 height 11
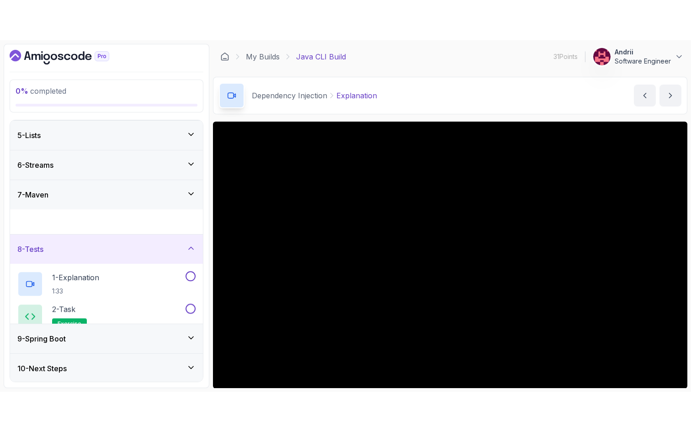
scroll to position [111, 0]
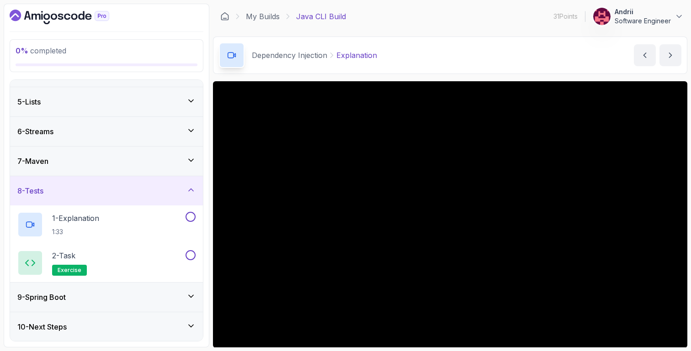
click at [105, 168] on div "7 - Maven" at bounding box center [106, 161] width 193 height 29
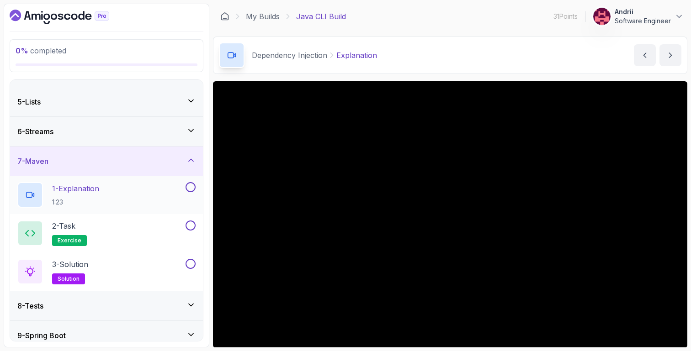
click at [99, 186] on p "1 - Explanation" at bounding box center [75, 188] width 47 height 11
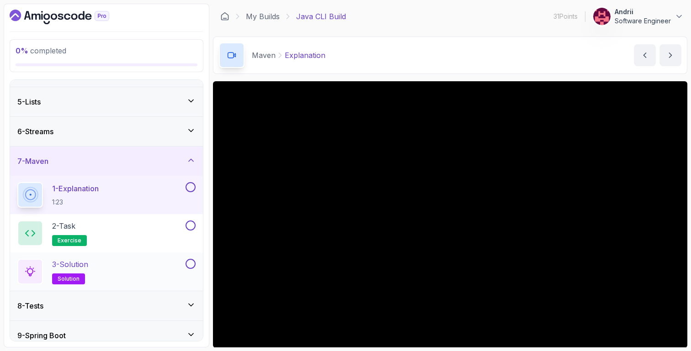
scroll to position [150, 0]
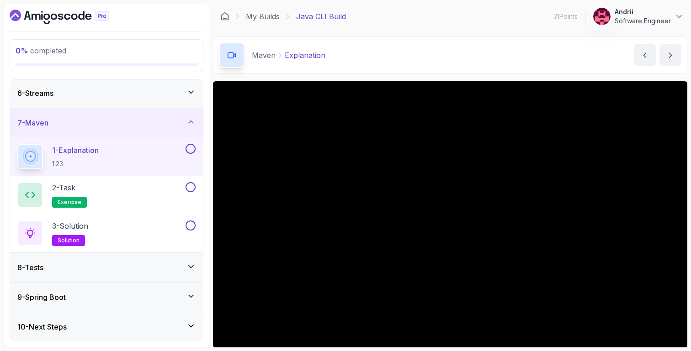
click at [109, 292] on div "9 - Spring Boot" at bounding box center [106, 297] width 178 height 11
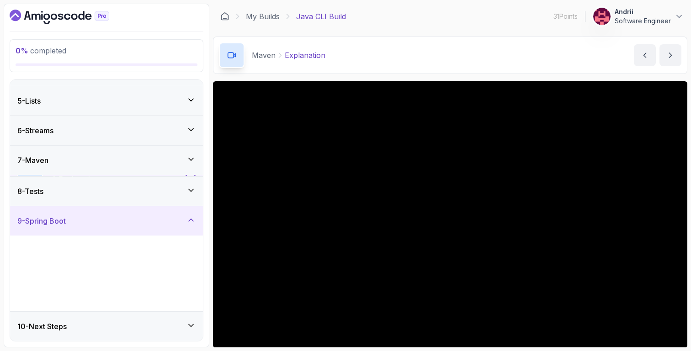
scroll to position [111, 0]
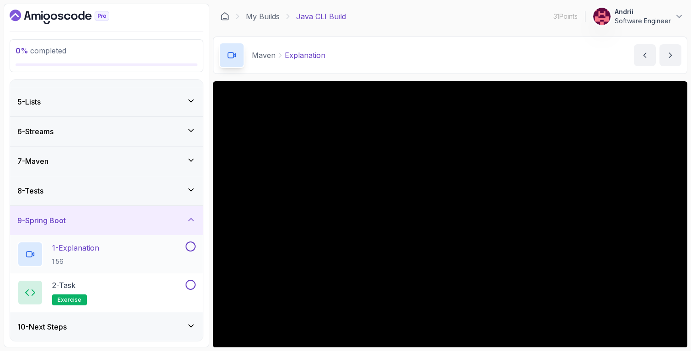
click at [99, 251] on p "1 - Explanation" at bounding box center [75, 248] width 47 height 11
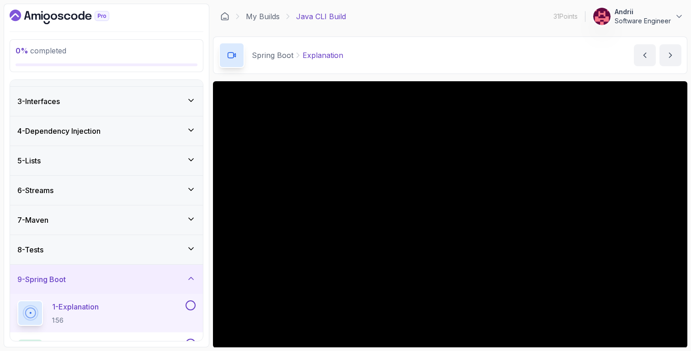
scroll to position [111, 0]
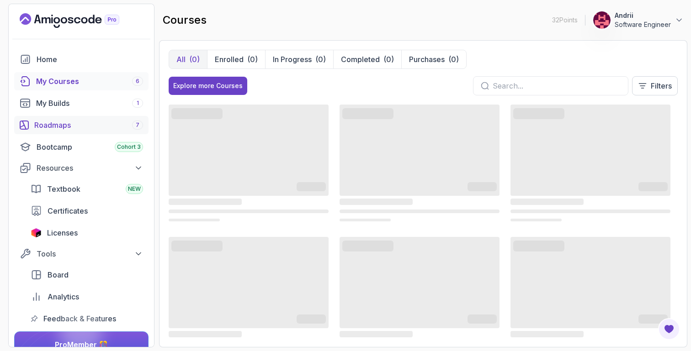
click at [99, 123] on div "Roadmaps 7" at bounding box center [88, 125] width 109 height 11
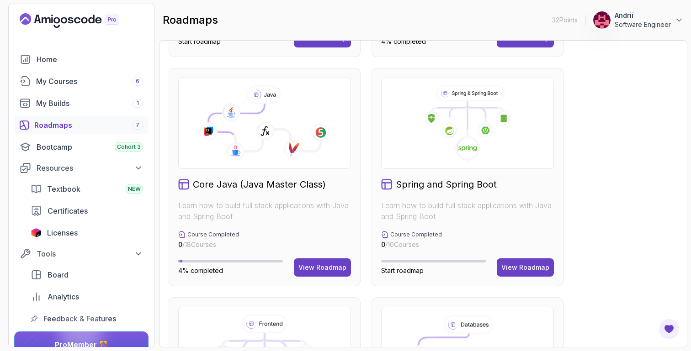
scroll to position [229, 0]
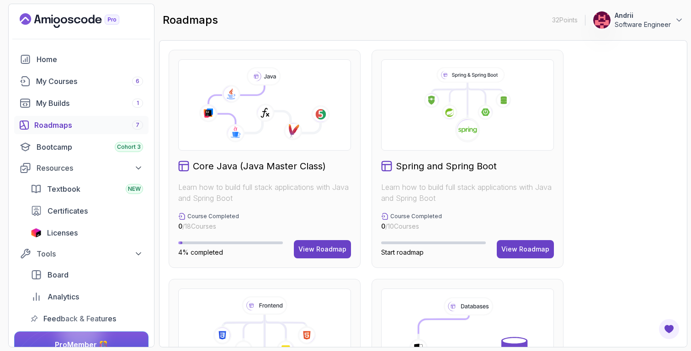
click at [330, 265] on div "Core Java (Java Master Class) Learn how to build full stack applications with J…" at bounding box center [265, 159] width 192 height 218
click at [332, 243] on button "View Roadmap" at bounding box center [322, 249] width 57 height 18
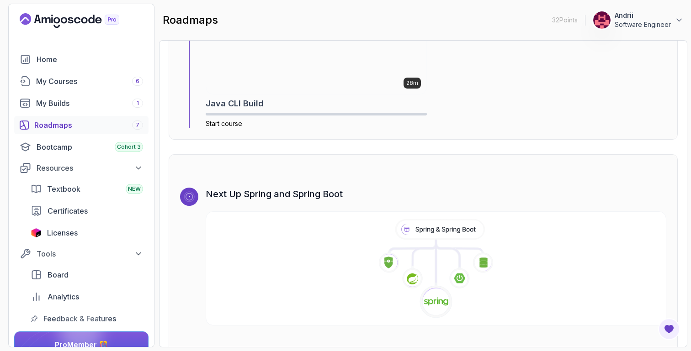
scroll to position [5786, 0]
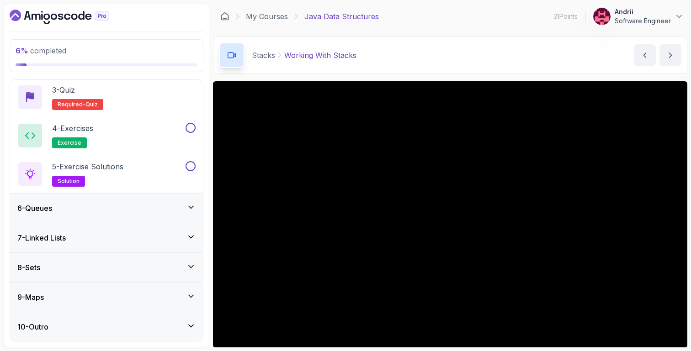
click at [144, 213] on div "6 - Queues" at bounding box center [106, 208] width 178 height 11
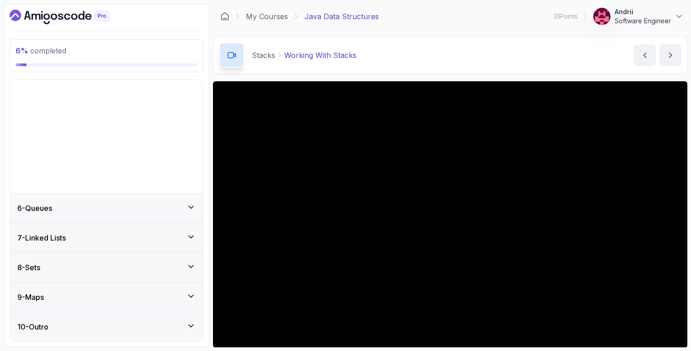
scroll to position [35, 0]
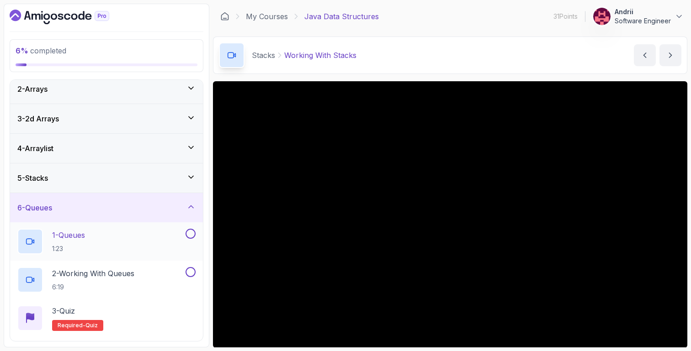
click at [113, 235] on div "1 - Queues 1:23" at bounding box center [100, 242] width 166 height 26
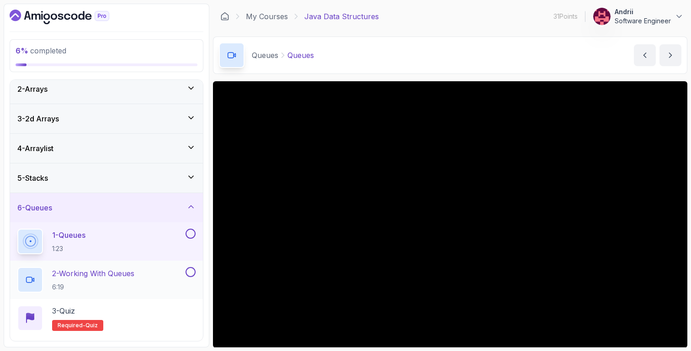
click at [129, 280] on h2 "2 - Working With Queues 6:19" at bounding box center [93, 280] width 82 height 24
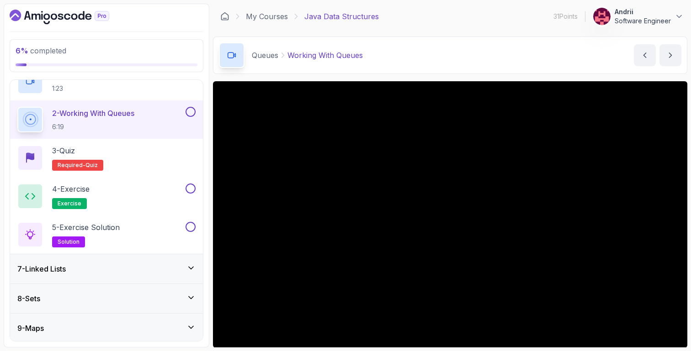
click at [136, 270] on div "7 - Linked Lists" at bounding box center [106, 269] width 178 height 11
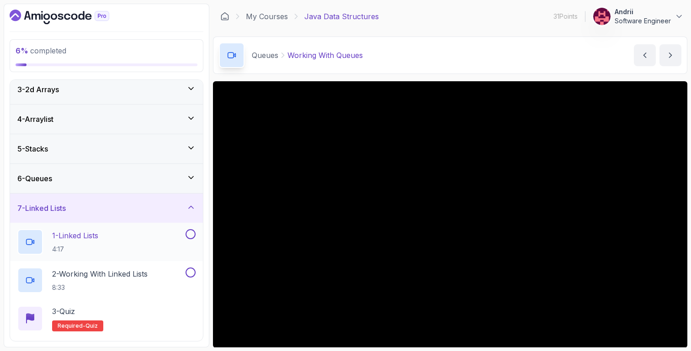
scroll to position [106, 0]
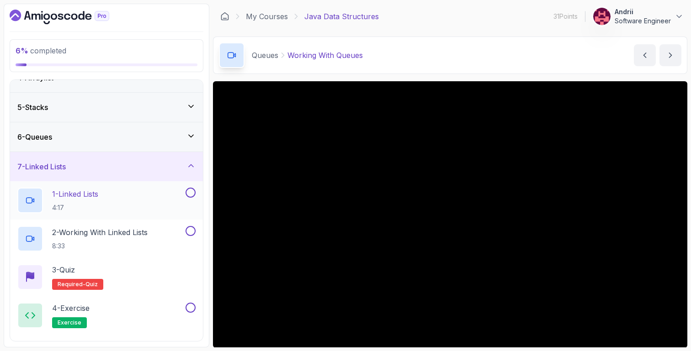
click at [137, 209] on div "1 - Linked Lists 4:17" at bounding box center [100, 201] width 166 height 26
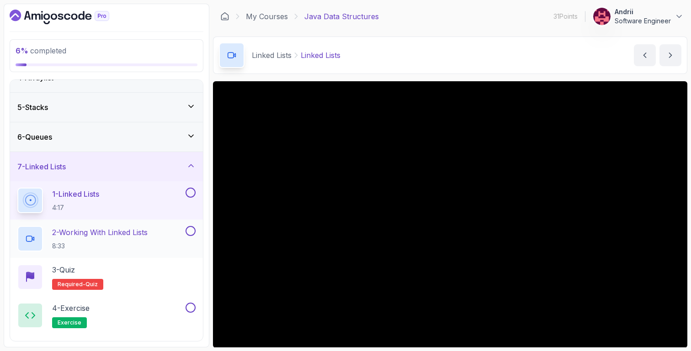
click at [124, 241] on h2 "2 - Working With Linked Lists 8:33" at bounding box center [100, 239] width 96 height 24
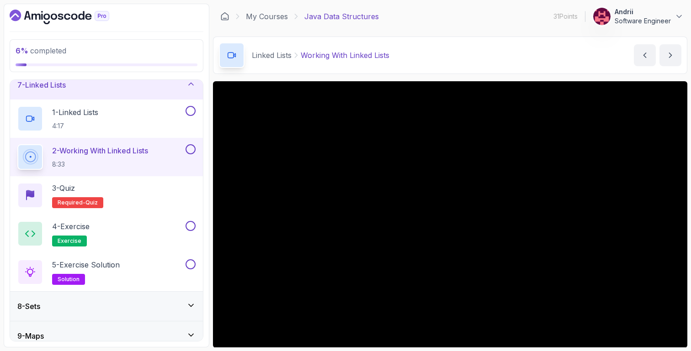
scroll to position [9, 0]
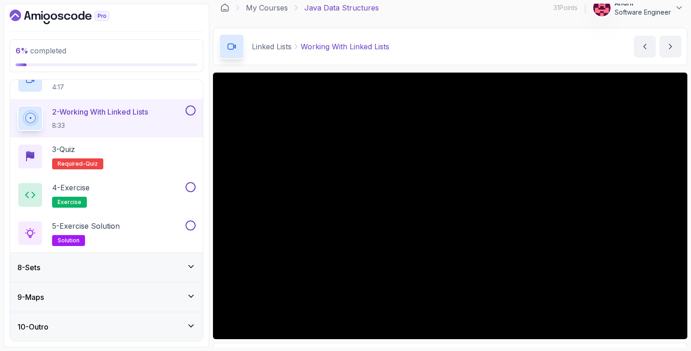
click at [112, 294] on div "9 - Maps" at bounding box center [106, 297] width 178 height 11
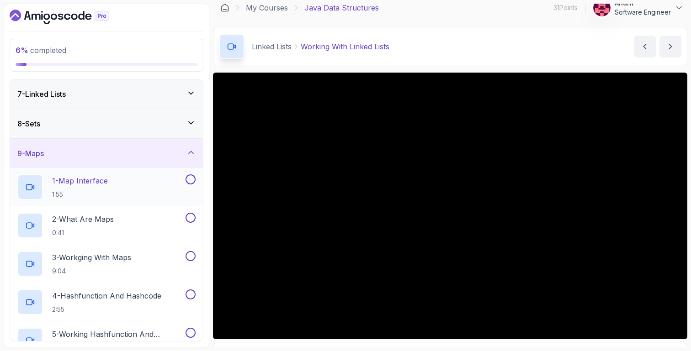
scroll to position [171, 0]
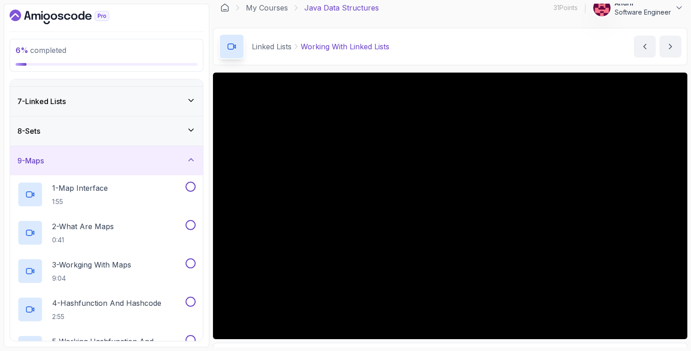
click at [142, 126] on div "8 - Sets" at bounding box center [106, 131] width 178 height 11
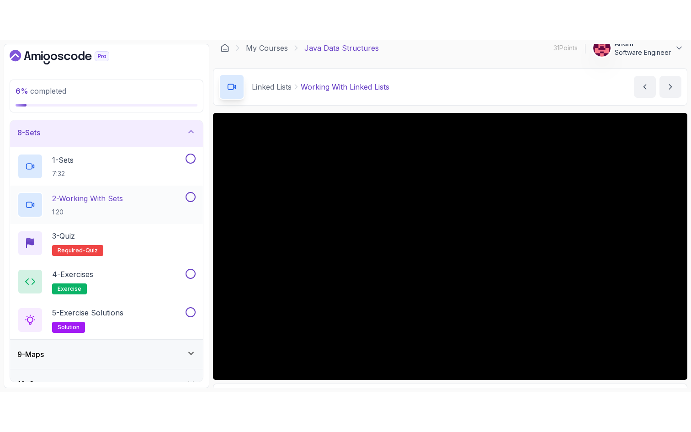
scroll to position [227, 0]
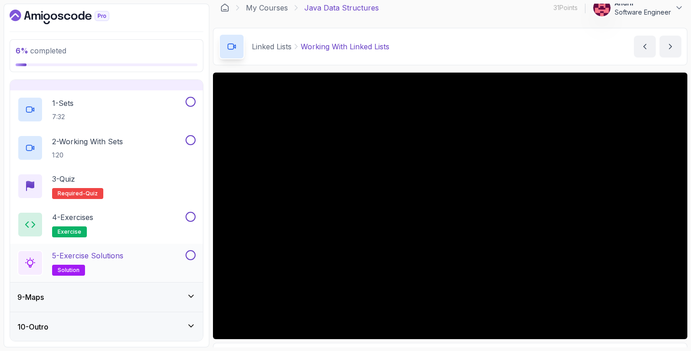
click at [112, 281] on div "5 - Exercise Solutions solution" at bounding box center [106, 263] width 193 height 38
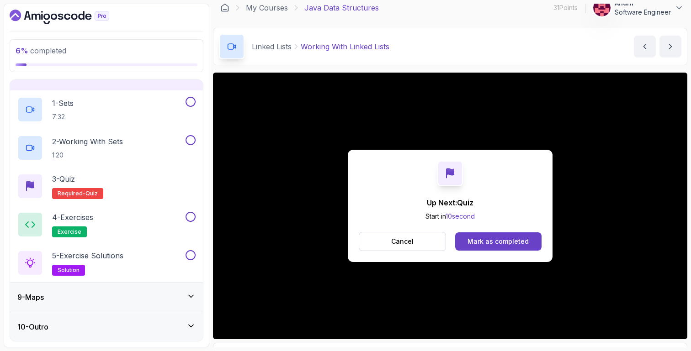
click at [112, 286] on div "9 - Maps" at bounding box center [106, 297] width 193 height 29
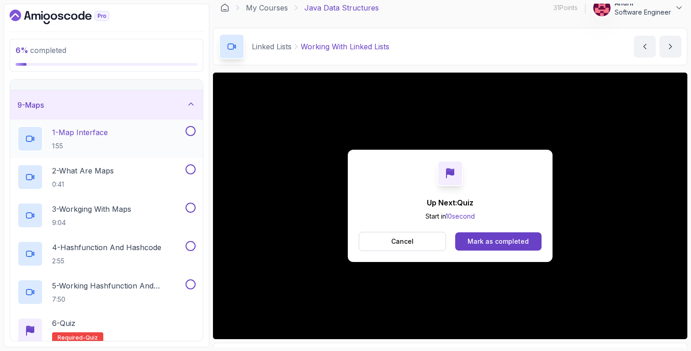
click at [111, 148] on div "1 - Map Interface 1:55" at bounding box center [100, 139] width 166 height 26
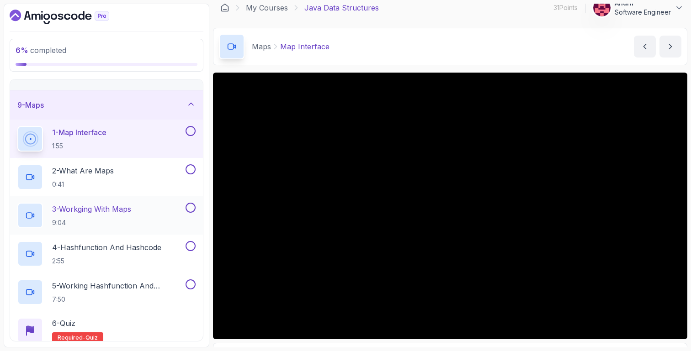
click at [141, 207] on div "3 - Workging With Maps 9:04" at bounding box center [100, 216] width 166 height 26
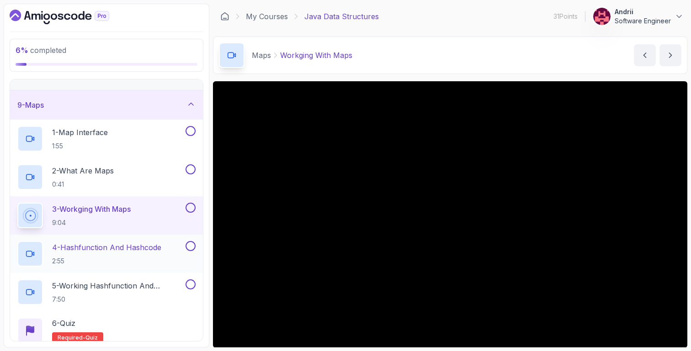
click at [125, 242] on p "4 - Hashfunction And Hashcode" at bounding box center [106, 247] width 109 height 11
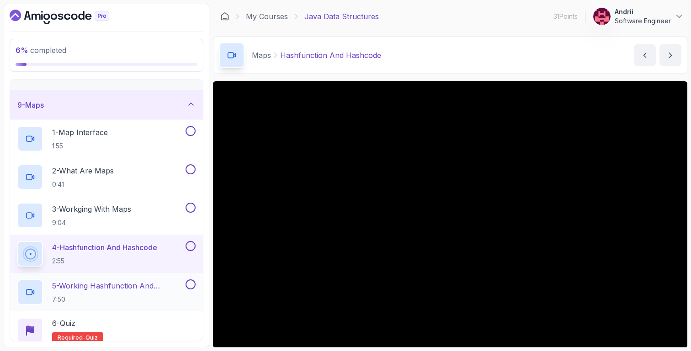
click at [132, 280] on div "5 - Working Hashfunction And Hashcode 7:50" at bounding box center [100, 293] width 166 height 26
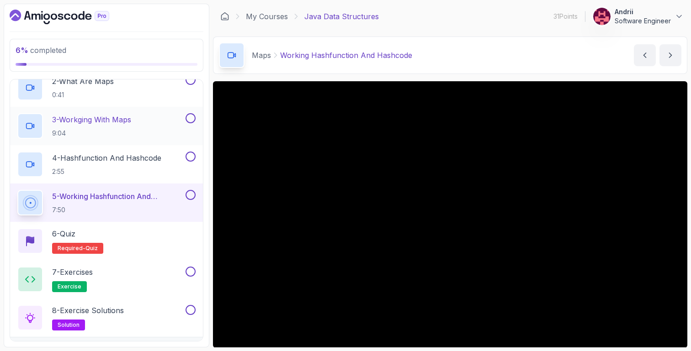
scroll to position [342, 0]
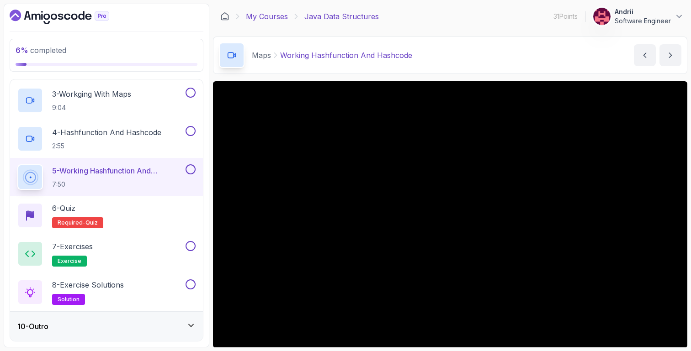
click at [260, 17] on link "My Courses" at bounding box center [267, 16] width 42 height 11
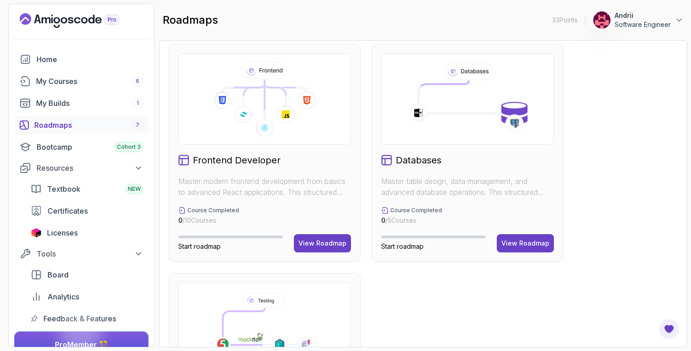
scroll to position [290, 0]
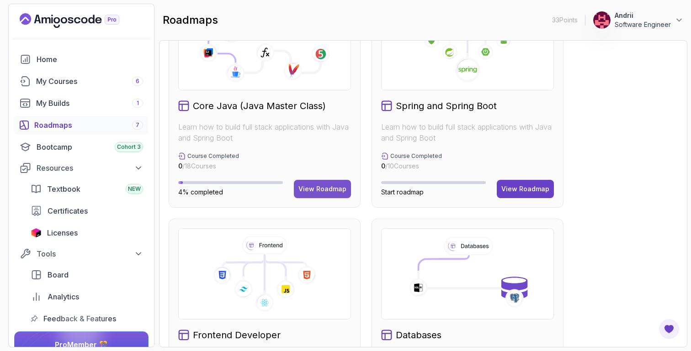
click at [323, 191] on div "View Roadmap" at bounding box center [322, 189] width 48 height 9
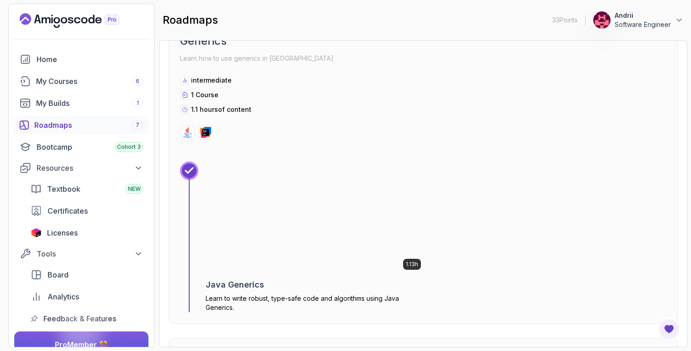
scroll to position [3234, 0]
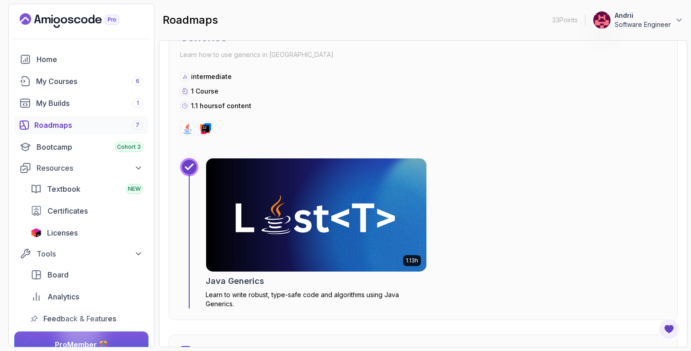
click at [323, 191] on img at bounding box center [316, 215] width 220 height 113
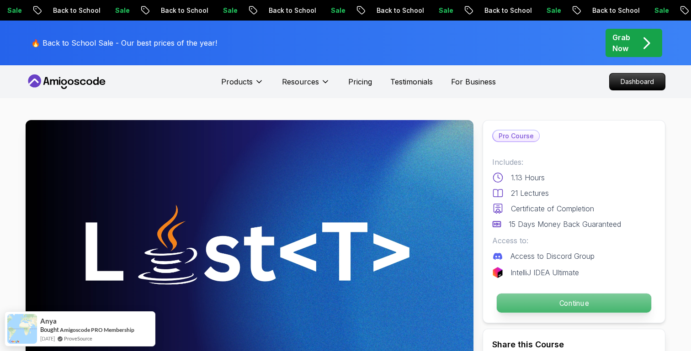
click at [522, 303] on p "Continue" at bounding box center [574, 303] width 154 height 19
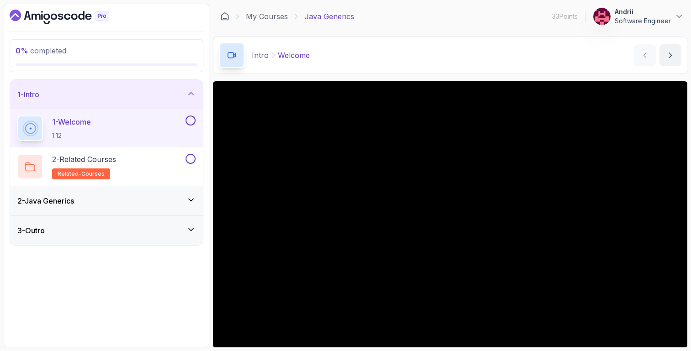
click at [112, 198] on div "2 - Java Generics" at bounding box center [106, 201] width 178 height 11
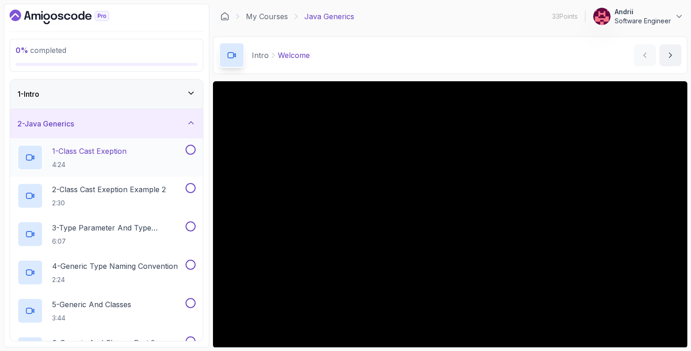
click at [123, 171] on div "1 - Class Cast Exeption 4:24" at bounding box center [106, 157] width 193 height 38
click at [109, 151] on p "1 - Class Cast Exeption" at bounding box center [89, 151] width 74 height 11
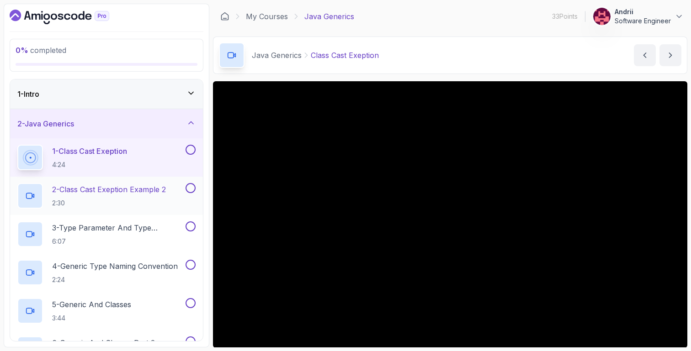
click at [93, 209] on div "2 - Class Cast Exeption Example 2 2:30" at bounding box center [106, 196] width 193 height 38
click at [124, 233] on p "3 - Type Parameter And Type Argument" at bounding box center [118, 228] width 132 height 11
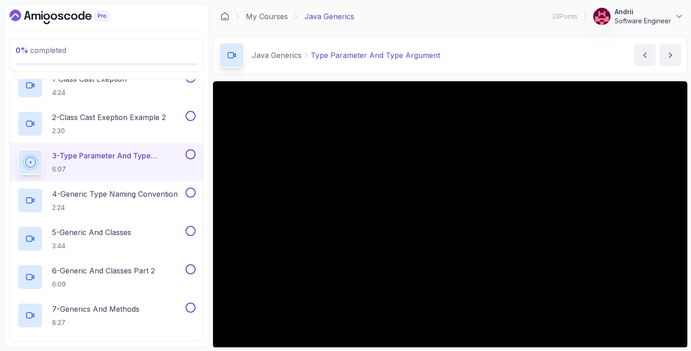
scroll to position [90, 0]
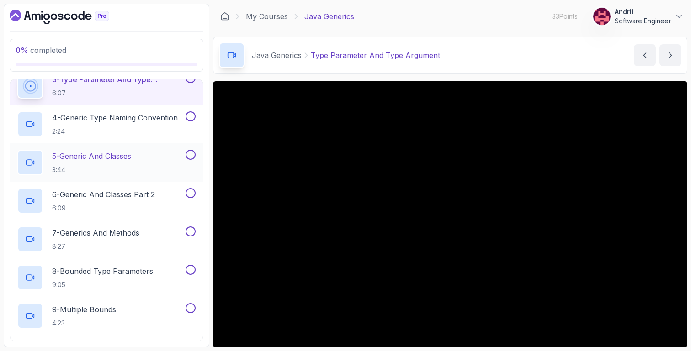
click at [131, 173] on p "3:44" at bounding box center [91, 169] width 79 height 9
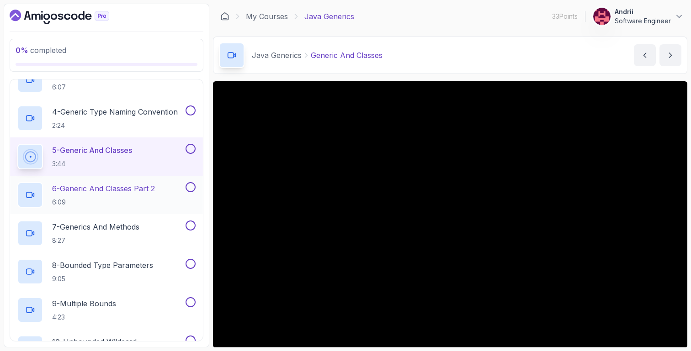
click at [147, 195] on h2 "6 - Generic And Classes Part 2 6:09" at bounding box center [103, 195] width 103 height 24
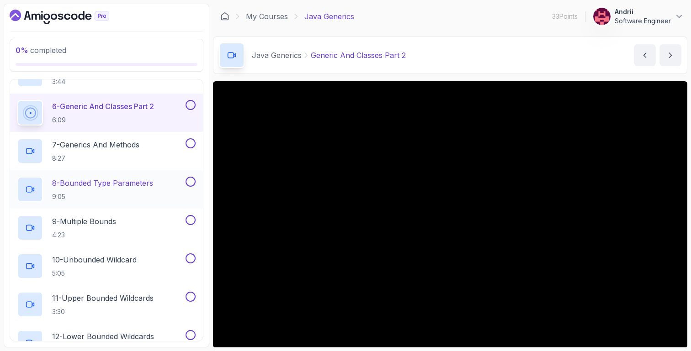
scroll to position [250, 0]
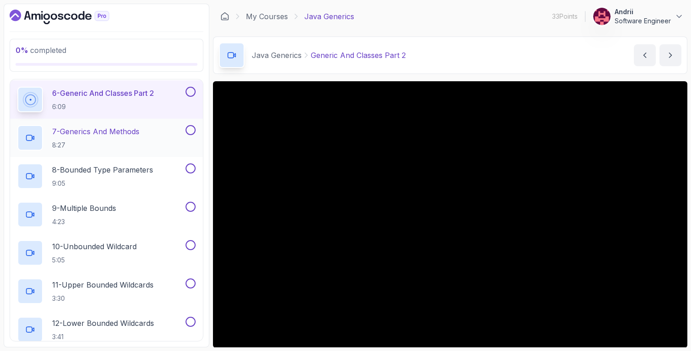
click at [137, 133] on p "7 - Generics And Methods" at bounding box center [95, 131] width 87 height 11
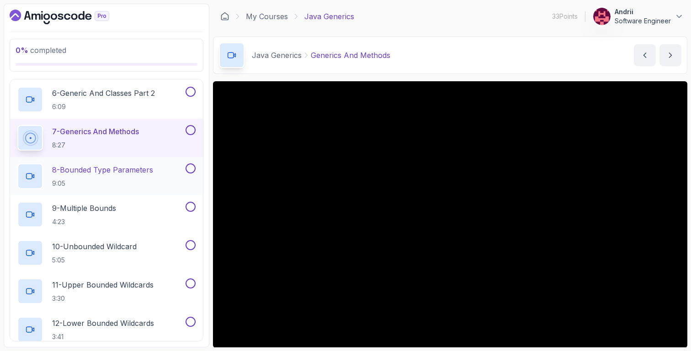
click at [151, 178] on h2 "8 - Bounded Type Parameters 9:05" at bounding box center [102, 177] width 101 height 24
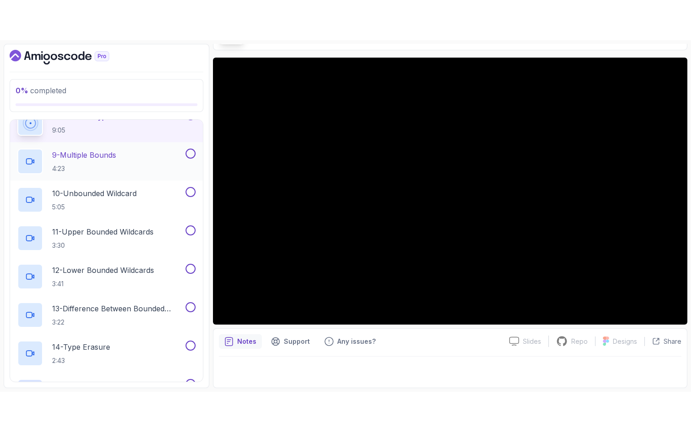
scroll to position [276, 0]
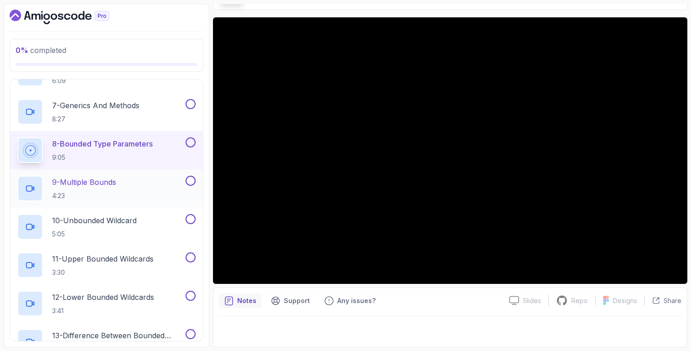
click at [139, 208] on div "10 - Unbounded Wildcard 5:05" at bounding box center [106, 227] width 193 height 38
click at [142, 204] on div "9 - Multiple Bounds 4:23" at bounding box center [106, 189] width 193 height 38
click at [99, 182] on p "9 - Multiple Bounds" at bounding box center [84, 182] width 64 height 11
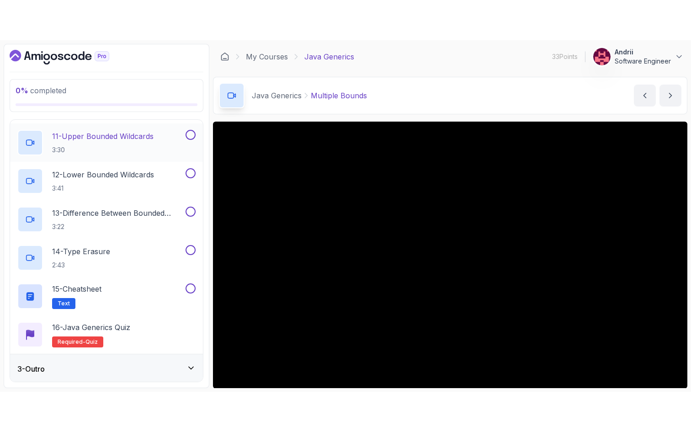
scroll to position [440, 0]
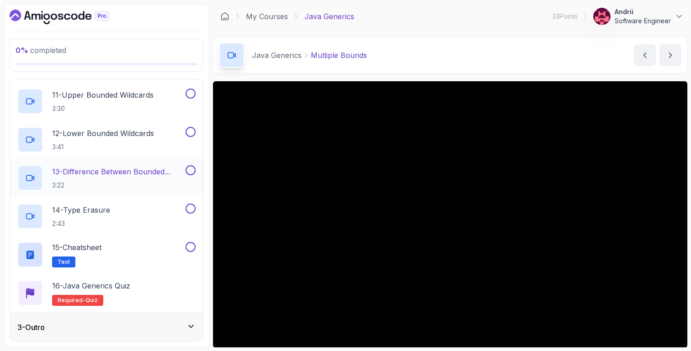
click at [147, 195] on div "13 - Difference Between Bounded Type Parameters And Wildcards 3:22" at bounding box center [106, 178] width 193 height 38
click at [135, 175] on p "13 - Difference Between Bounded Type Parameters And Wildcards" at bounding box center [118, 171] width 132 height 11
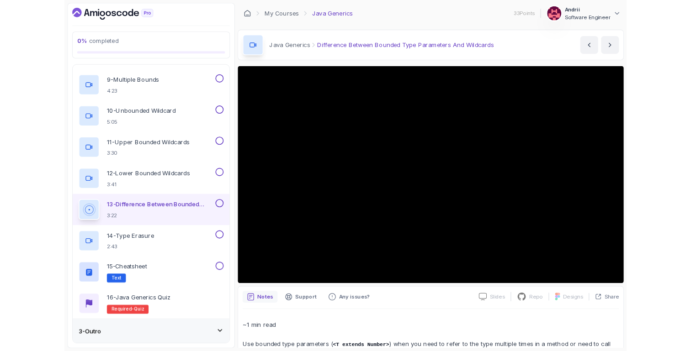
scroll to position [440, 0]
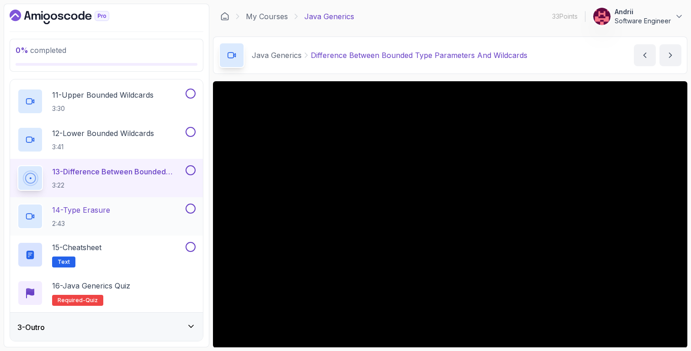
click at [146, 220] on div "14 - Type Erasure 2:43" at bounding box center [100, 217] width 166 height 26
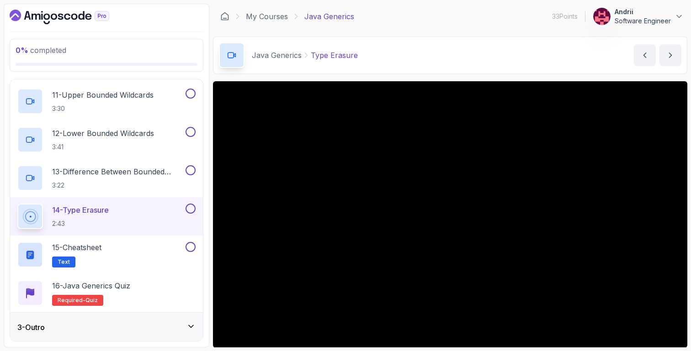
scroll to position [441, 0]
click at [165, 255] on div "15 - Cheatsheet Text" at bounding box center [100, 254] width 166 height 26
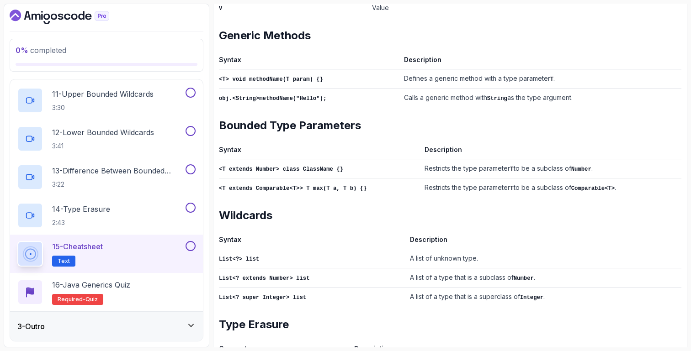
scroll to position [401, 0]
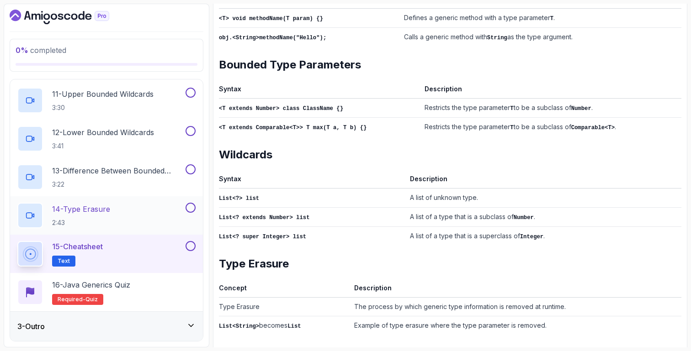
click at [140, 216] on div "14 - Type Erasure 2:43" at bounding box center [100, 216] width 166 height 26
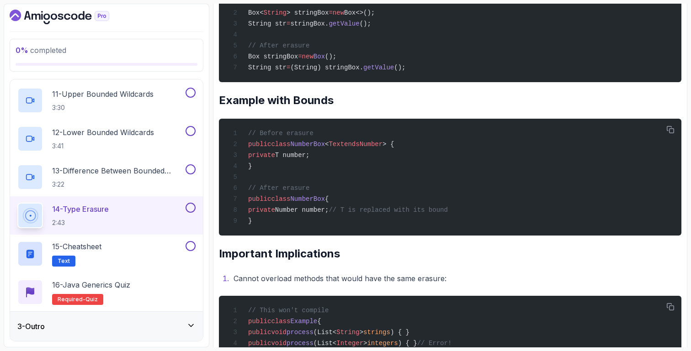
scroll to position [668, 0]
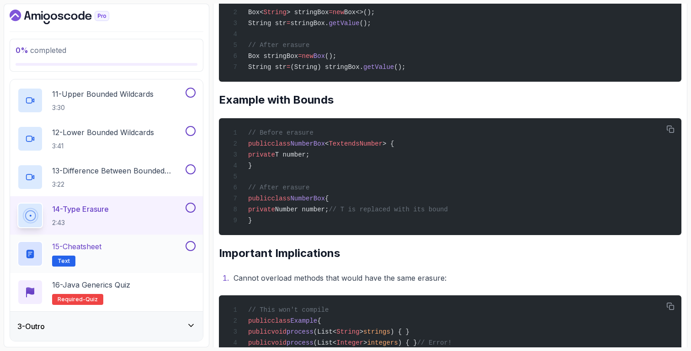
click at [136, 250] on div "15 - Cheatsheet Text" at bounding box center [100, 254] width 166 height 26
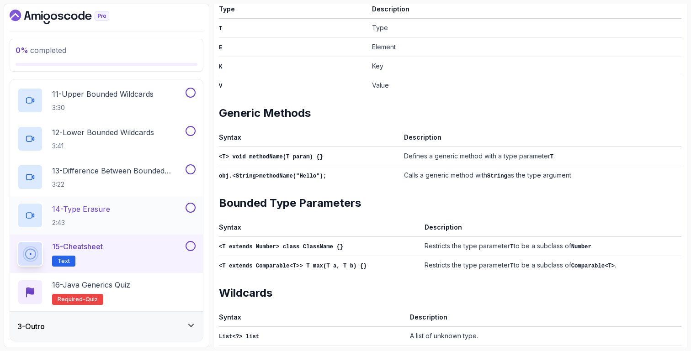
click at [138, 224] on div "14 - Type Erasure 2:43" at bounding box center [100, 216] width 166 height 26
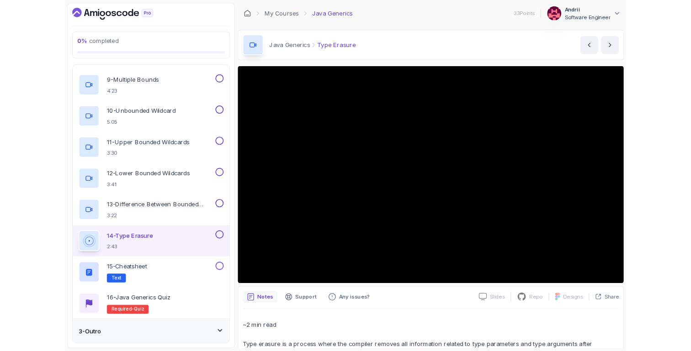
scroll to position [441, 0]
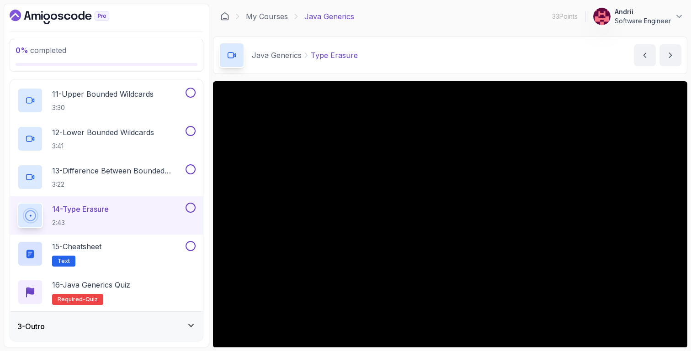
click at [276, 53] on p "Java Generics" at bounding box center [277, 55] width 50 height 11
click at [264, 14] on link "My Courses" at bounding box center [267, 16] width 42 height 11
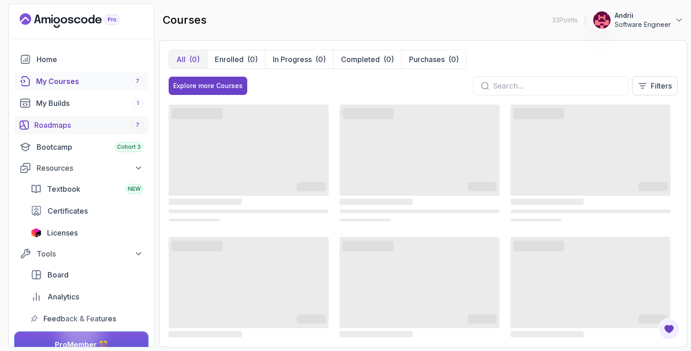
click at [105, 122] on div "Roadmaps 7" at bounding box center [88, 125] width 109 height 11
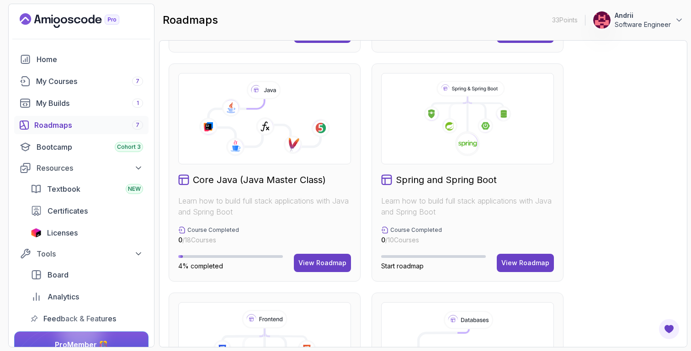
scroll to position [252, 0]
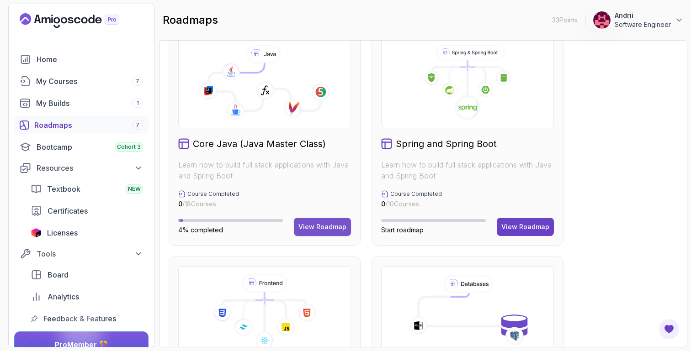
click at [312, 230] on div "View Roadmap" at bounding box center [322, 227] width 48 height 9
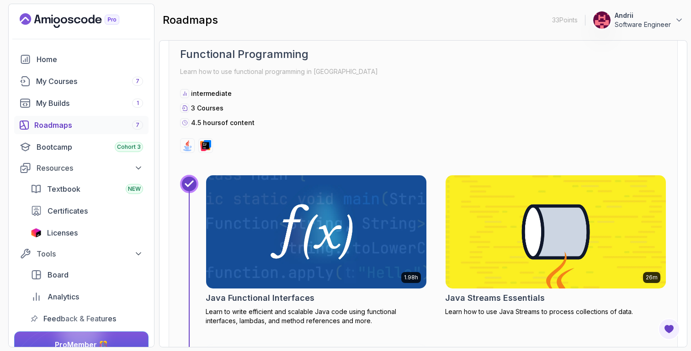
scroll to position [3576, 0]
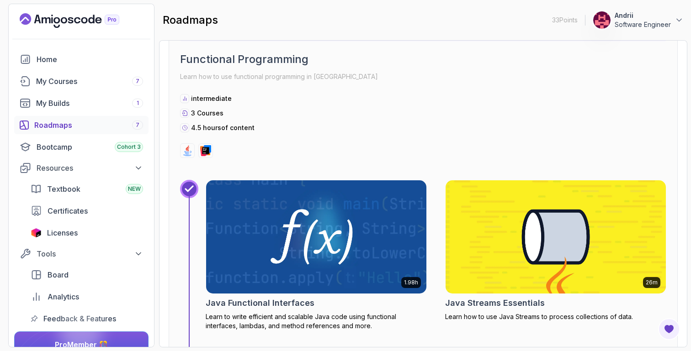
click at [312, 230] on img at bounding box center [316, 236] width 220 height 113
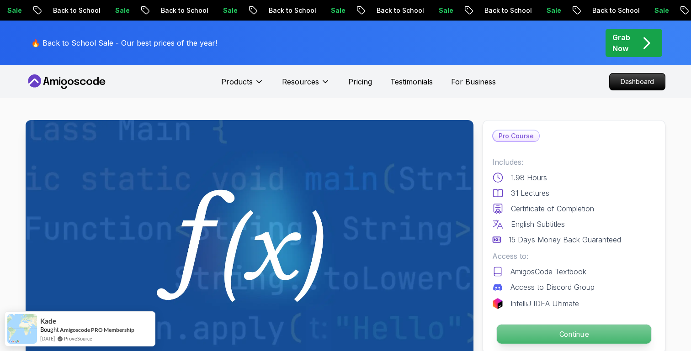
click at [525, 334] on p "Continue" at bounding box center [574, 334] width 154 height 19
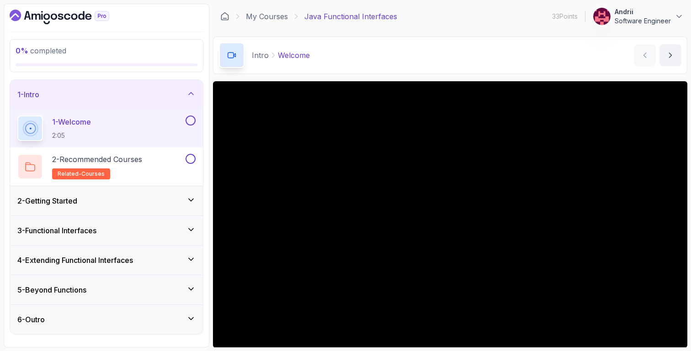
click at [143, 206] on div "2 - Getting Started" at bounding box center [106, 201] width 178 height 11
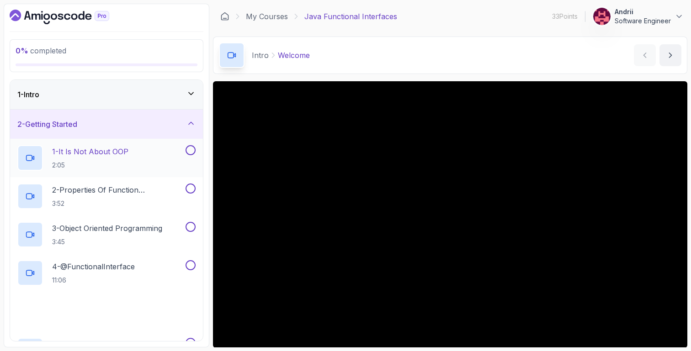
click at [112, 159] on h2 "1 - It Is Not About OOP 2:05" at bounding box center [90, 158] width 76 height 24
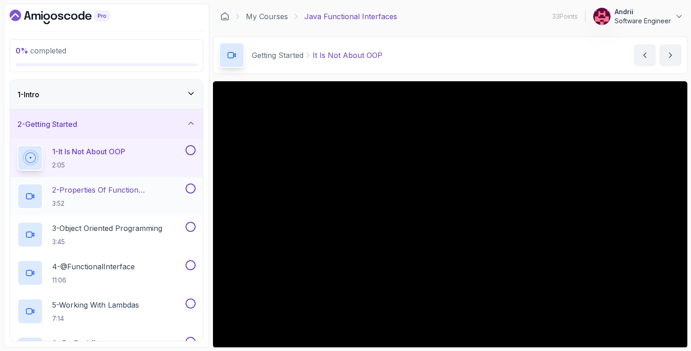
click at [131, 193] on p "2 - Properties Of Function Programming" at bounding box center [118, 190] width 132 height 11
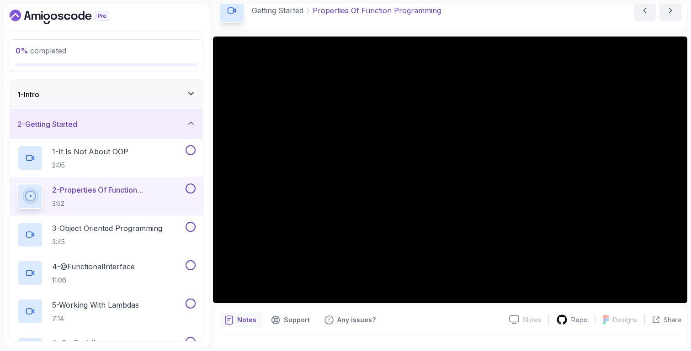
scroll to position [46, 0]
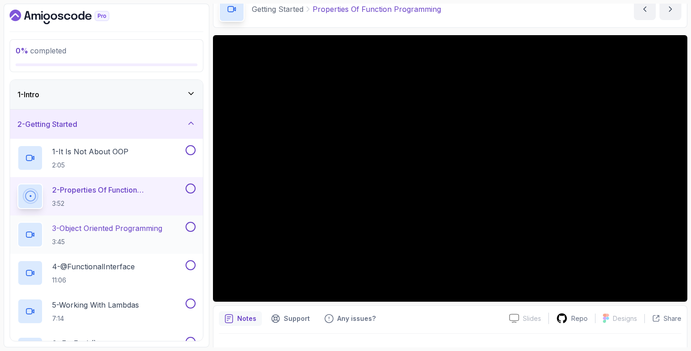
click at [161, 237] on h2 "3 - Object Oriented Programming 3:45" at bounding box center [107, 235] width 110 height 24
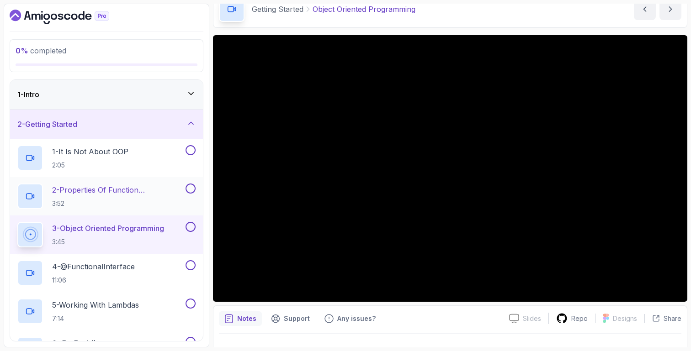
click at [139, 195] on p "2 - Properties Of Function Programming" at bounding box center [118, 190] width 132 height 11
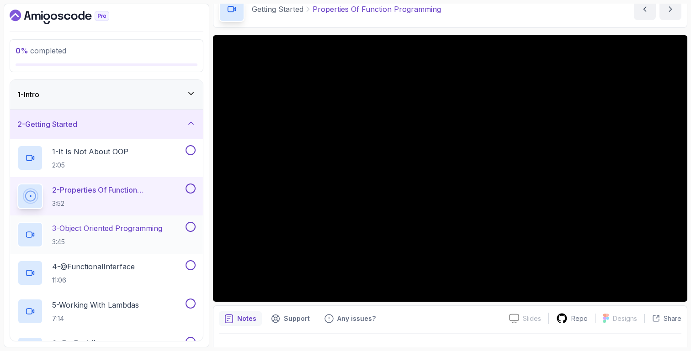
click at [149, 240] on p "3:45" at bounding box center [107, 242] width 110 height 9
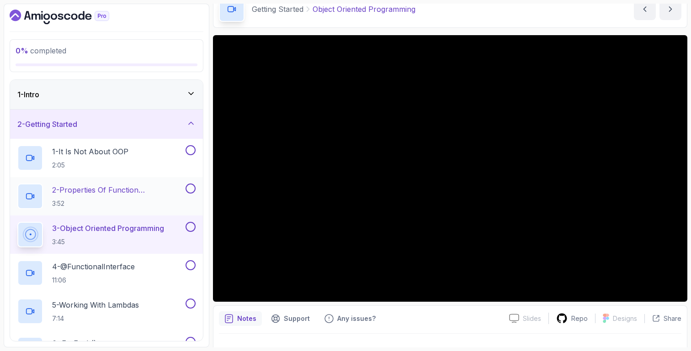
click at [157, 186] on p "2 - Properties Of Function Programming" at bounding box center [118, 190] width 132 height 11
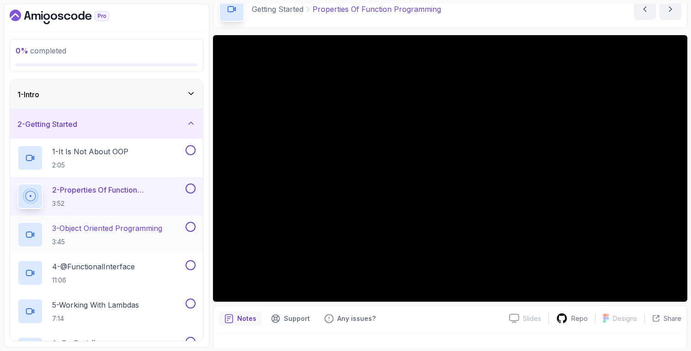
click at [159, 227] on p "3 - Object Oriented Programming" at bounding box center [107, 228] width 110 height 11
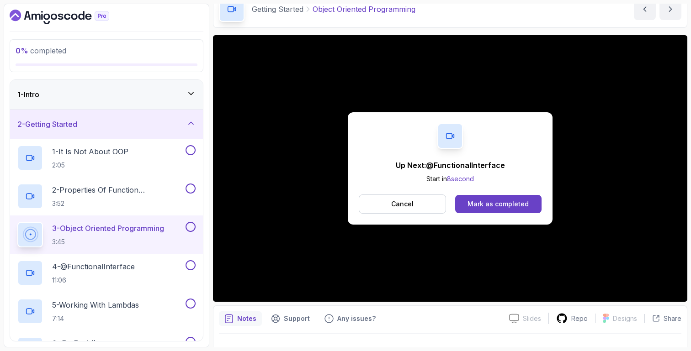
click at [560, 199] on div "Up Next: @FunctionalInterface Start in 8 second Cancel Mark as completed" at bounding box center [450, 168] width 474 height 267
click at [532, 201] on button "Mark as completed" at bounding box center [498, 204] width 86 height 18
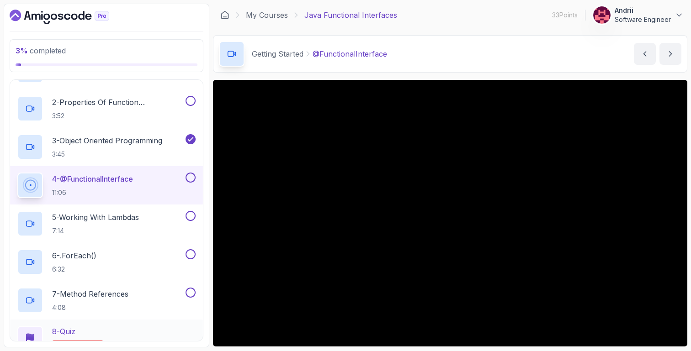
scroll to position [93, 0]
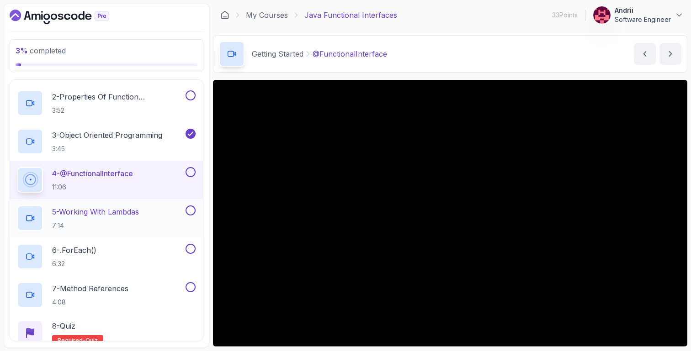
click at [137, 221] on p "7:14" at bounding box center [95, 225] width 87 height 9
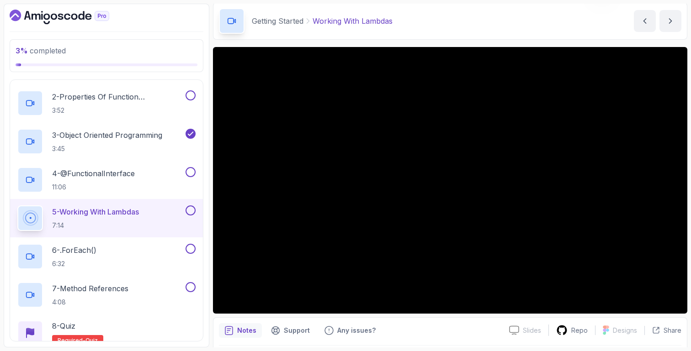
scroll to position [43, 0]
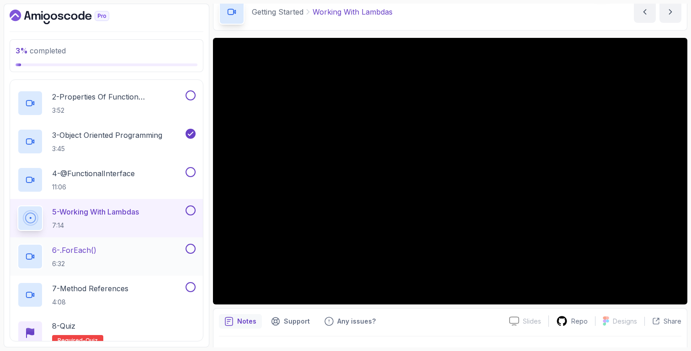
click at [133, 262] on div "6 - .forEach() 6:32" at bounding box center [100, 257] width 166 height 26
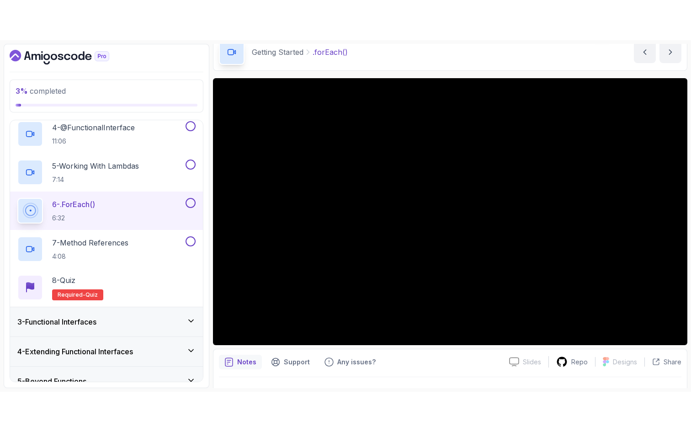
scroll to position [181, 0]
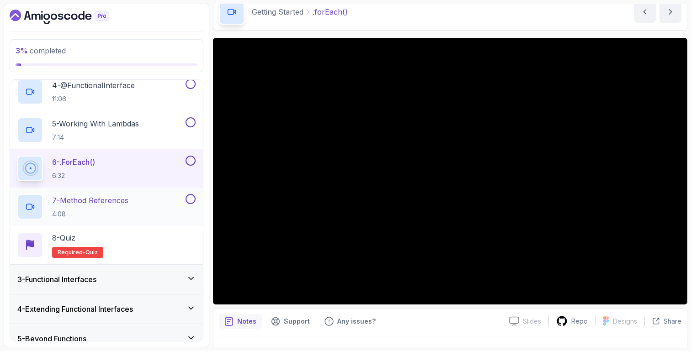
click at [142, 199] on div "7 - Method References 4:08" at bounding box center [100, 207] width 166 height 26
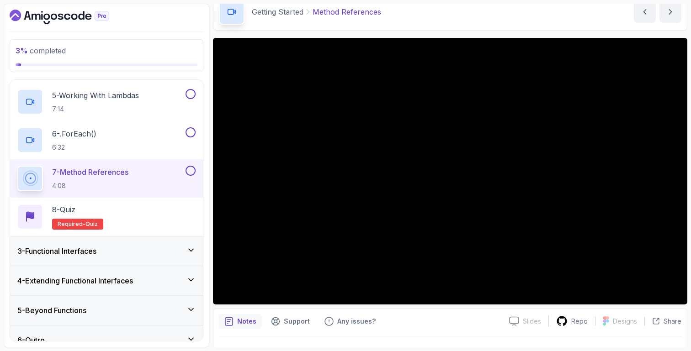
scroll to position [223, 0]
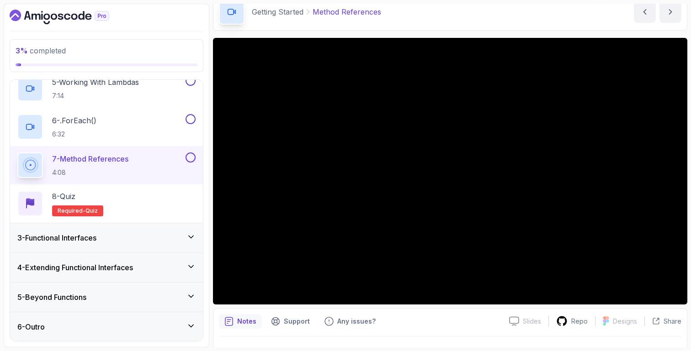
click at [123, 245] on div "3 - Functional Interfaces" at bounding box center [106, 237] width 193 height 29
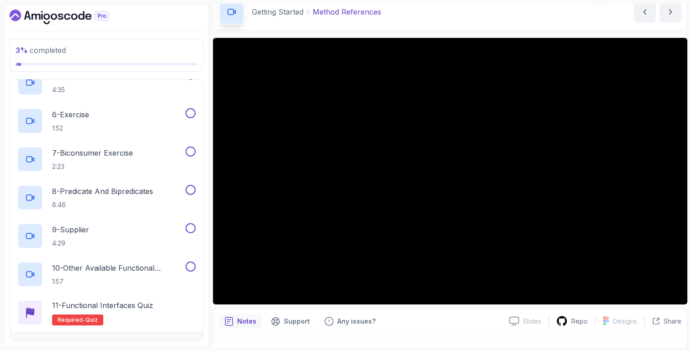
scroll to position [338, 0]
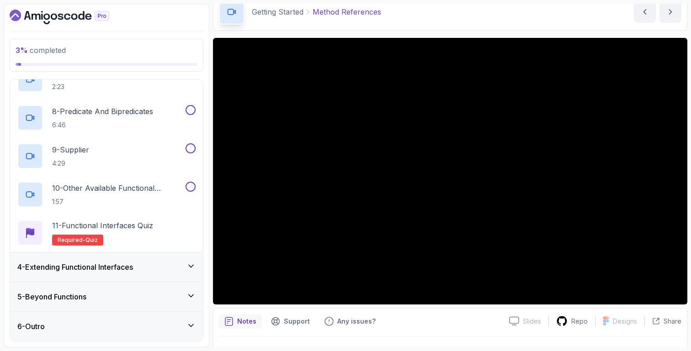
click at [125, 268] on h3 "4 - Extending Functional Interfaces" at bounding box center [75, 267] width 116 height 11
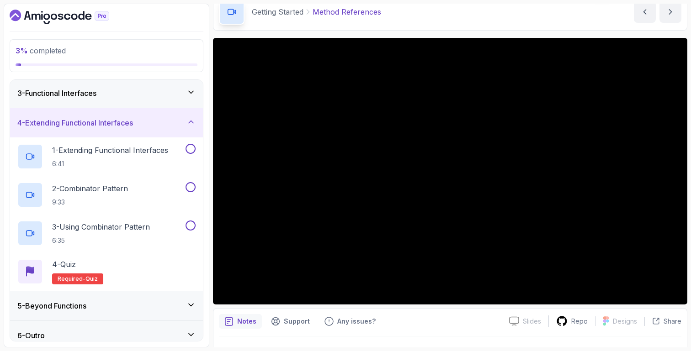
scroll to position [70, 0]
